Goal: Task Accomplishment & Management: Manage account settings

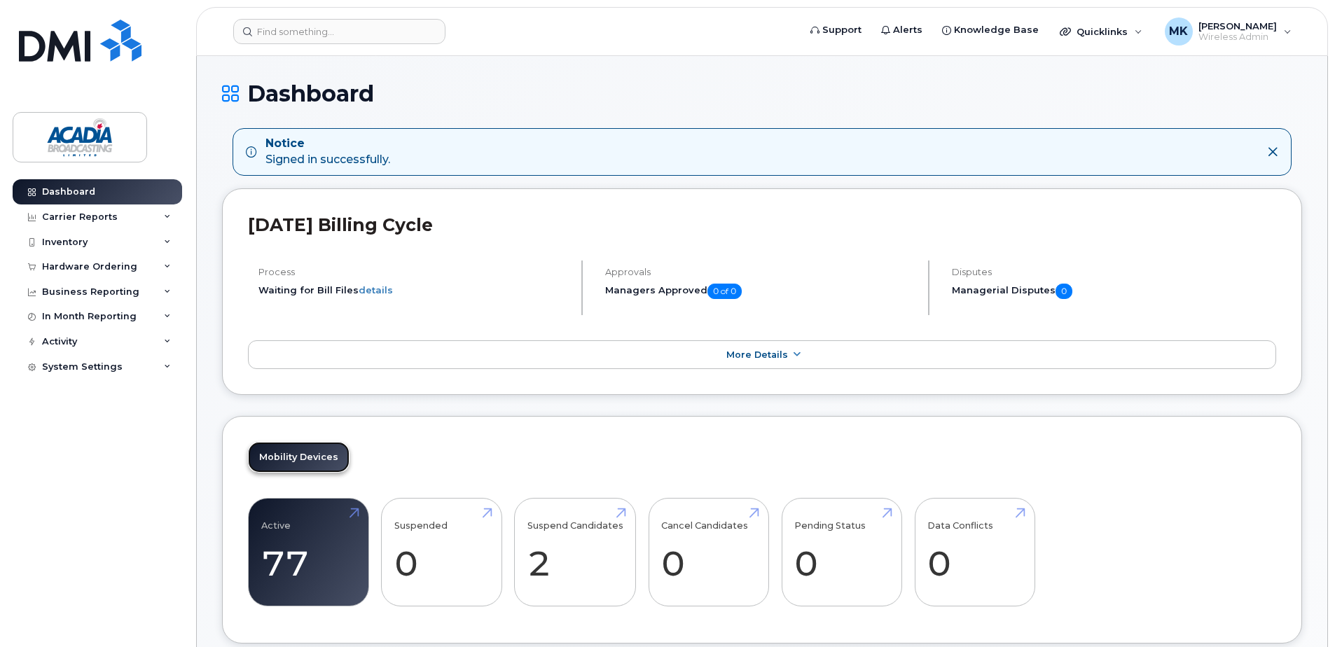
click at [301, 460] on link "Mobility Devices" at bounding box center [299, 457] width 102 height 31
click at [1126, 25] on div "Quicklinks" at bounding box center [1101, 32] width 102 height 28
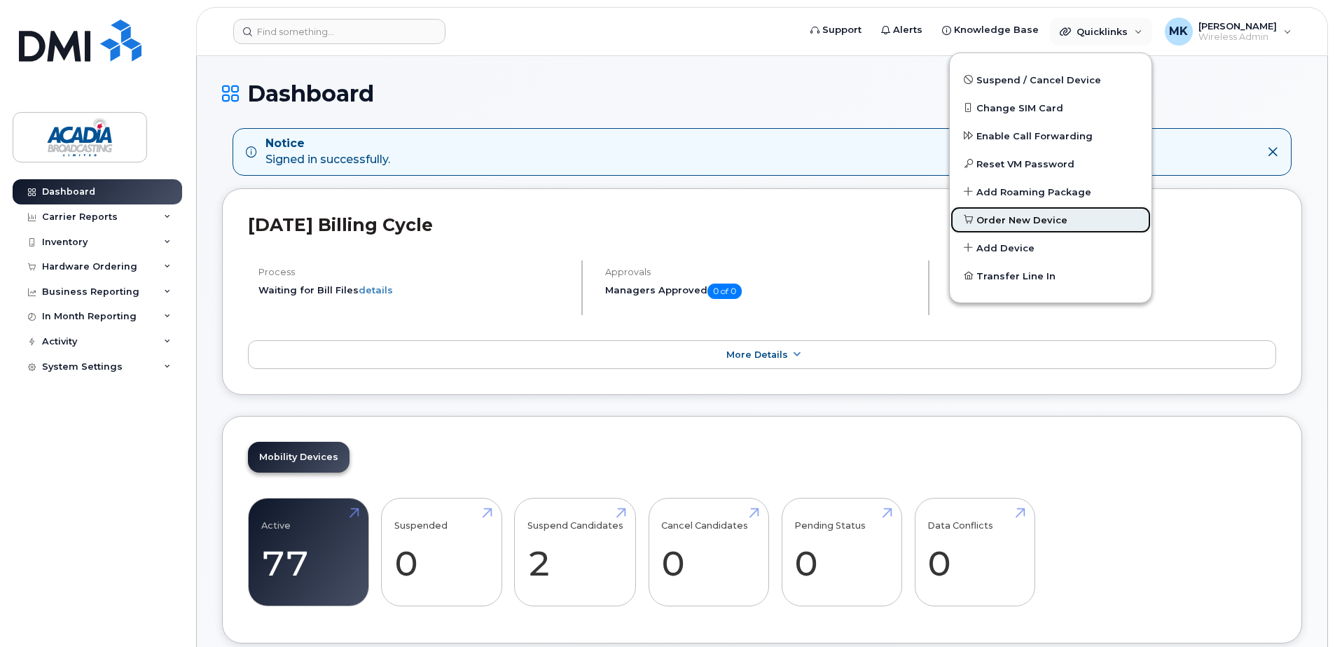
click at [1031, 219] on span "Order New Device" at bounding box center [1022, 221] width 91 height 14
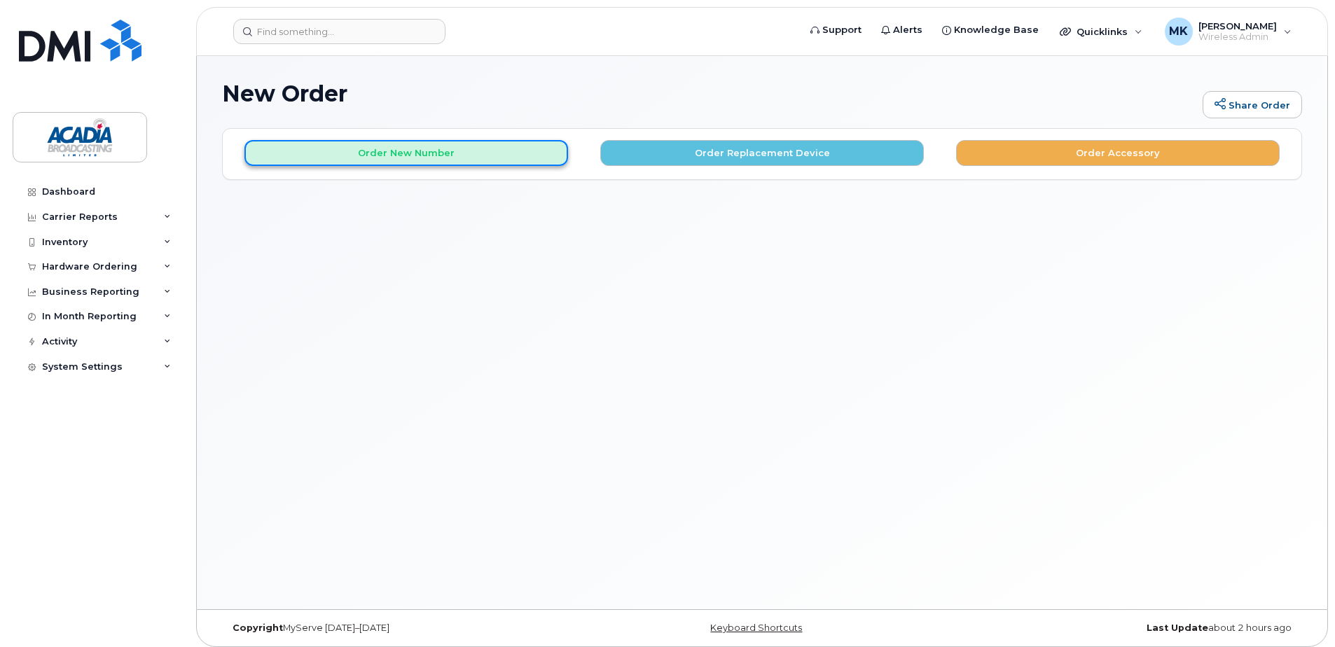
click at [472, 156] on button "Order New Number" at bounding box center [407, 153] width 324 height 26
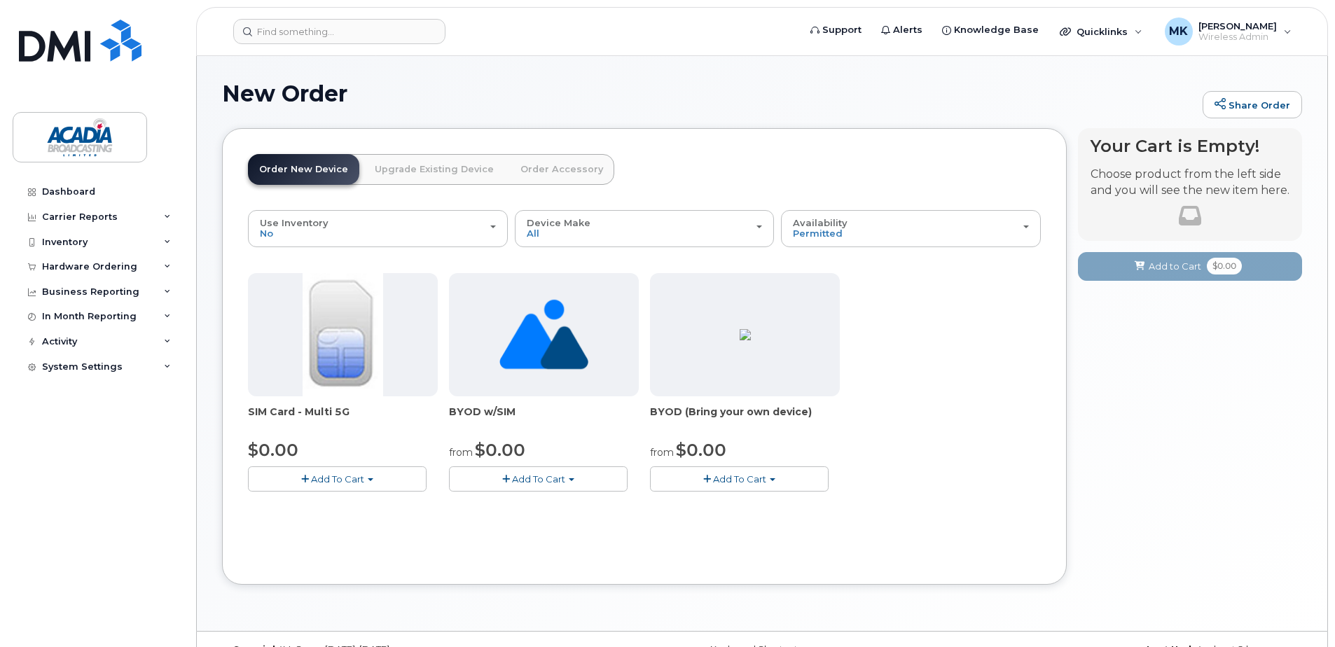
click at [436, 174] on link "Upgrade Existing Device" at bounding box center [435, 169] width 142 height 31
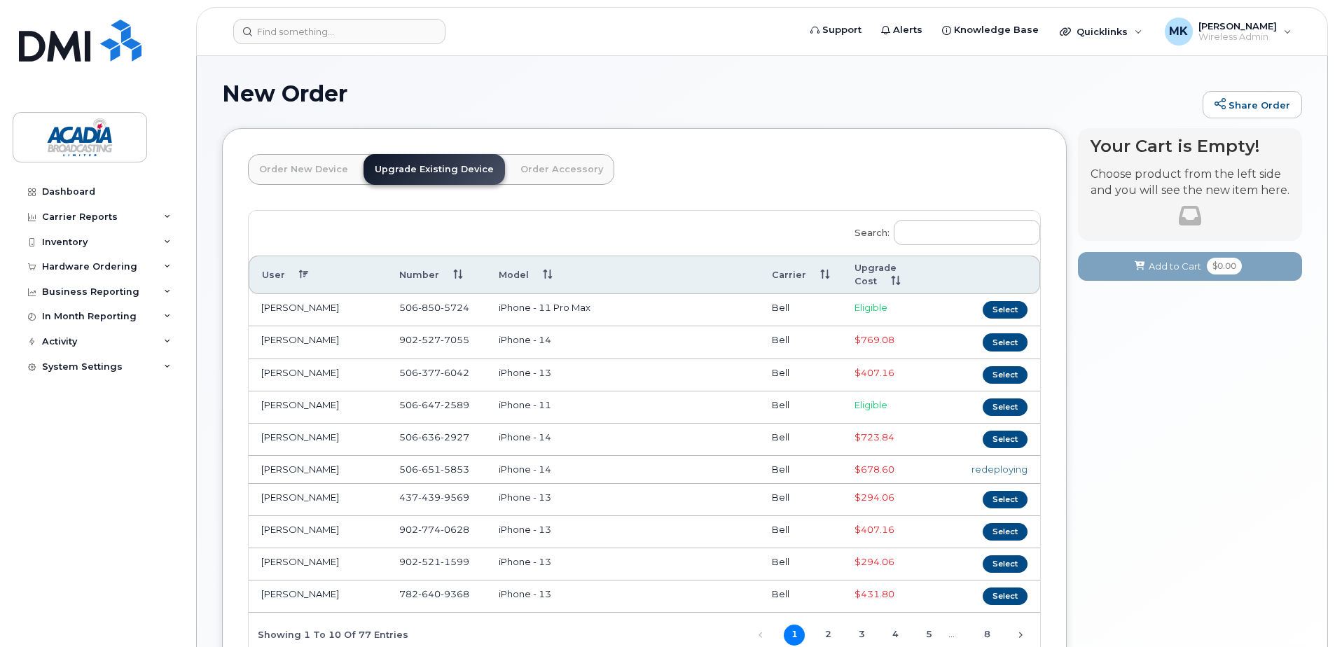
click at [305, 162] on link "Order New Device" at bounding box center [303, 169] width 111 height 31
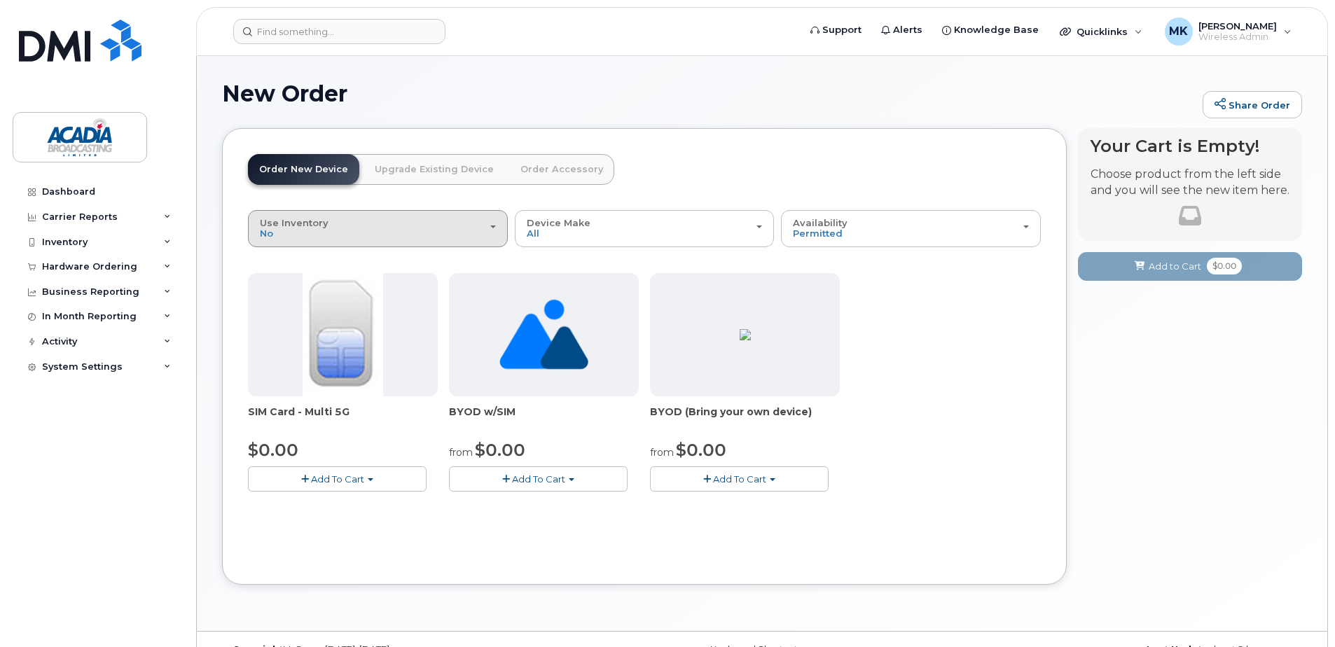
click at [461, 231] on div "Use Inventory No" at bounding box center [378, 229] width 236 height 22
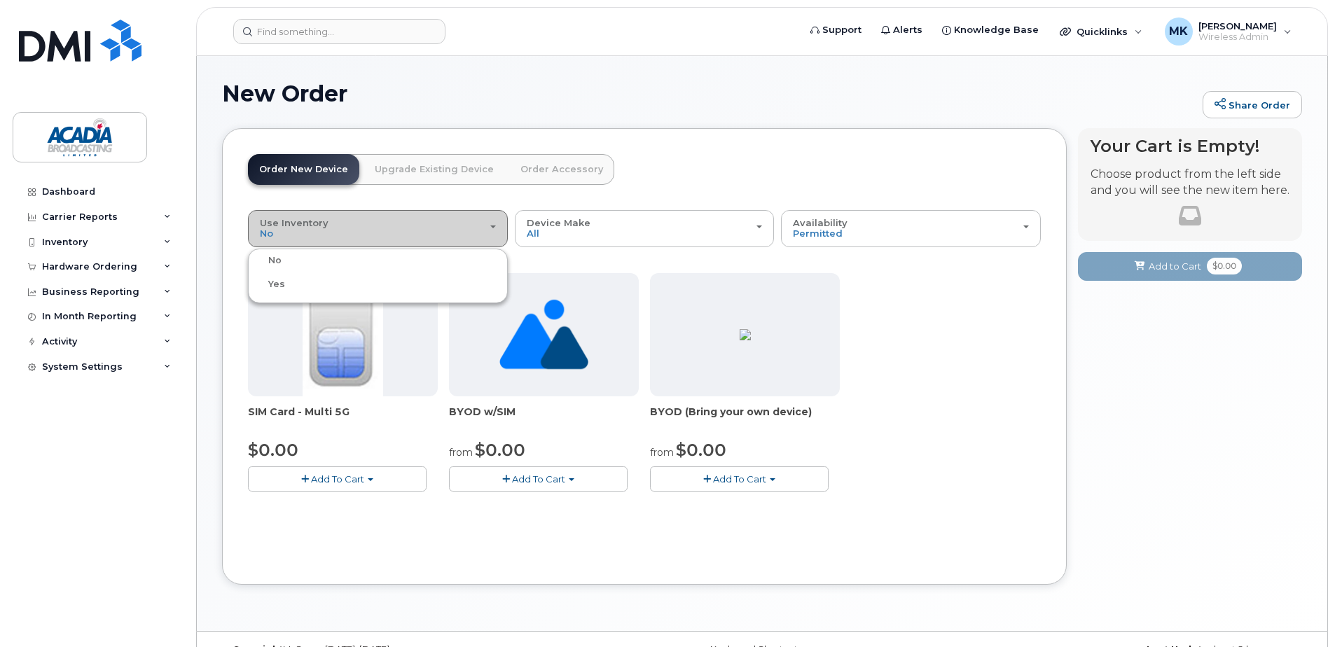
click at [461, 231] on div "Use Inventory No" at bounding box center [378, 229] width 236 height 22
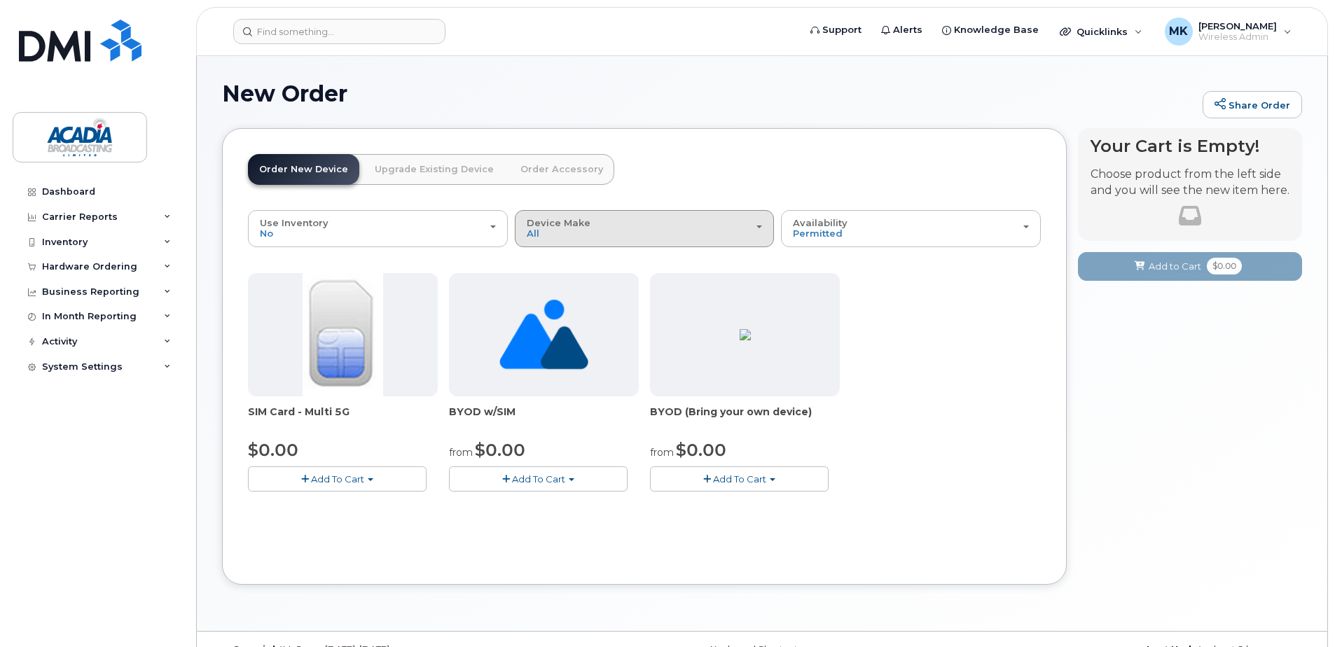
click at [631, 230] on div "Device Make All Unknown" at bounding box center [645, 229] width 236 height 22
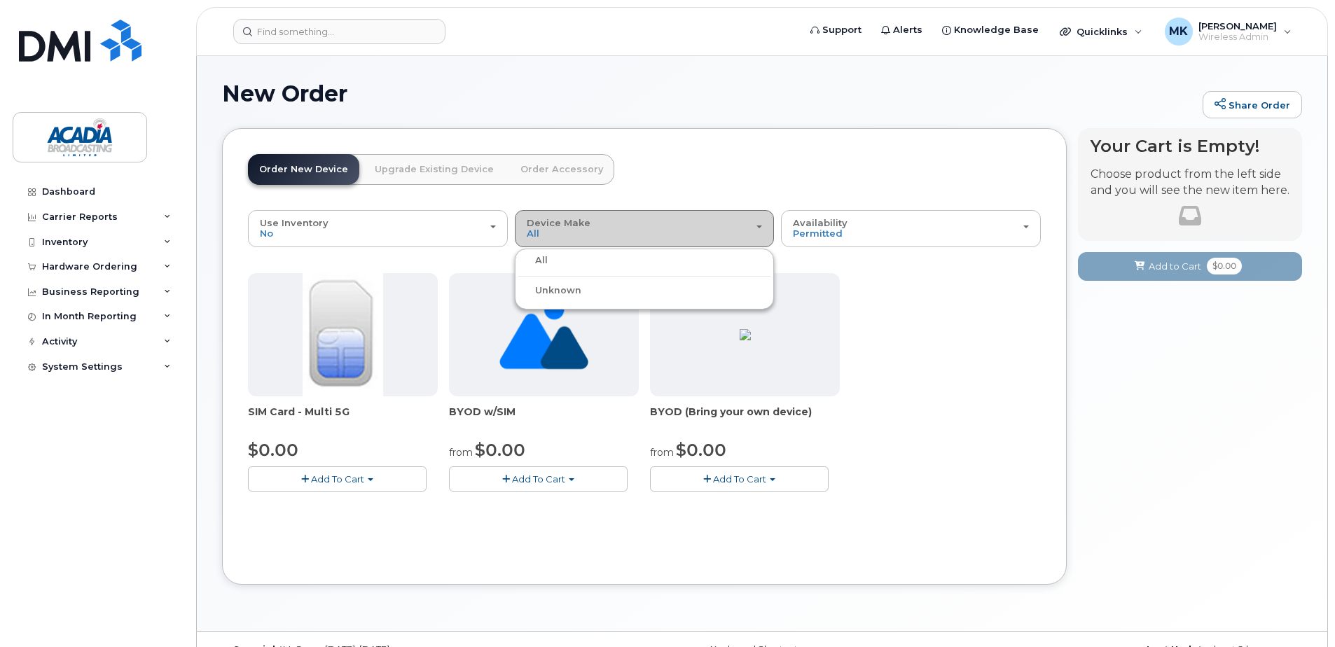
click at [631, 230] on div "Device Make All Unknown" at bounding box center [645, 229] width 236 height 22
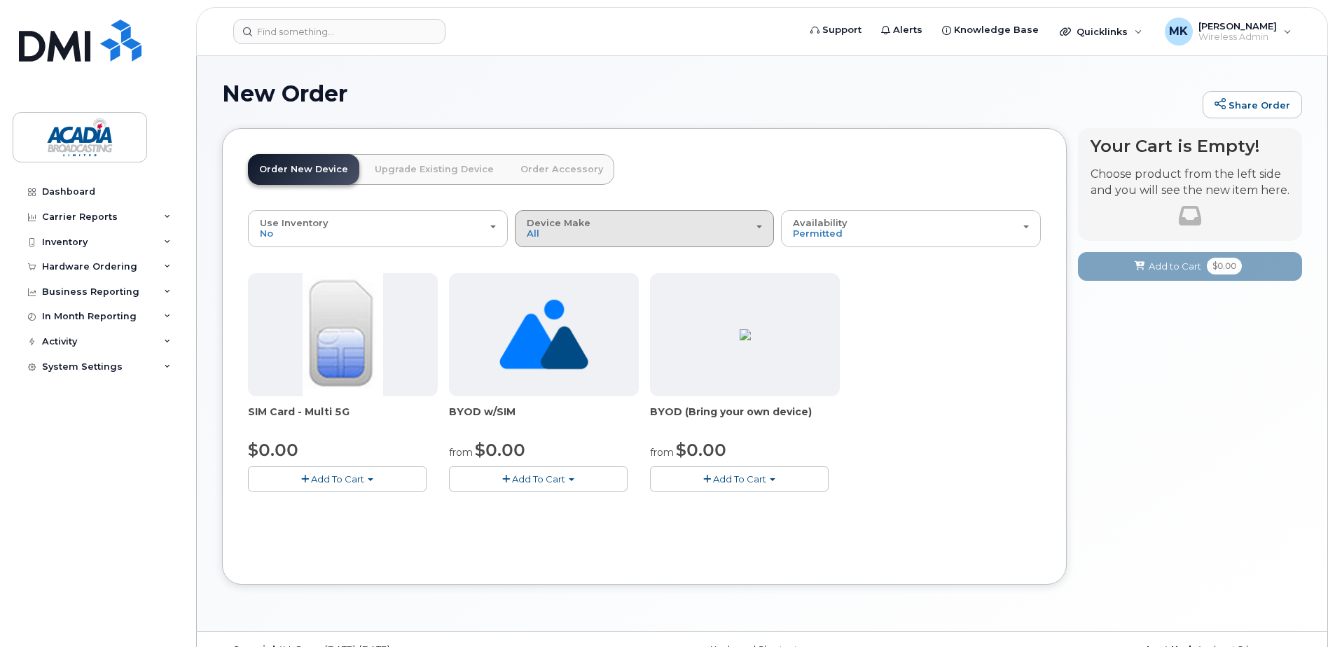
click at [631, 230] on div "Device Make All Unknown" at bounding box center [645, 229] width 236 height 22
click at [608, 254] on div "All" at bounding box center [644, 260] width 253 height 17
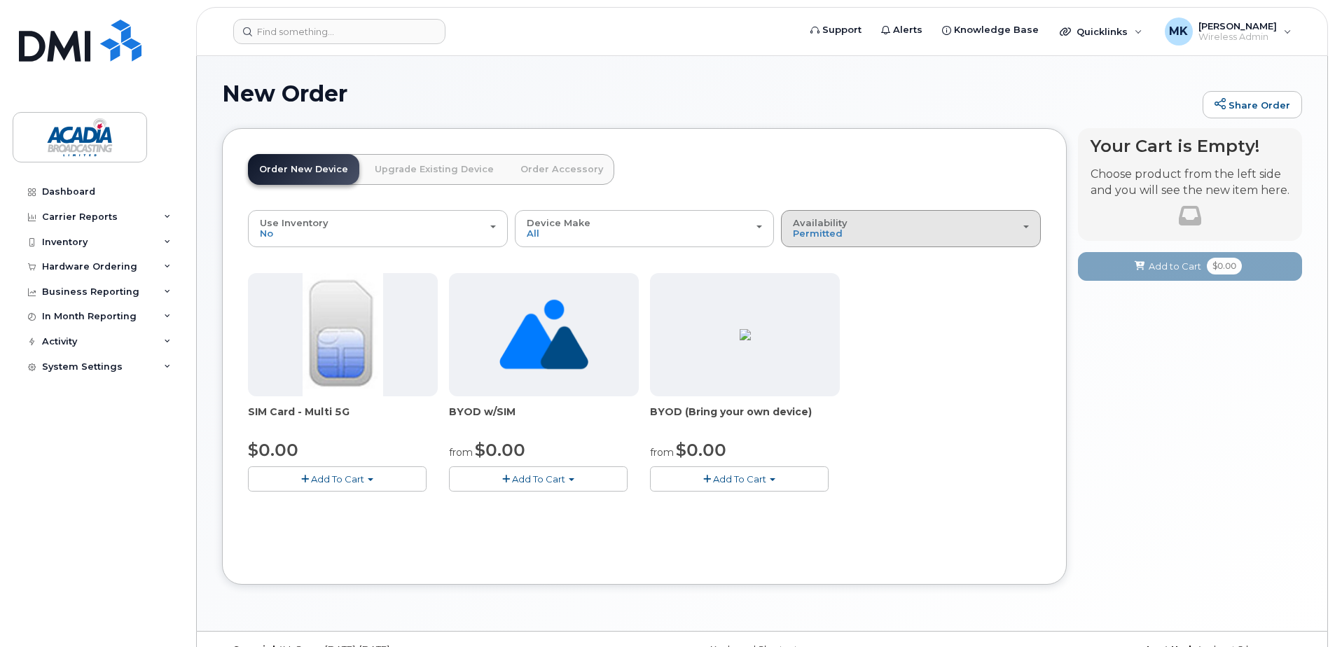
click at [886, 233] on div "Availability Permitted All" at bounding box center [911, 229] width 236 height 22
click at [839, 261] on label "Permitted" at bounding box center [818, 260] width 66 height 17
click at [0, 0] on input "Permitted" at bounding box center [0, 0] width 0 height 0
click at [833, 198] on header "Order New Device Upgrade Existing Device Order Accessory Order new device and n…" at bounding box center [644, 182] width 793 height 56
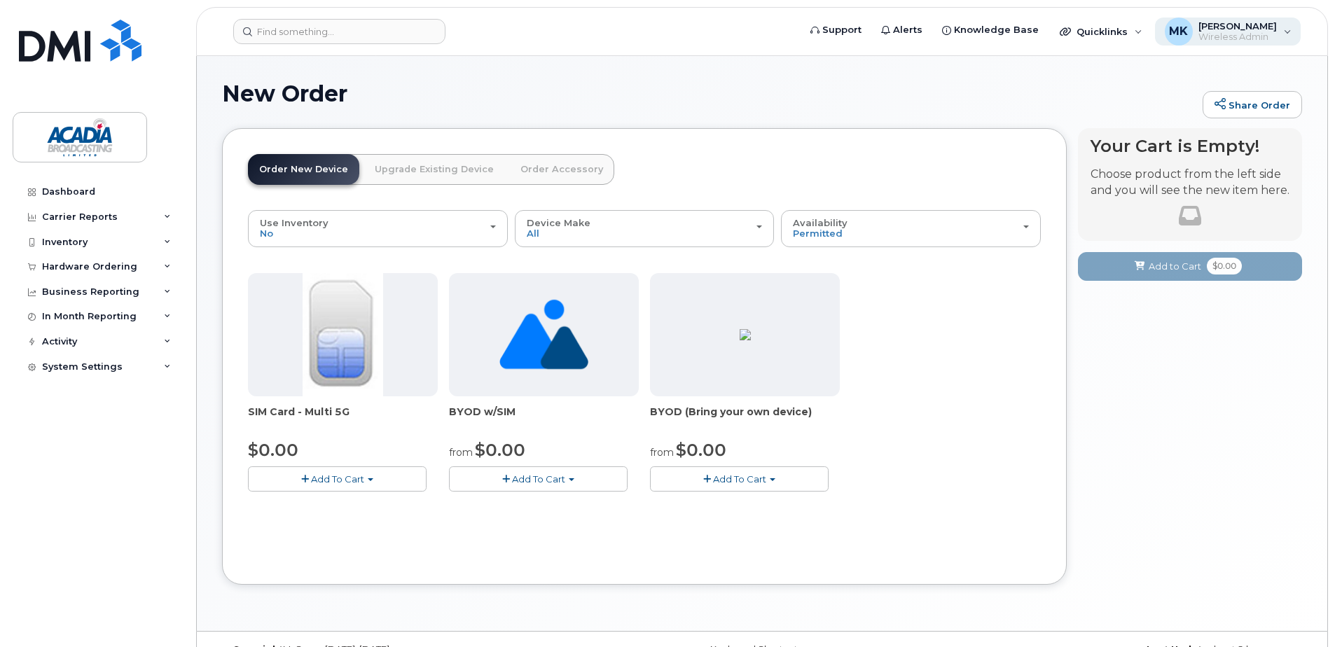
click at [1276, 29] on span "[PERSON_NAME]" at bounding box center [1238, 25] width 78 height 11
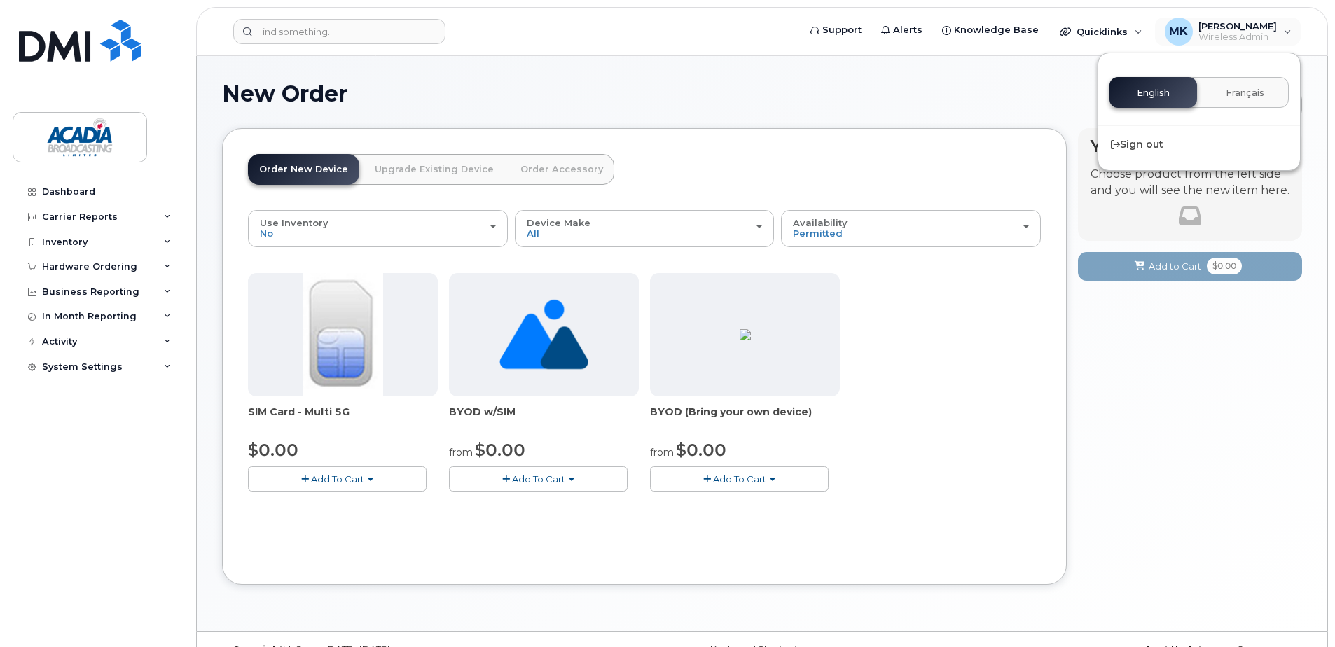
click at [827, 91] on h1 "New Order" at bounding box center [709, 93] width 974 height 25
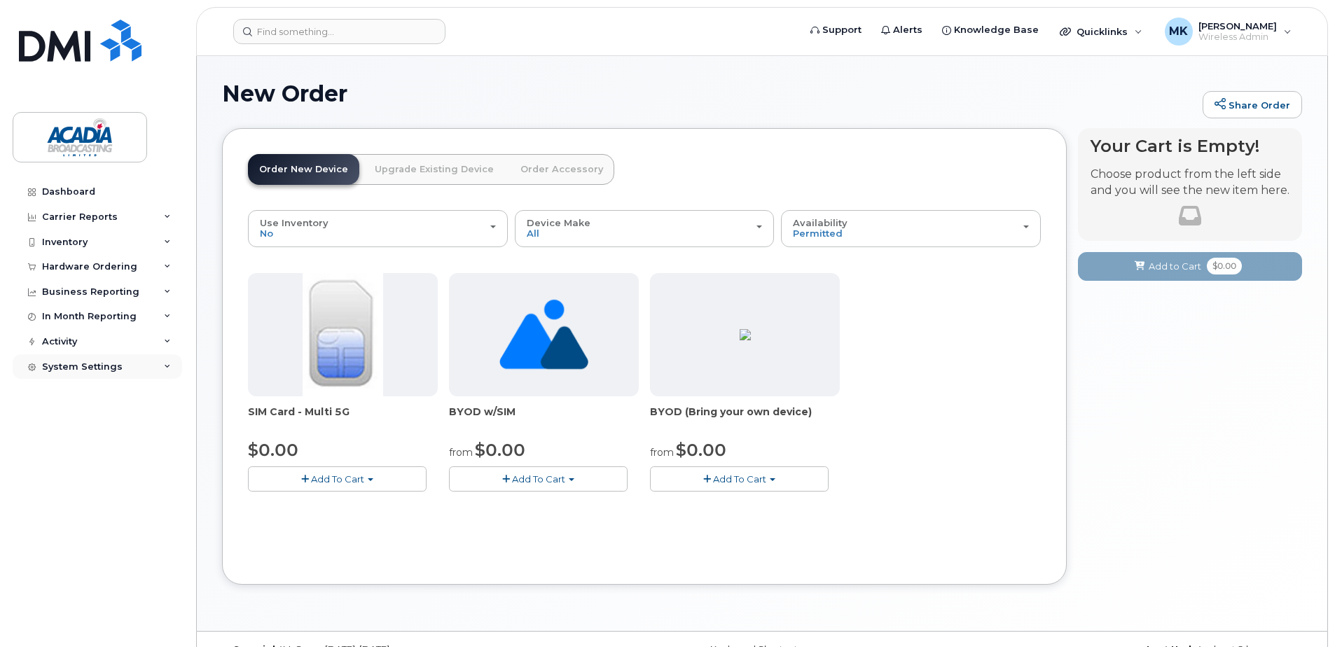
click at [106, 369] on div "System Settings" at bounding box center [82, 367] width 81 height 11
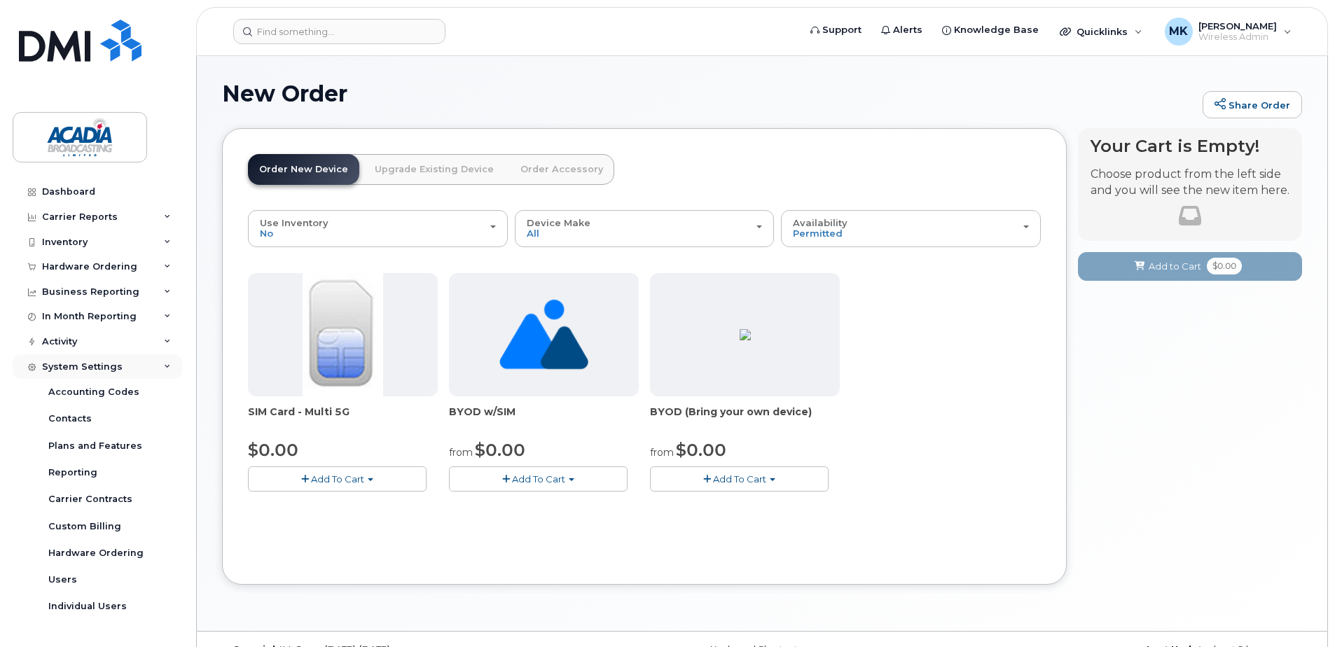
click at [118, 368] on div "System Settings" at bounding box center [98, 367] width 170 height 25
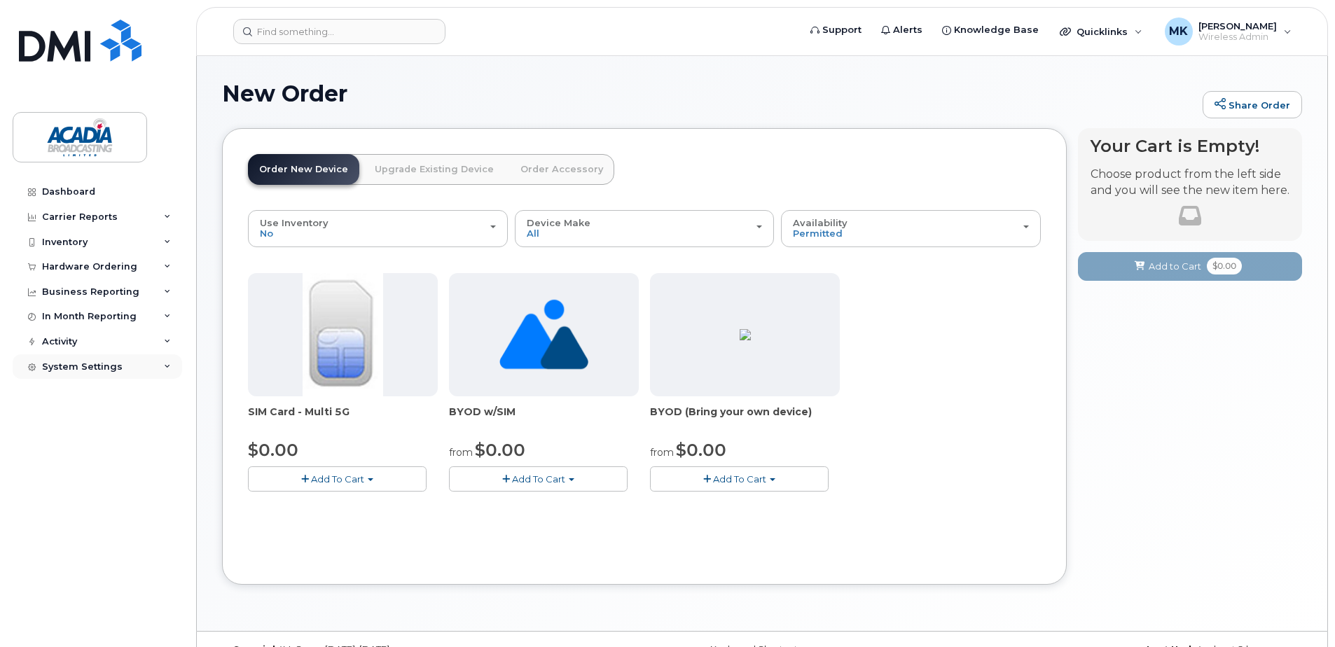
click at [120, 367] on div "System Settings" at bounding box center [98, 367] width 170 height 25
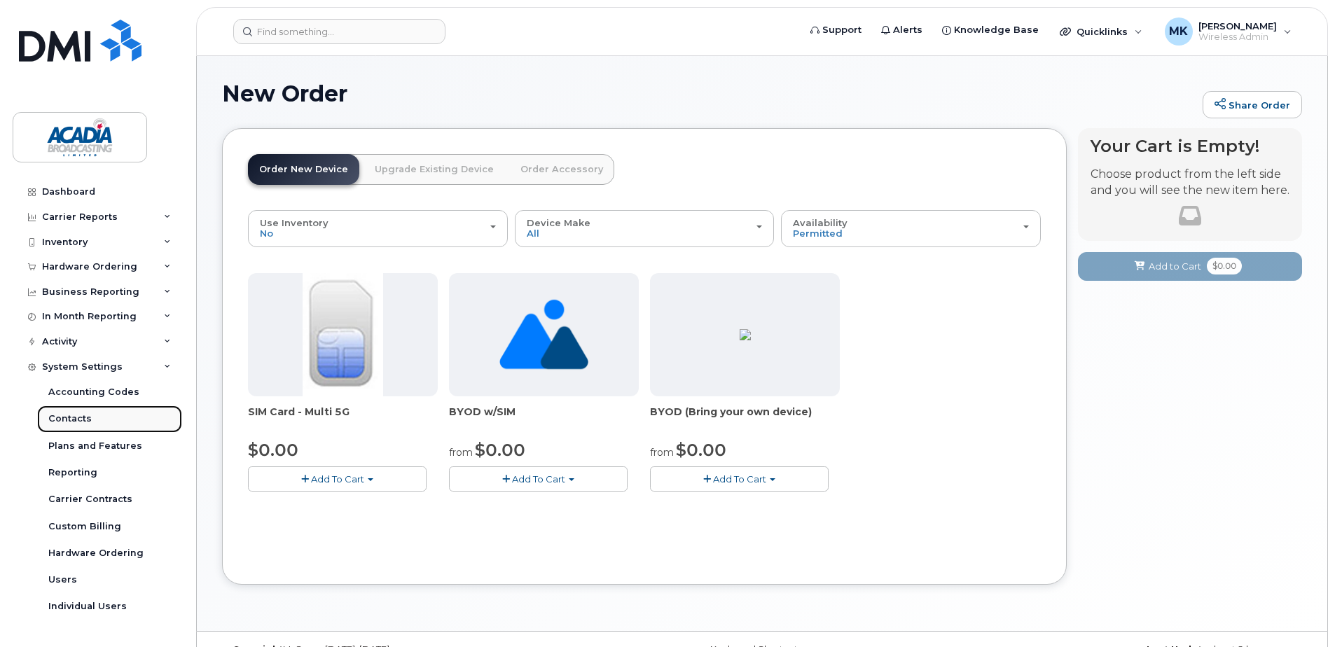
click at [82, 418] on div "Contacts" at bounding box center [69, 419] width 43 height 13
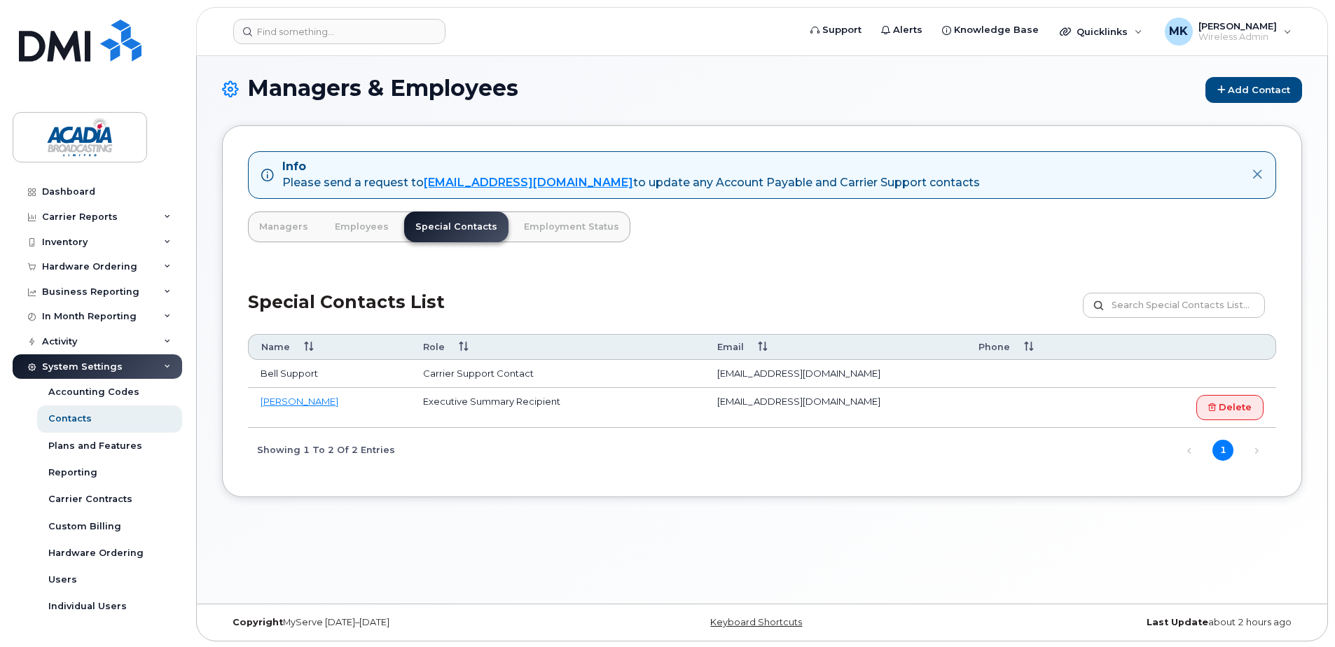
scroll to position [7, 0]
click at [71, 584] on div "Users" at bounding box center [62, 580] width 29 height 13
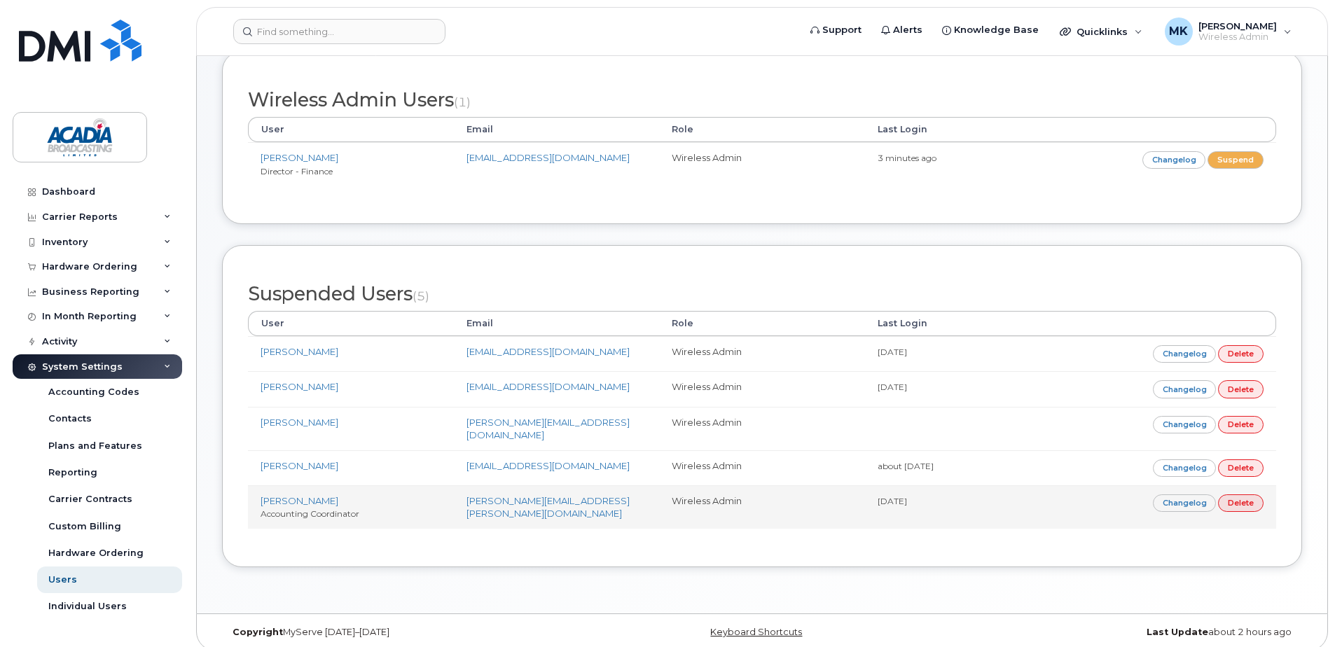
scroll to position [83, 0]
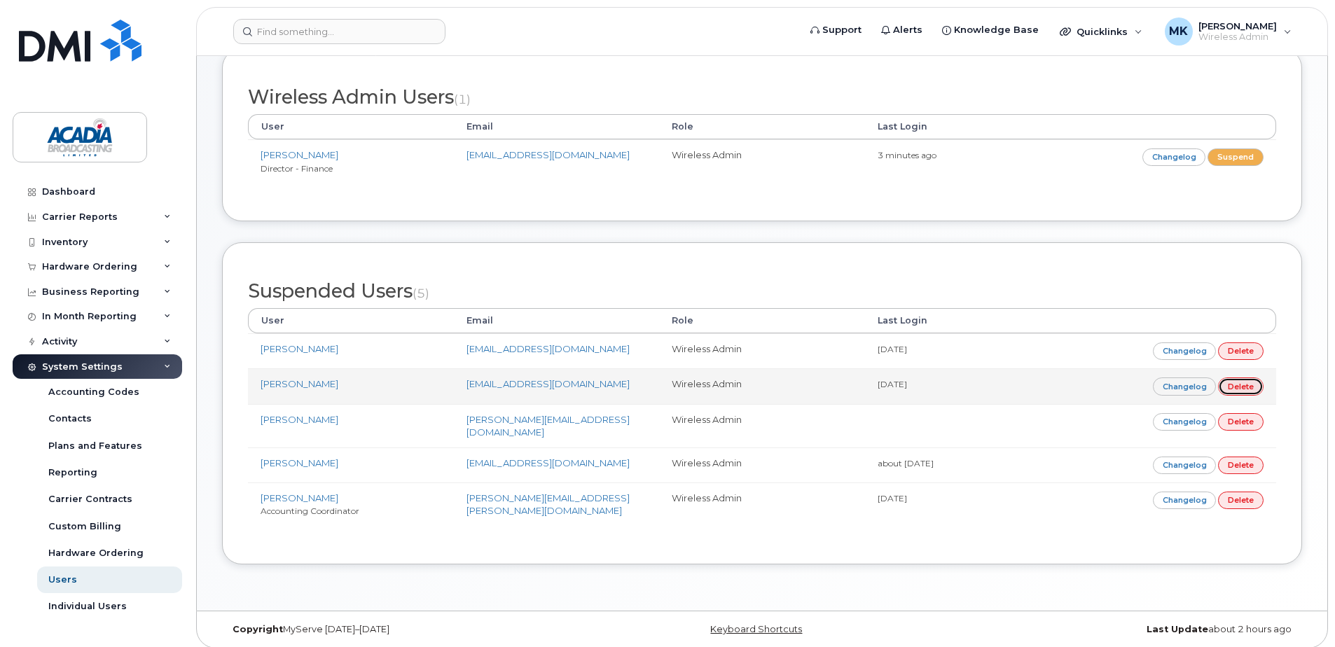
click at [1234, 390] on link "Delete" at bounding box center [1241, 387] width 46 height 18
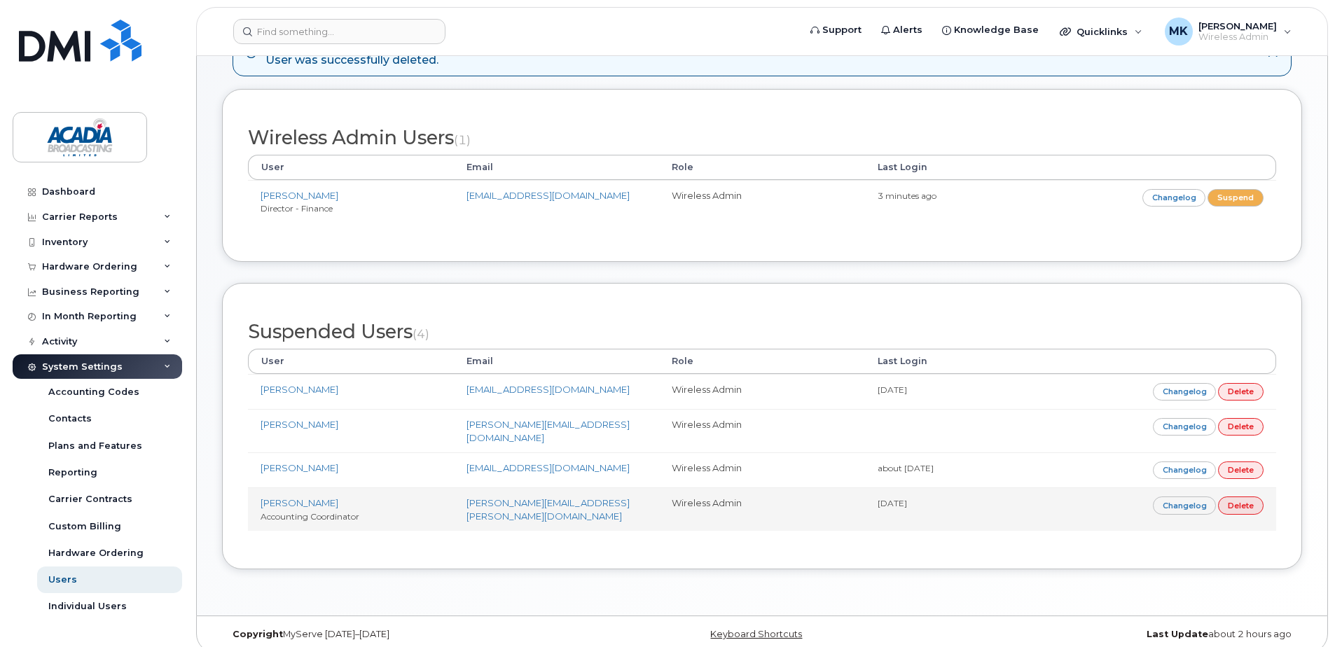
scroll to position [108, 0]
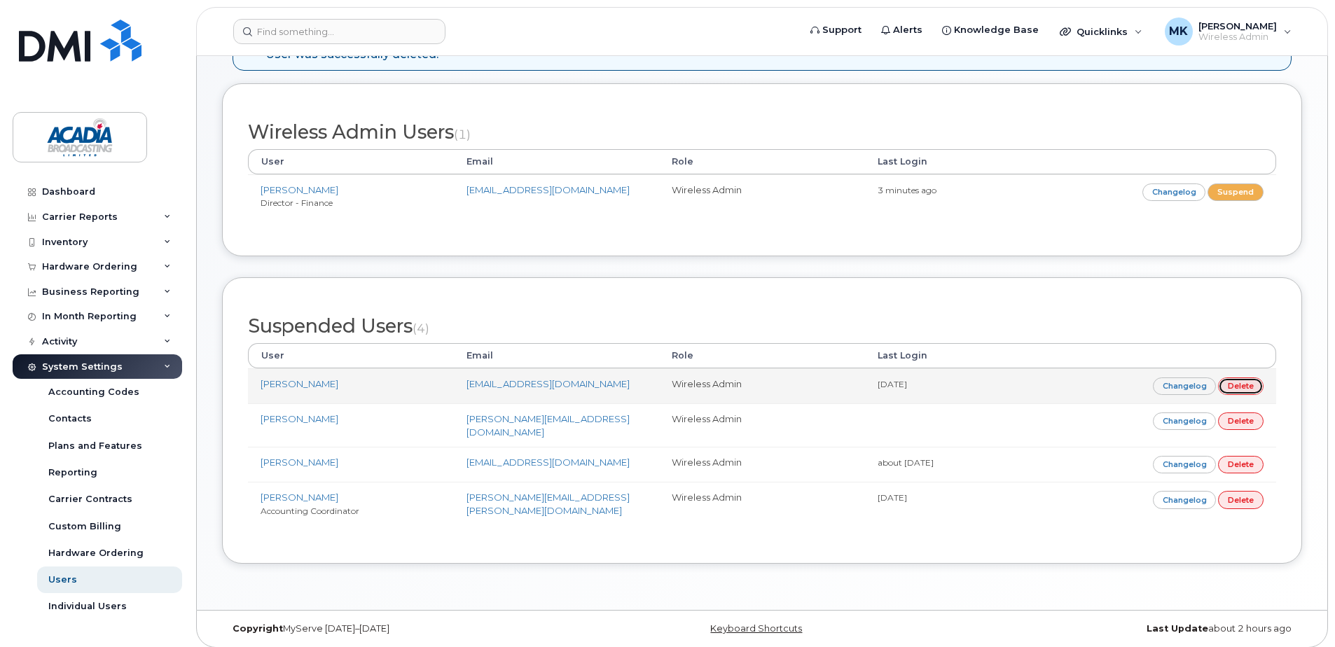
click at [1231, 390] on link "Delete" at bounding box center [1241, 387] width 46 height 18
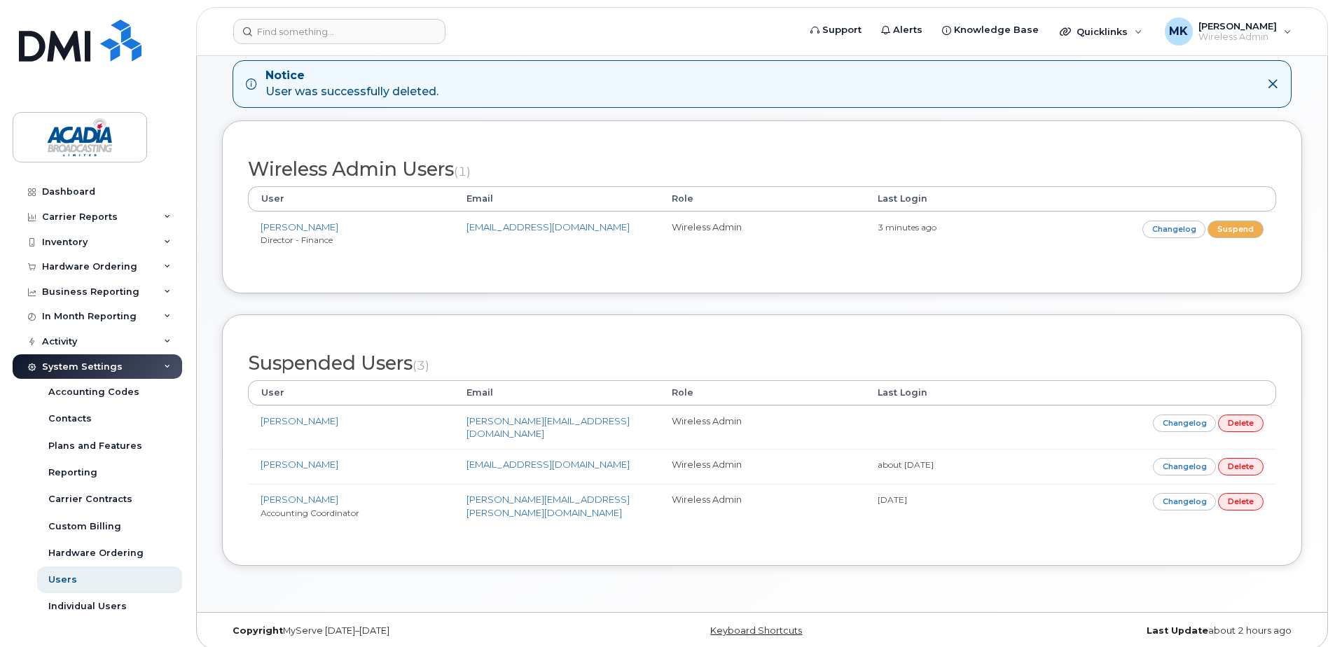
scroll to position [72, 0]
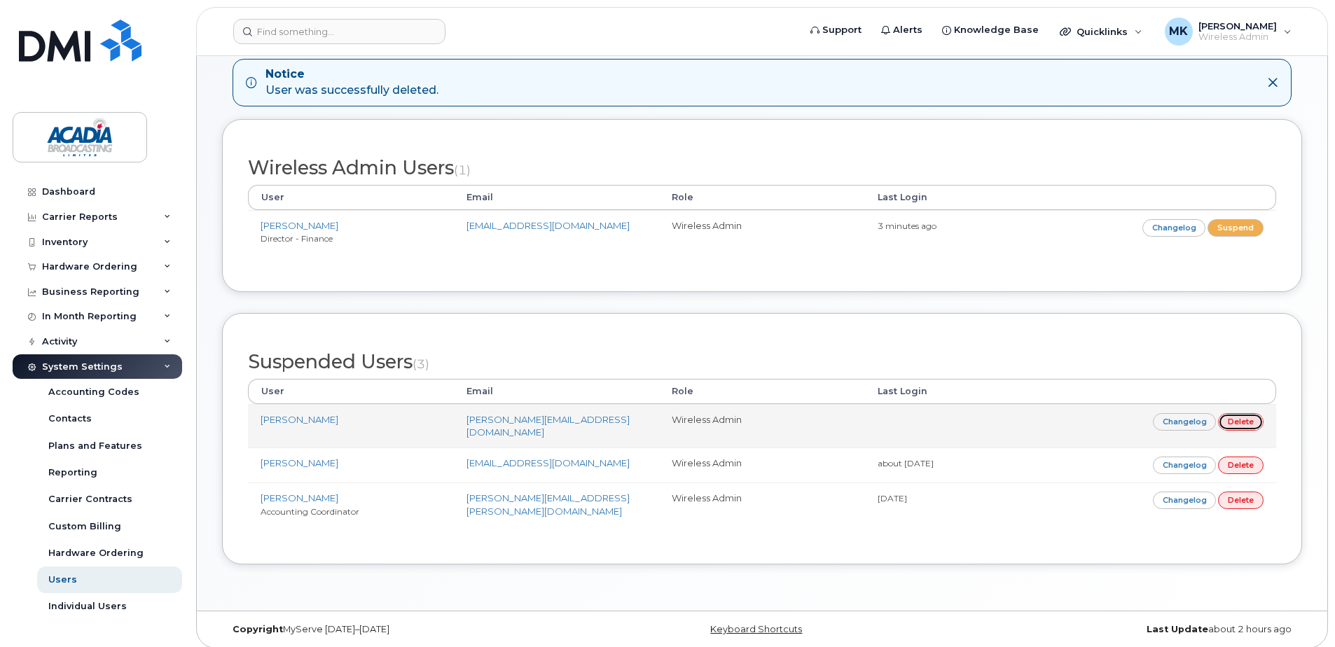
click at [1237, 425] on link "Delete" at bounding box center [1241, 422] width 46 height 18
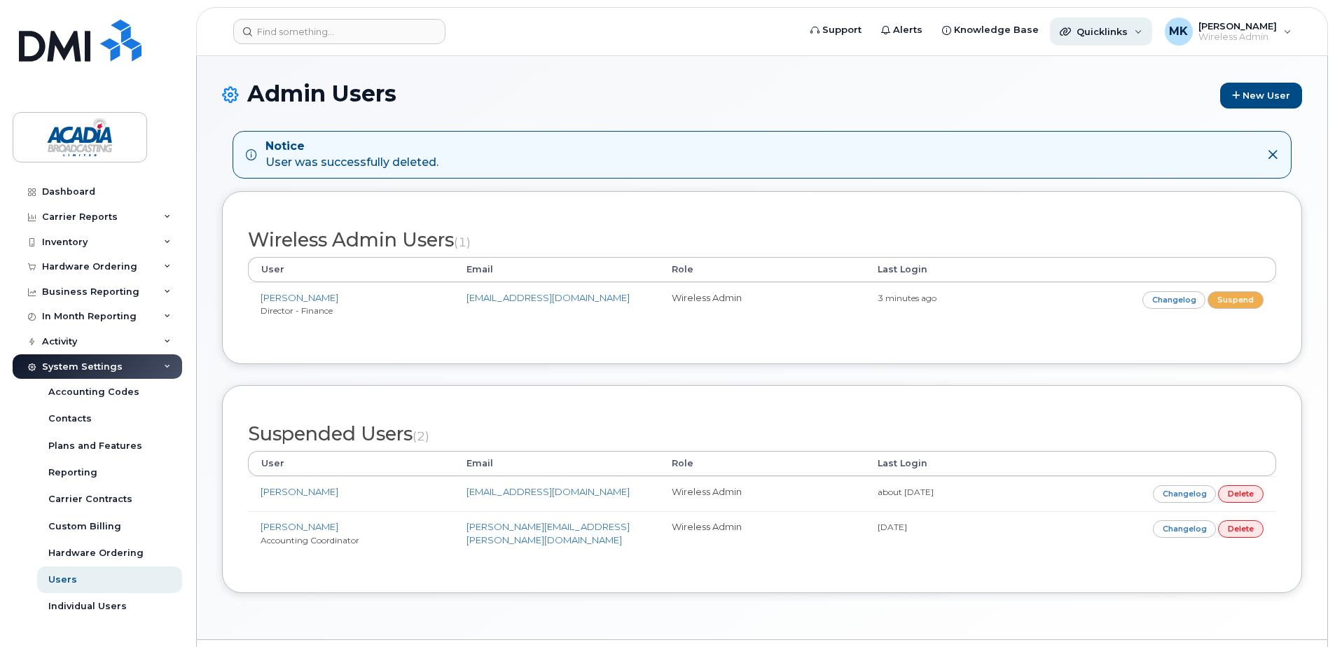
click at [1151, 34] on div "Quicklinks" at bounding box center [1101, 32] width 102 height 28
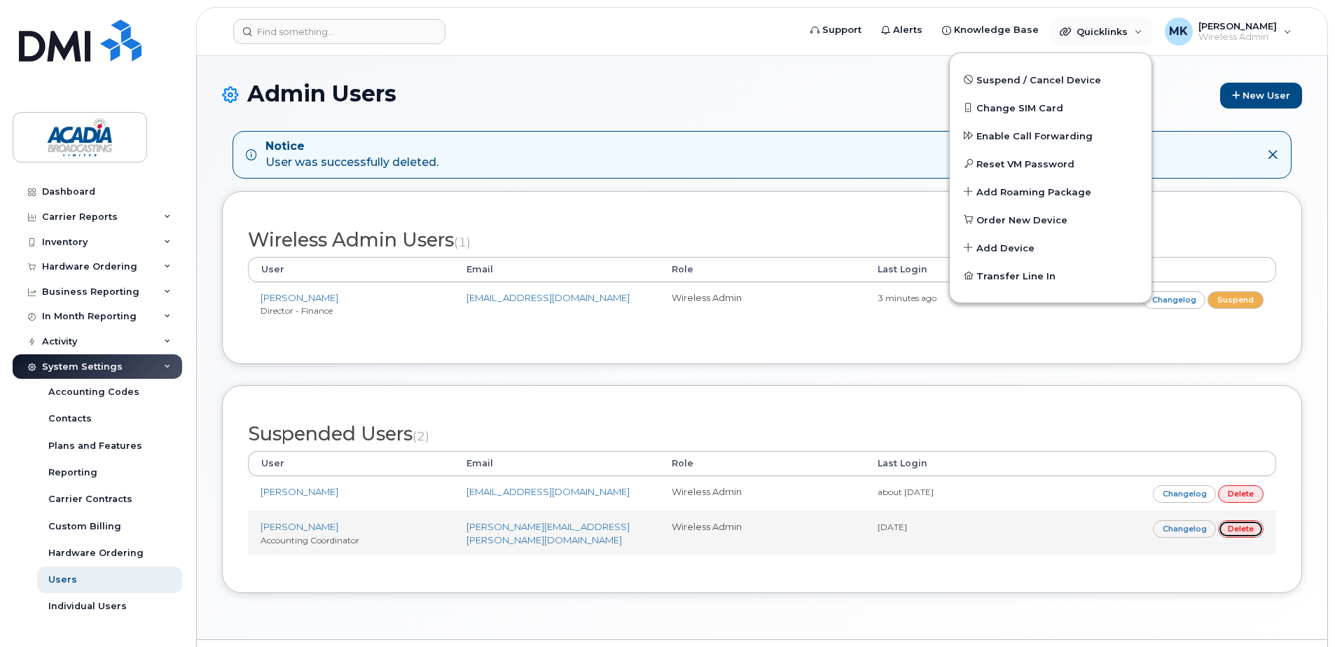
click at [1248, 528] on link "Delete" at bounding box center [1241, 530] width 46 height 18
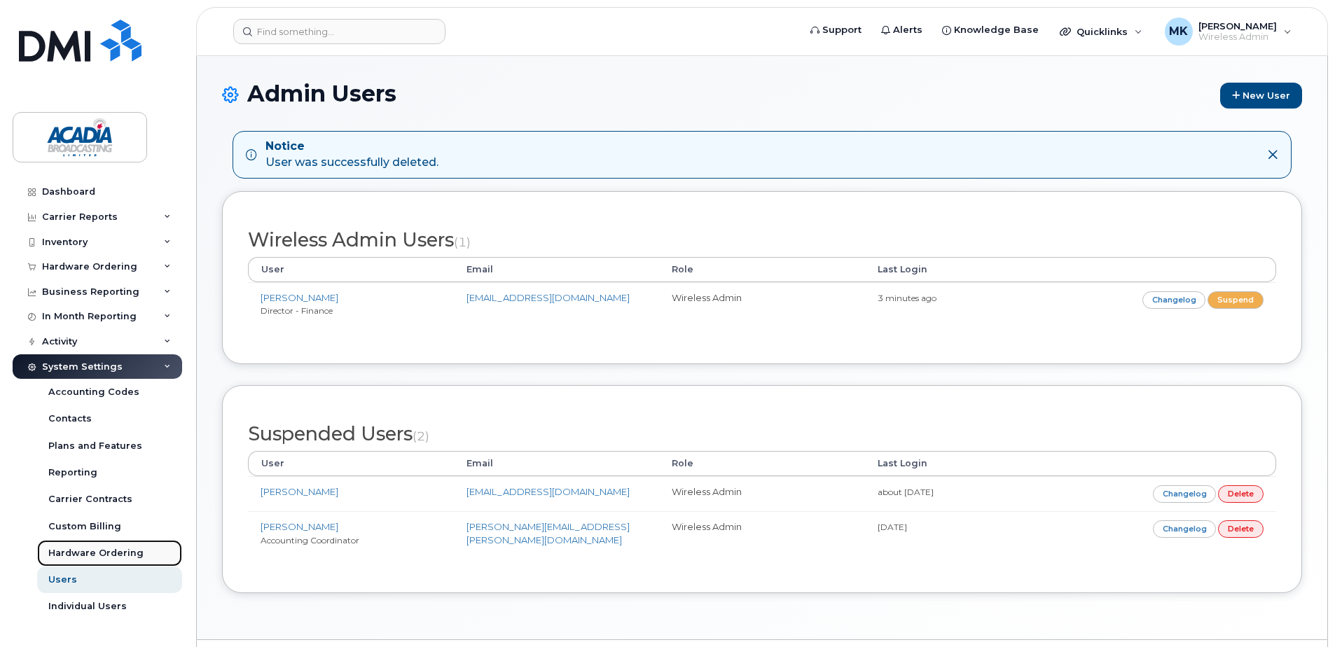
click at [107, 549] on div "Hardware Ordering" at bounding box center [95, 553] width 95 height 13
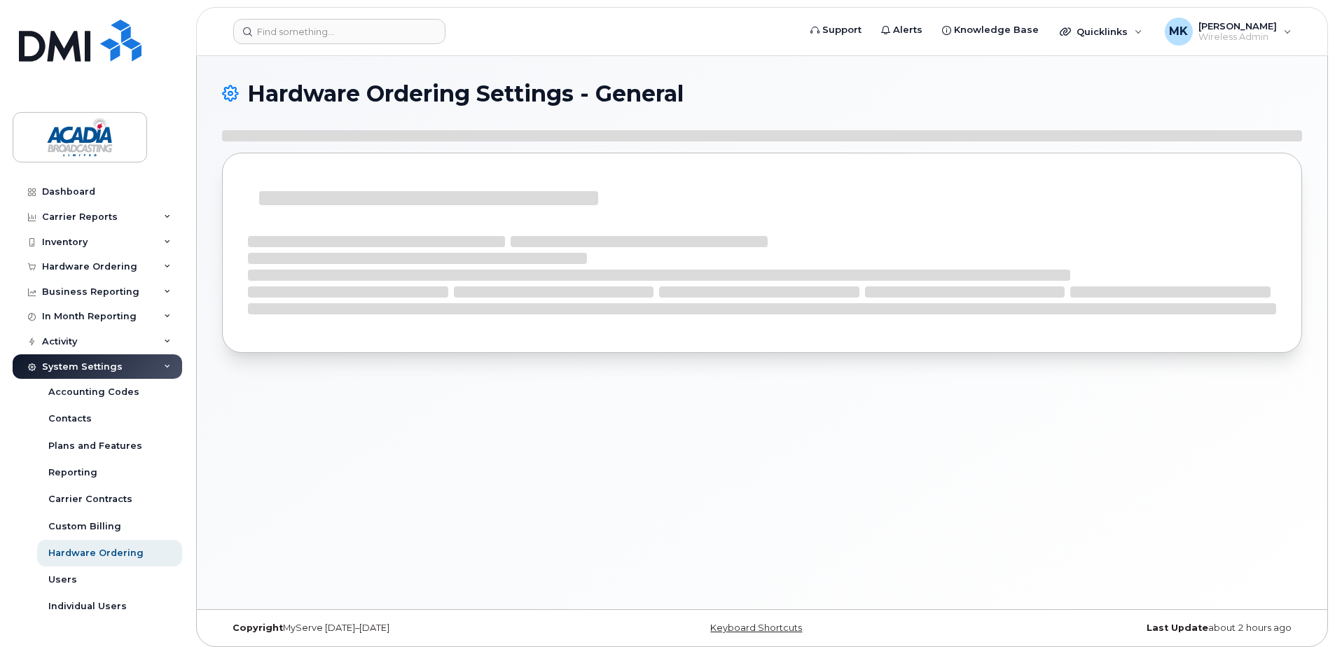
select select "admins"
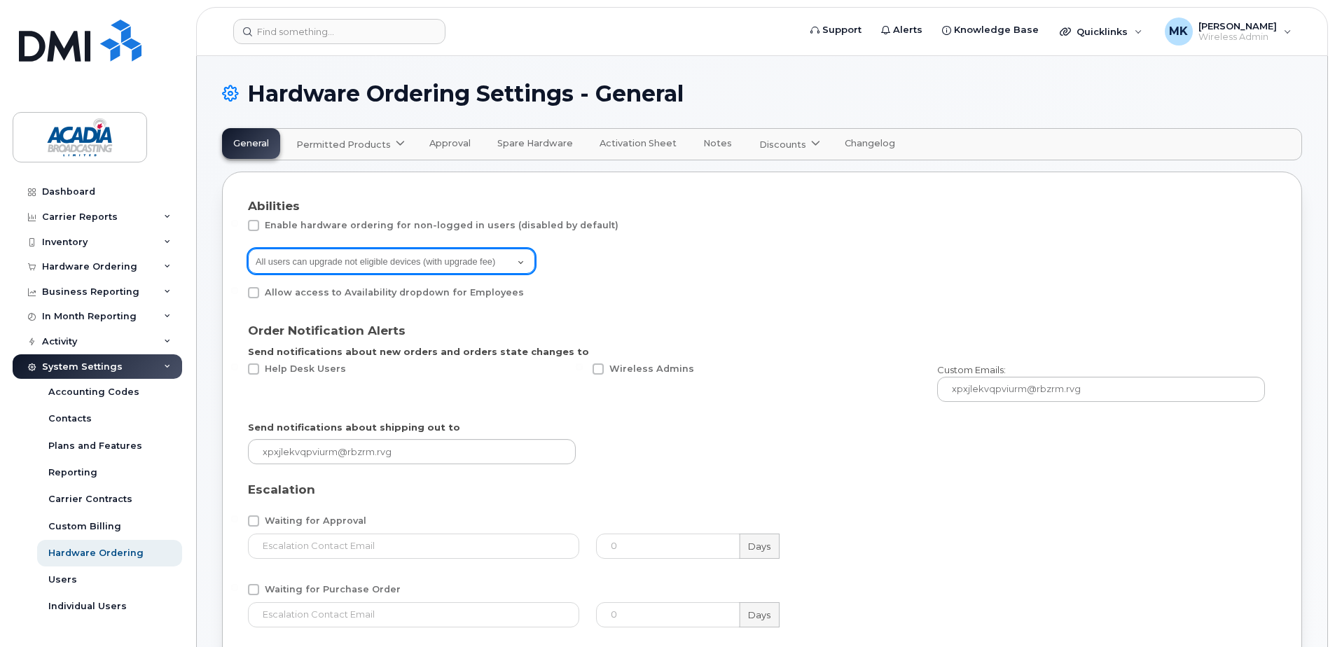
click at [492, 262] on select "All users can upgrade not eligible devices (with upgrade fee) Only Admins can u…" at bounding box center [391, 261] width 287 height 25
select select "admins"
click at [248, 249] on select "All users can upgrade not eligible devices (with upgrade fee) Only Admins can u…" at bounding box center [391, 261] width 287 height 25
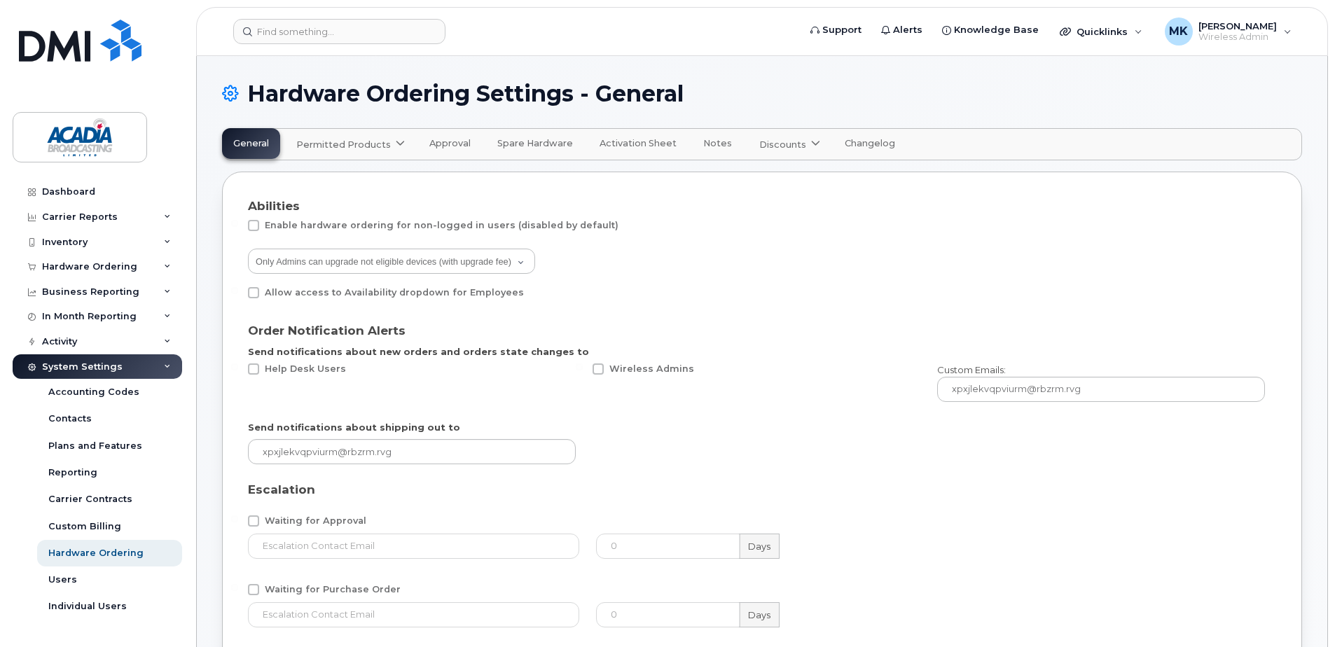
click at [338, 297] on span "Allow access to Availability dropdown for Employees" at bounding box center [394, 292] width 259 height 11
click at [238, 294] on input "Allow access to Availability dropdown for Employees" at bounding box center [234, 290] width 7 height 7
click at [338, 297] on span "Allow access to Availability dropdown for Employees" at bounding box center [394, 292] width 259 height 11
click at [238, 294] on input "Allow access to Availability dropdown for Employees" at bounding box center [234, 290] width 7 height 7
checkbox input "false"
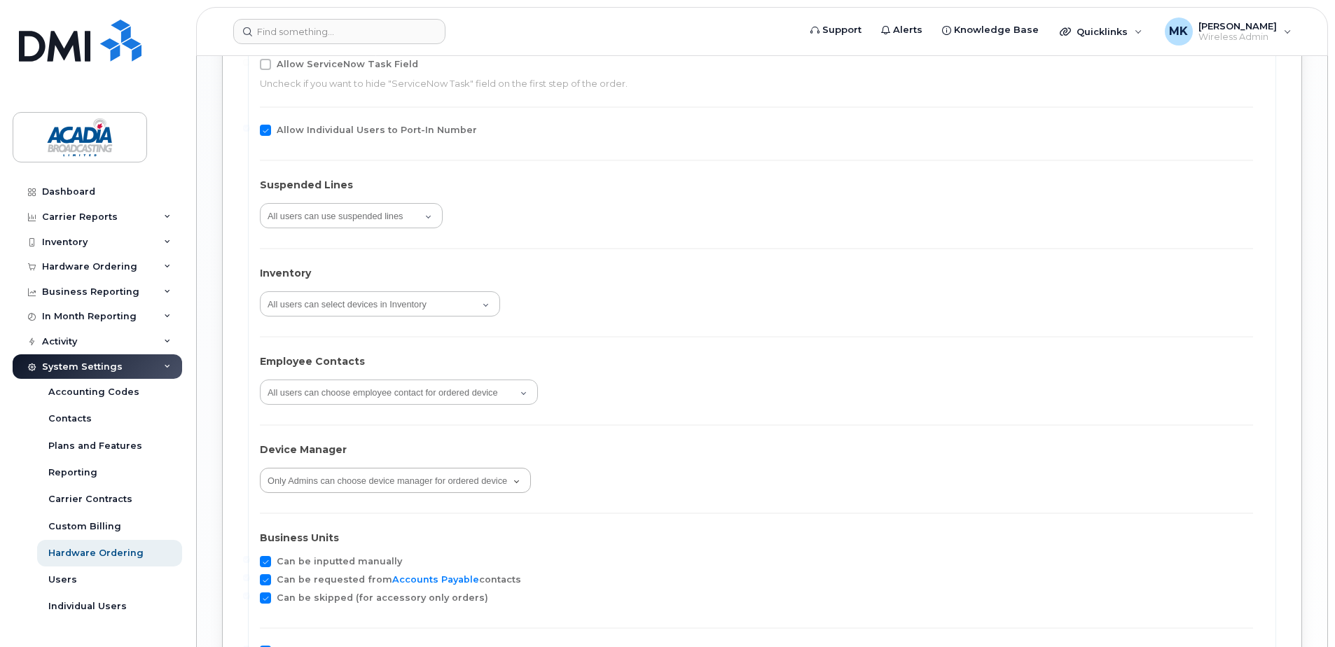
scroll to position [2102, 0]
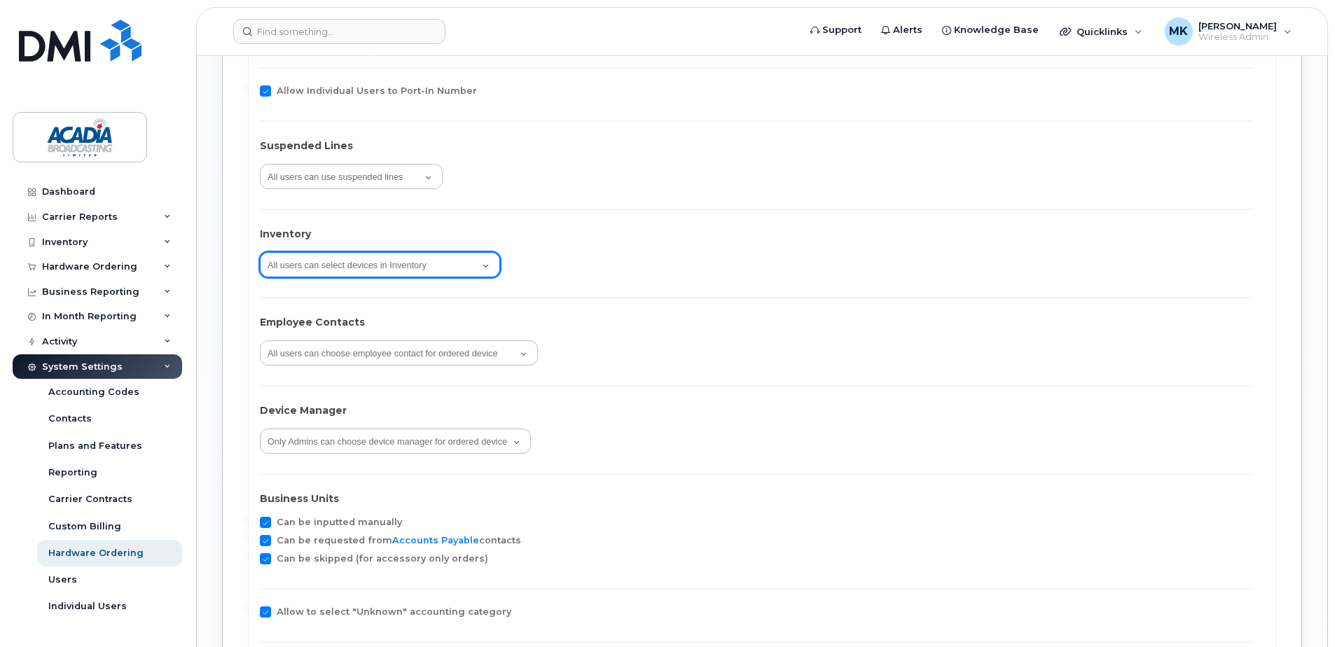
click at [401, 260] on select "All users can select devices in Inventory Only Logged in users can select devic…" at bounding box center [380, 264] width 240 height 25
select select "users"
click at [260, 252] on select "All users can select devices in Inventory Only Logged in users can select devic…" at bounding box center [380, 264] width 240 height 25
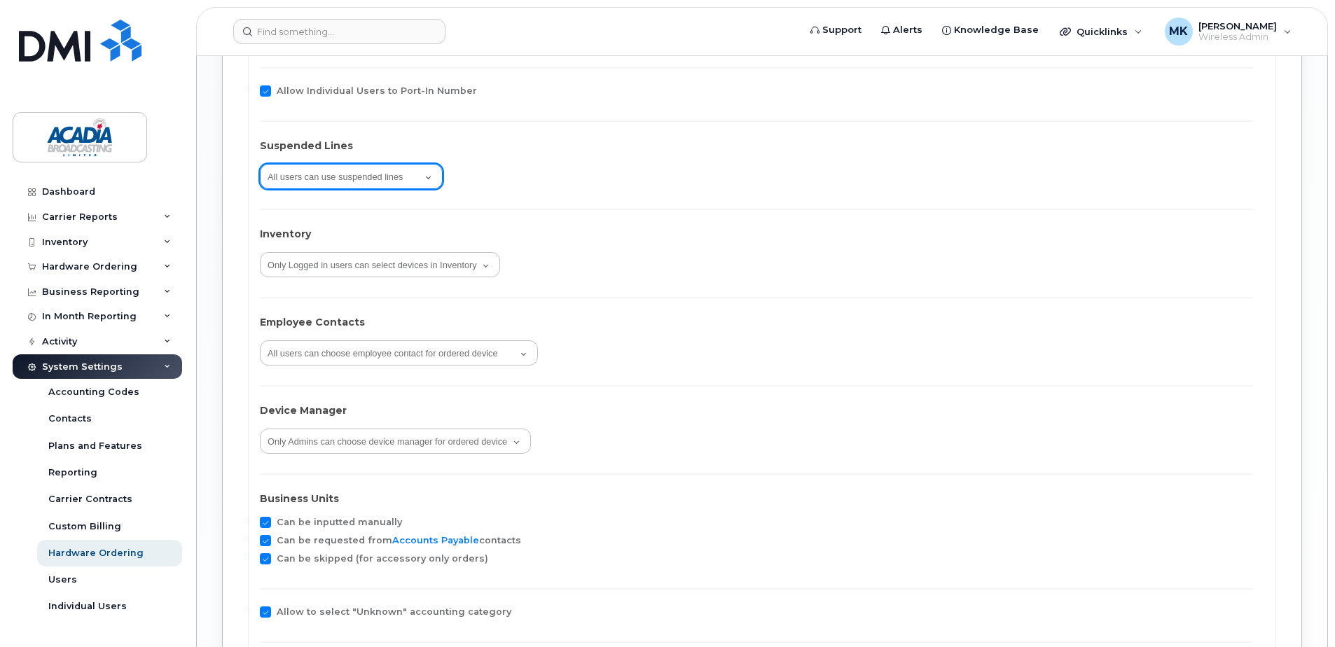
click at [390, 184] on select "All users can use suspended lines Only Admins can use suspended lines" at bounding box center [351, 176] width 183 height 25
select select "admins"
click at [260, 164] on select "All users can use suspended lines Only Admins can use suspended lines" at bounding box center [351, 176] width 183 height 25
click at [457, 214] on div "Orders may have more than 1 order item (device/accessory) Locations Allow to se…" at bounding box center [762, 61] width 1005 height 1253
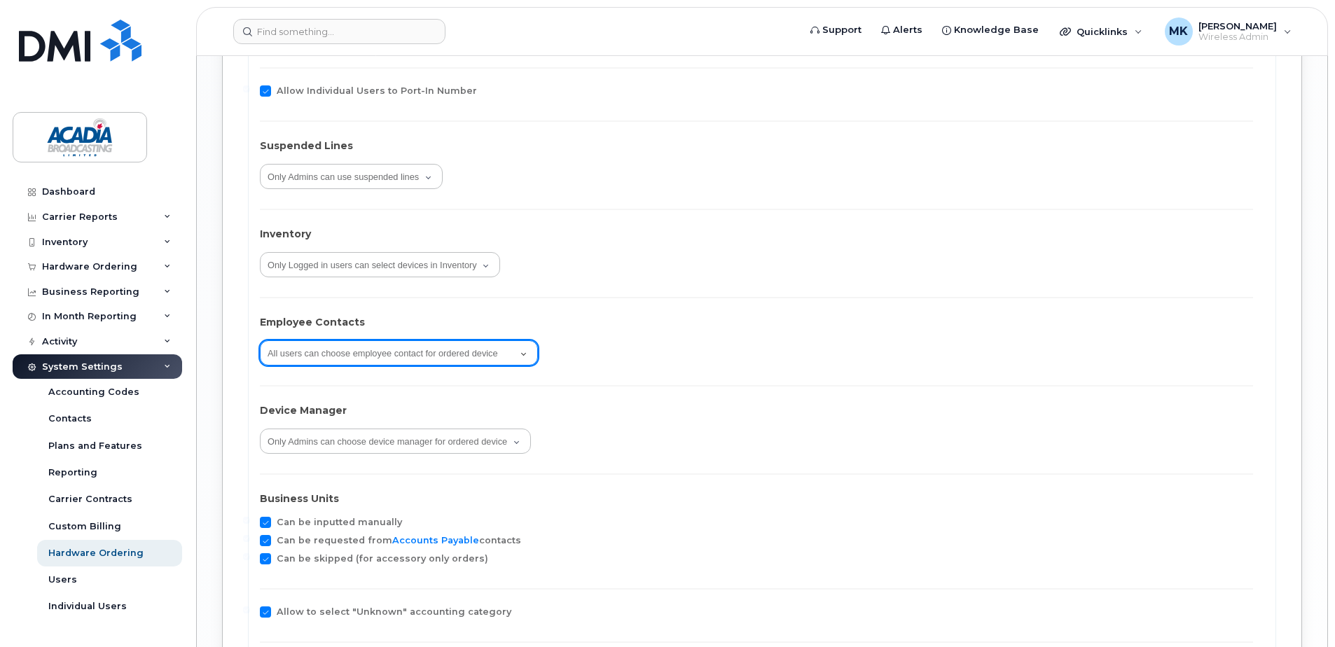
click at [421, 358] on select "All users can choose employee contact for ordered device Only Admins can choose…" at bounding box center [399, 352] width 278 height 25
select select "admins"
click at [260, 340] on select "All users can choose employee contact for ordered device Only Admins can choose…" at bounding box center [399, 352] width 278 height 25
click at [411, 394] on div "Orders may have more than 1 order item (device/accessory) Locations Allow to se…" at bounding box center [762, 61] width 1005 height 1253
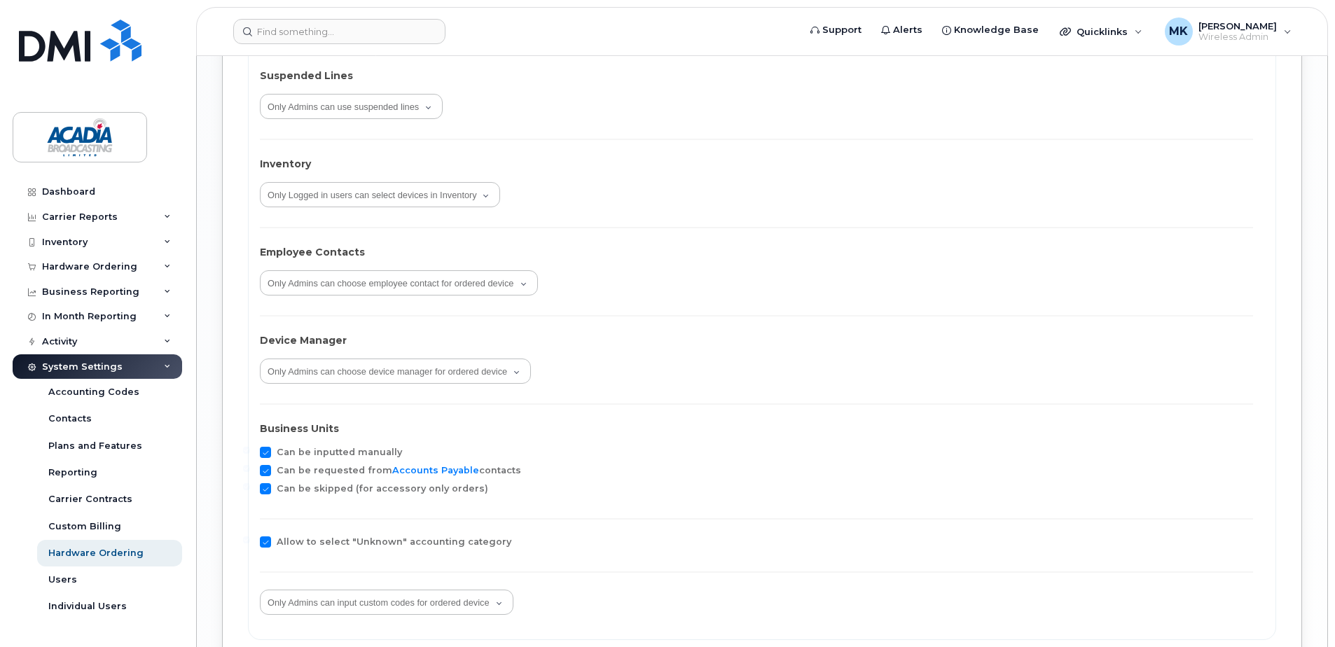
scroll to position [2242, 0]
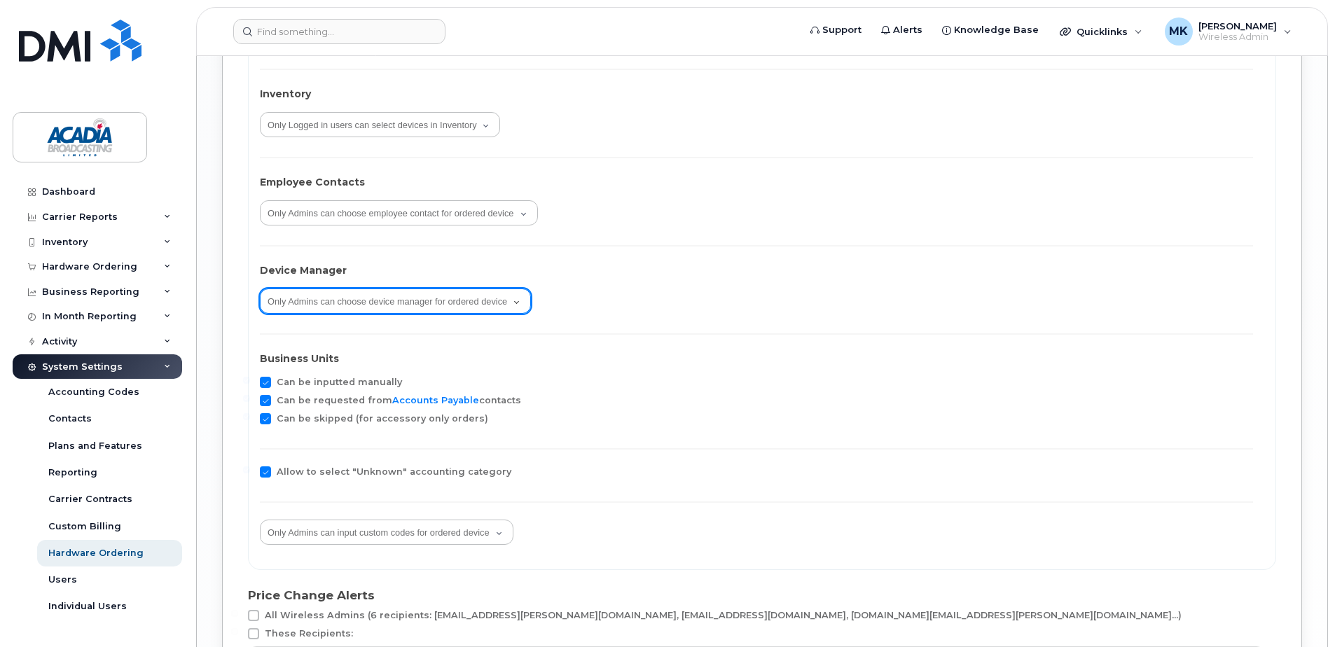
click at [375, 299] on select "All users can choose device manager for ordered device Only Admins can choose d…" at bounding box center [395, 301] width 271 height 25
click at [375, 300] on select "All users can choose device manager for ordered device Only Admins can choose d…" at bounding box center [395, 301] width 271 height 25
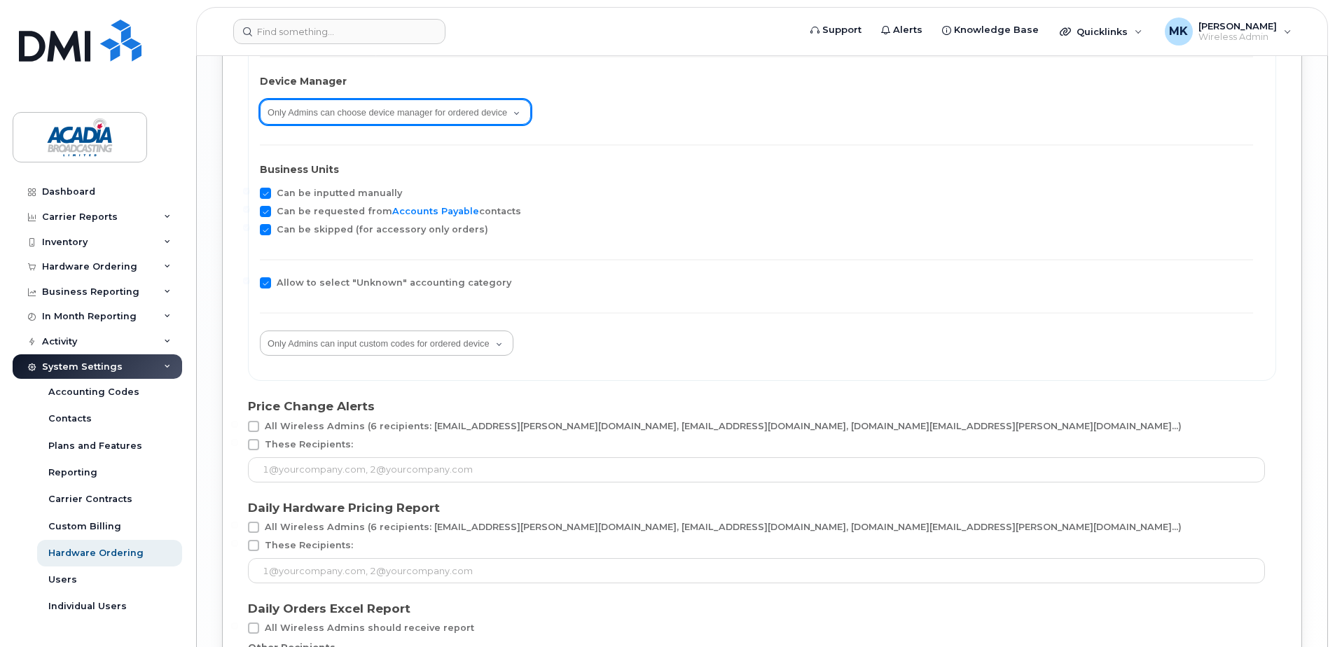
scroll to position [2452, 0]
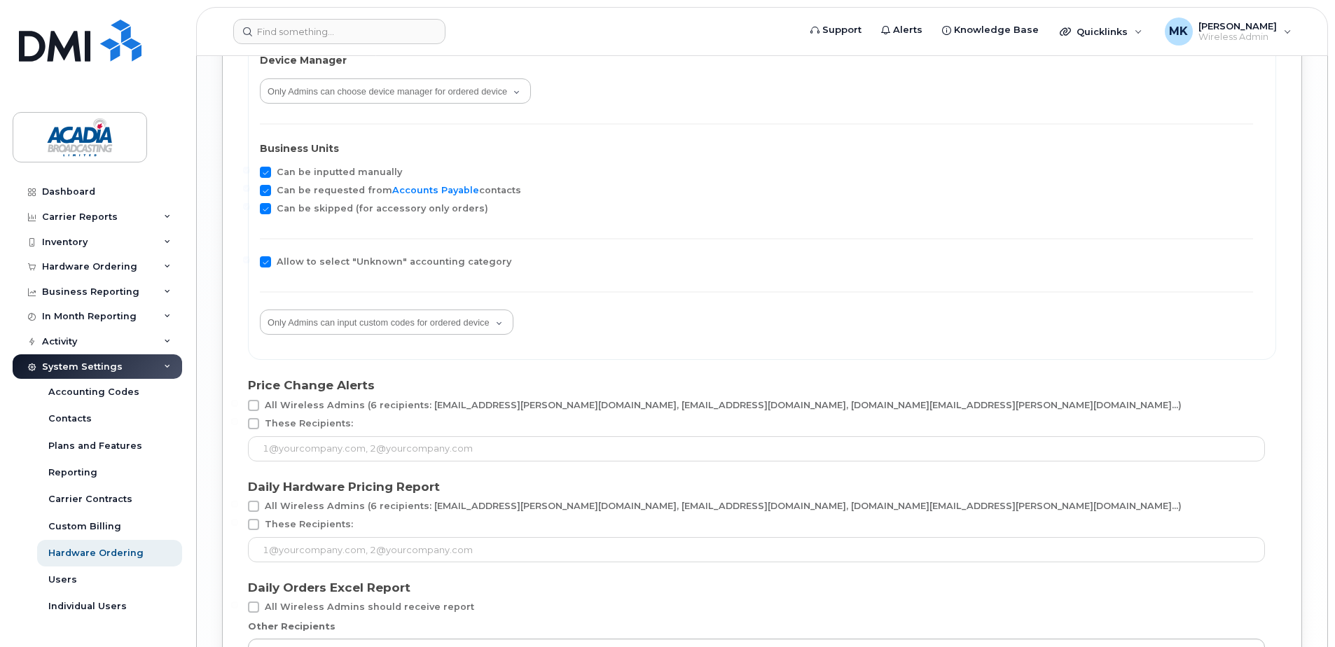
click at [266, 209] on span at bounding box center [265, 208] width 11 height 11
click at [250, 209] on input "Can be skipped (for accessory only orders)" at bounding box center [246, 206] width 7 height 7
checkbox input "false"
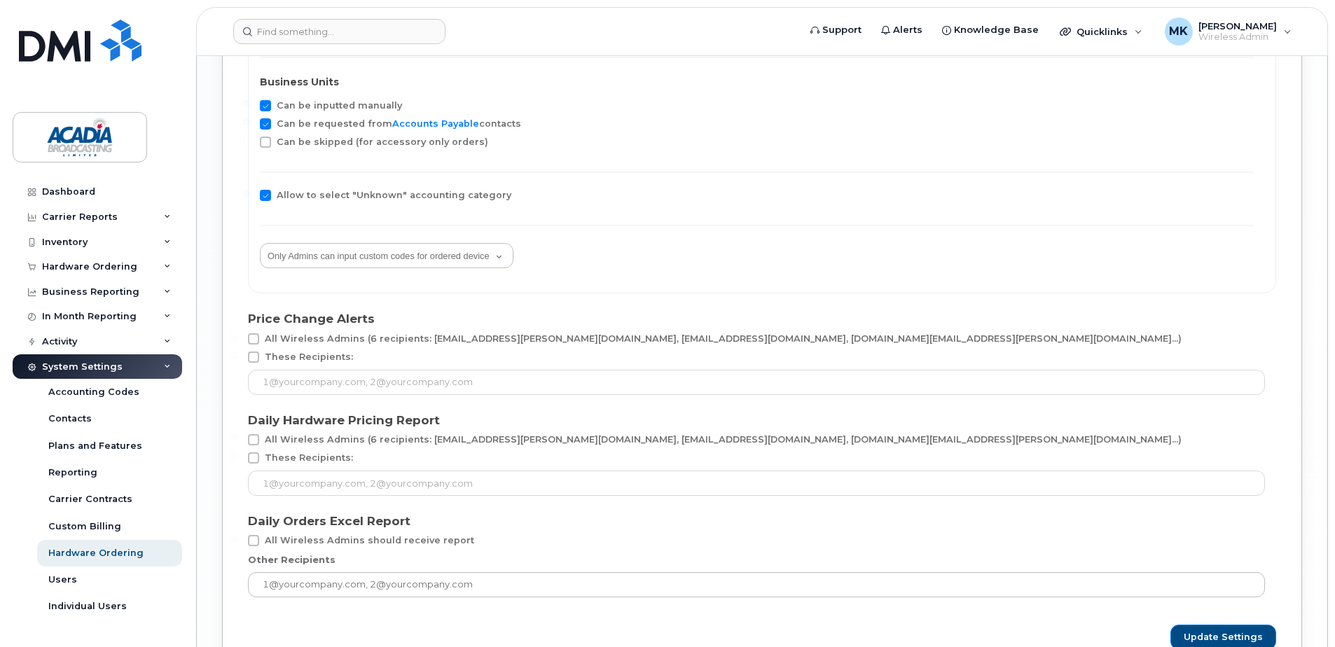
scroll to position [2592, 0]
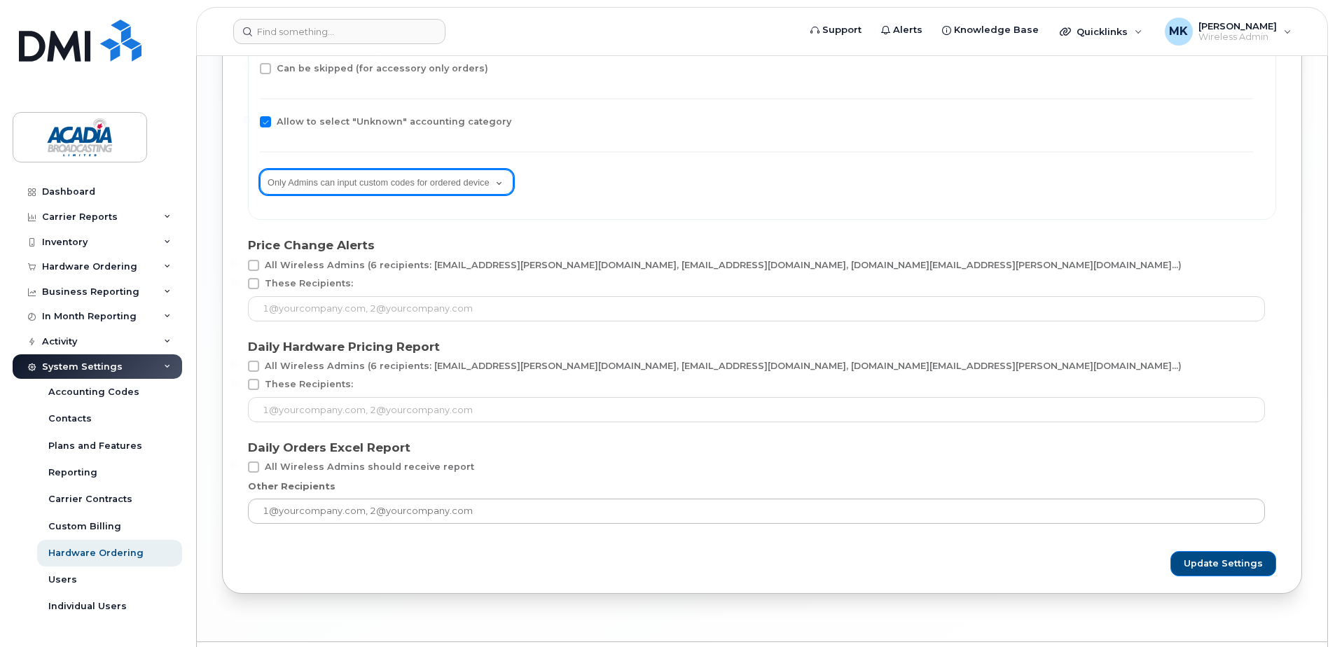
click at [328, 191] on select "All users can input custom codes for ordered device Only Admins can input custo…" at bounding box center [387, 182] width 254 height 25
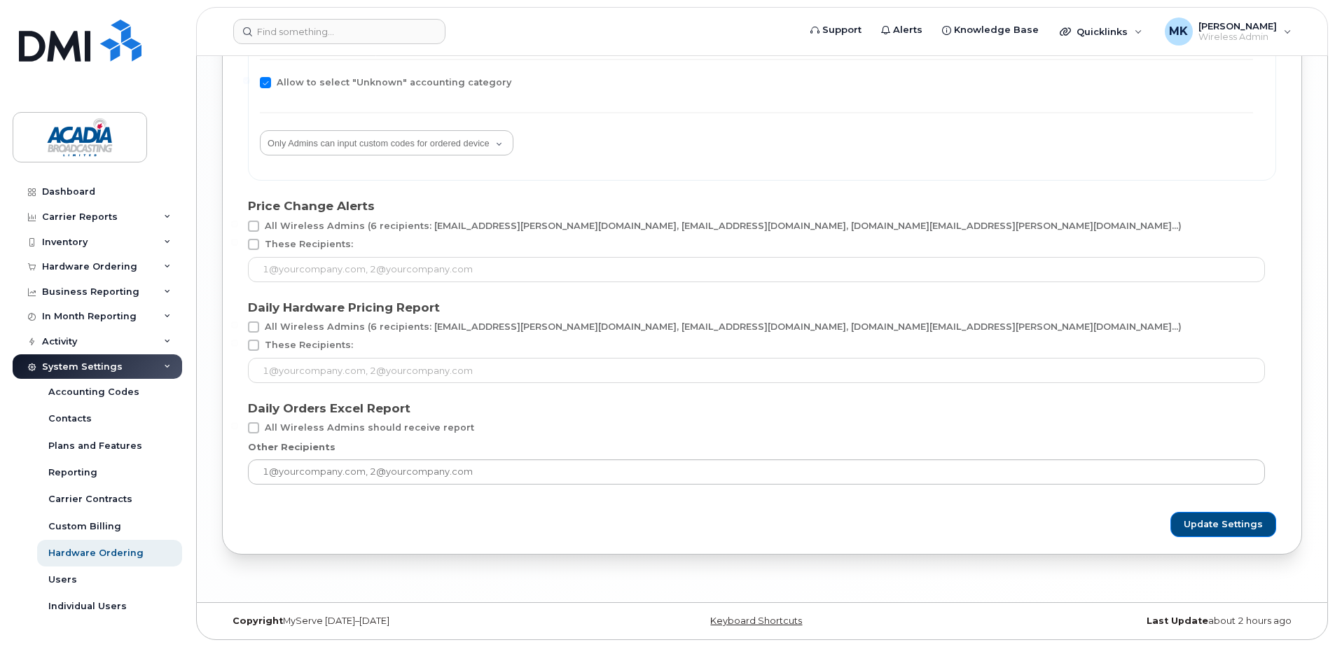
click at [256, 228] on span at bounding box center [253, 226] width 11 height 11
click at [238, 228] on input "All Wireless Admins (6 recipients: vlug.owen@oscogroup.com, whiteda@radioabl.ca…" at bounding box center [234, 224] width 7 height 7
click at [255, 227] on span at bounding box center [253, 226] width 11 height 11
click at [238, 227] on input "All Wireless Admins (6 recipients: vlug.owen@oscogroup.com, whiteda@radioabl.ca…" at bounding box center [234, 224] width 7 height 7
checkbox input "false"
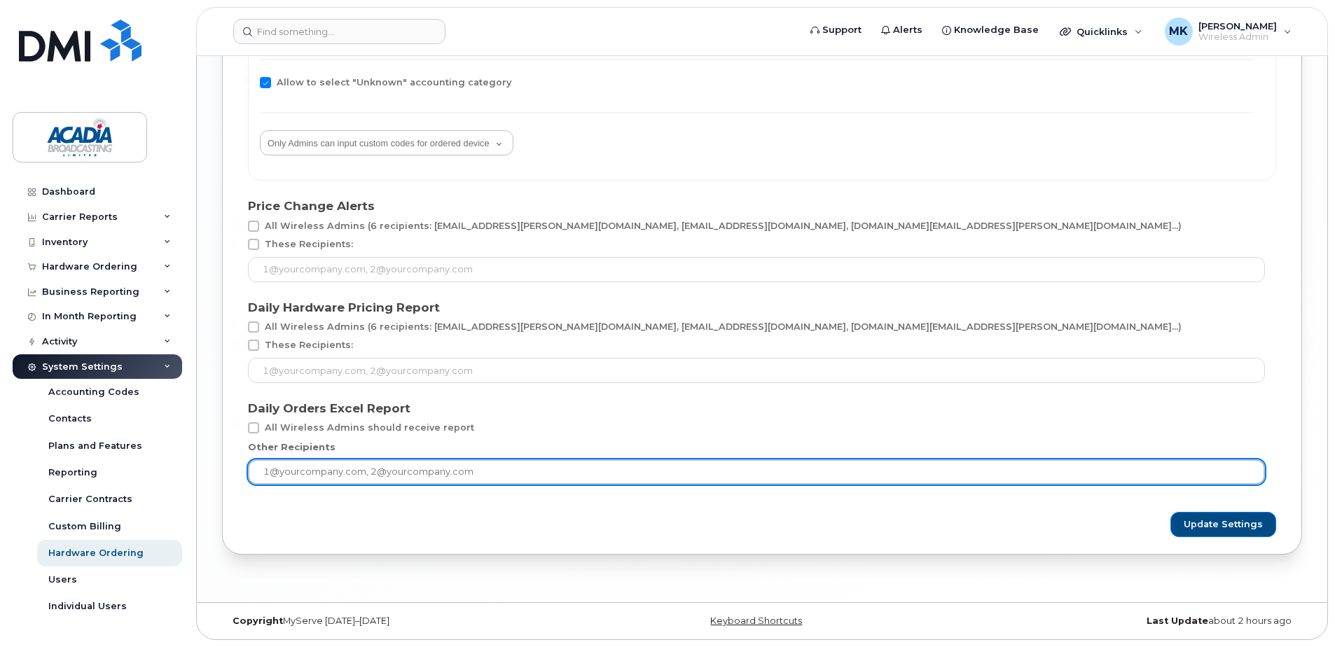
click at [385, 473] on input "text" at bounding box center [756, 472] width 1017 height 25
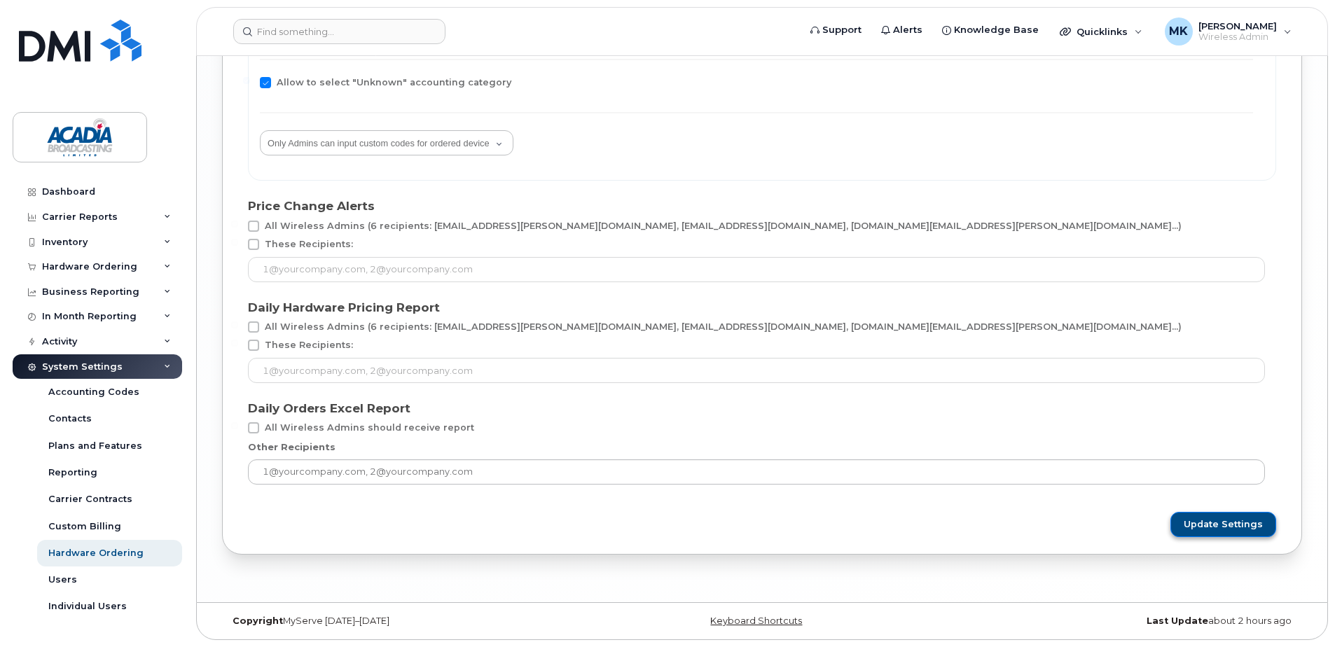
click at [1236, 530] on span "Update Settings" at bounding box center [1223, 524] width 79 height 13
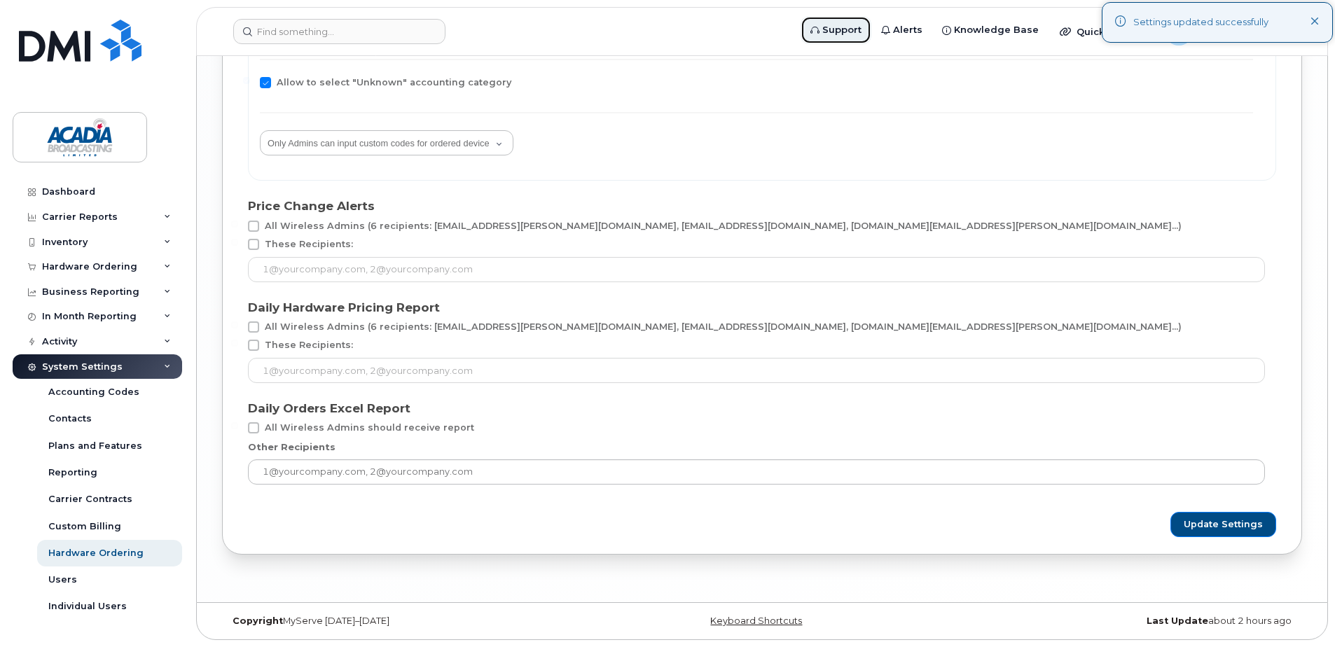
click at [853, 28] on span "Support" at bounding box center [842, 30] width 39 height 14
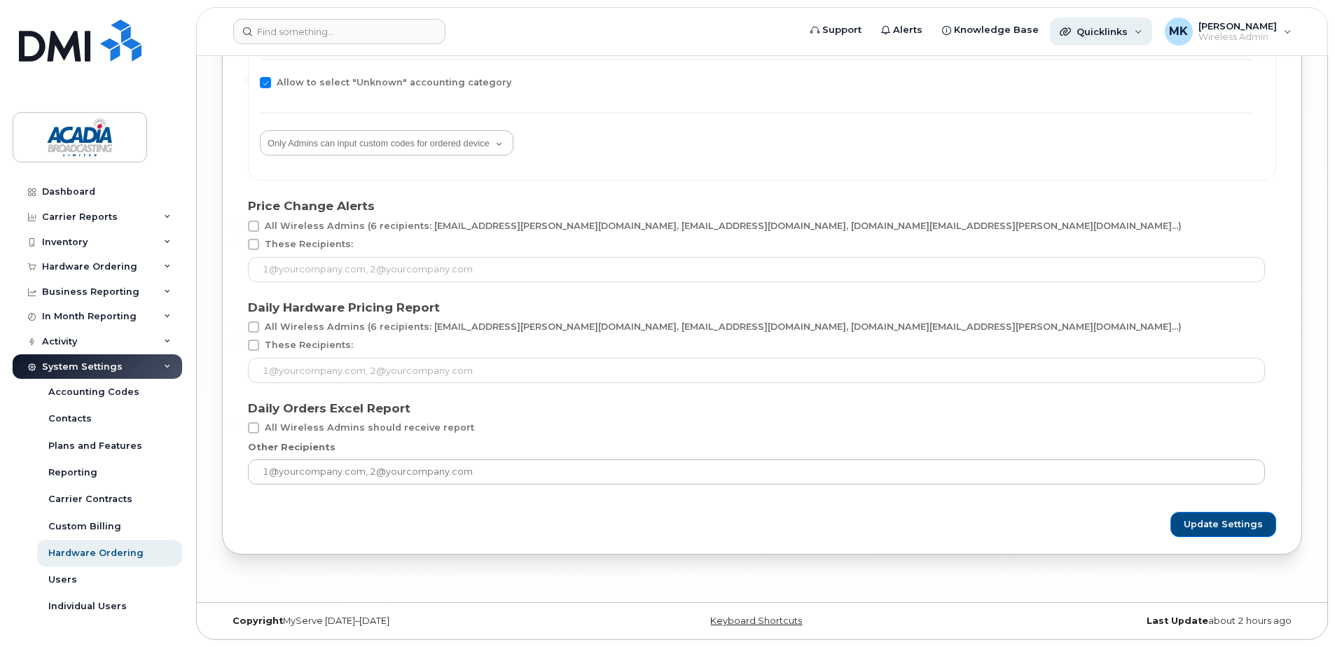
click at [1098, 43] on div "Quicklinks" at bounding box center [1101, 32] width 102 height 28
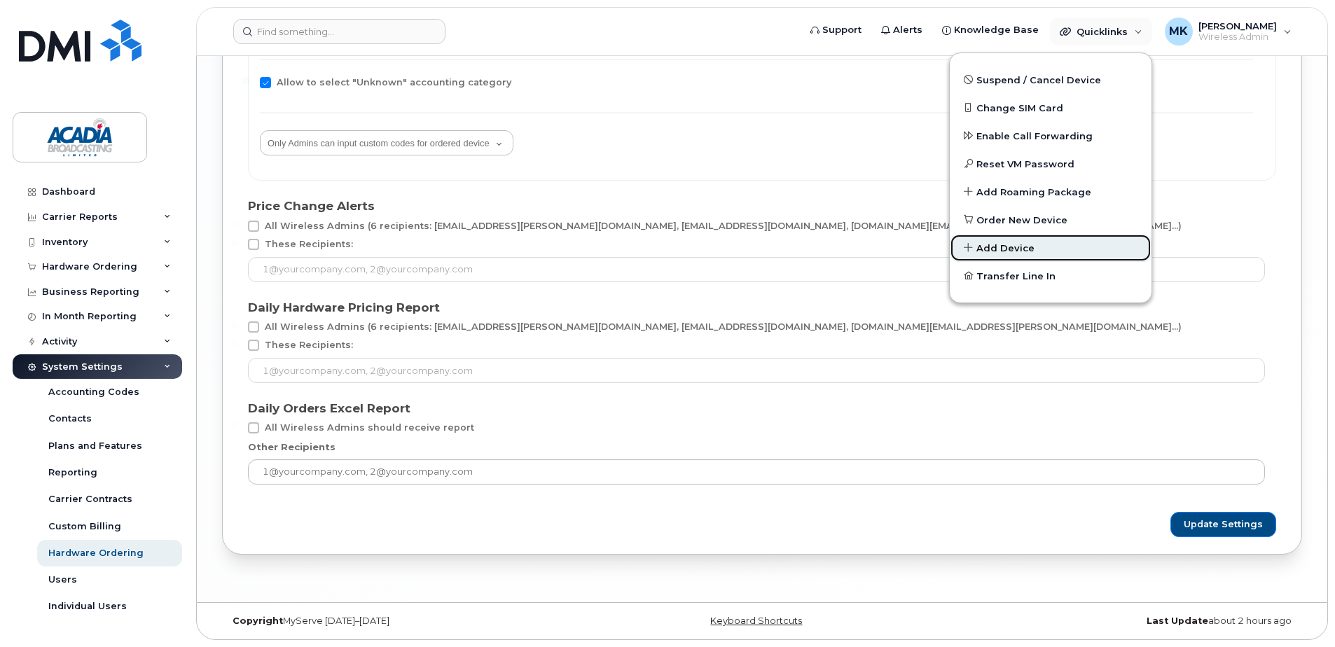
click at [1022, 246] on span "Add Device" at bounding box center [1006, 249] width 58 height 14
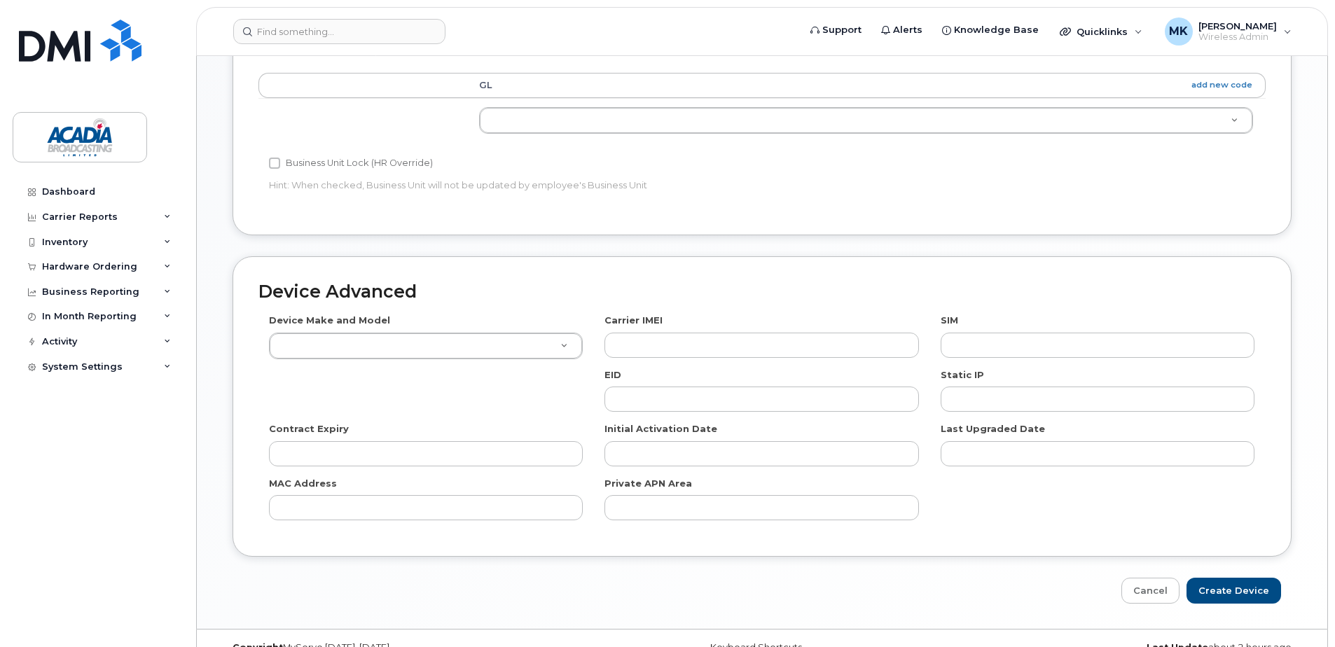
scroll to position [638, 0]
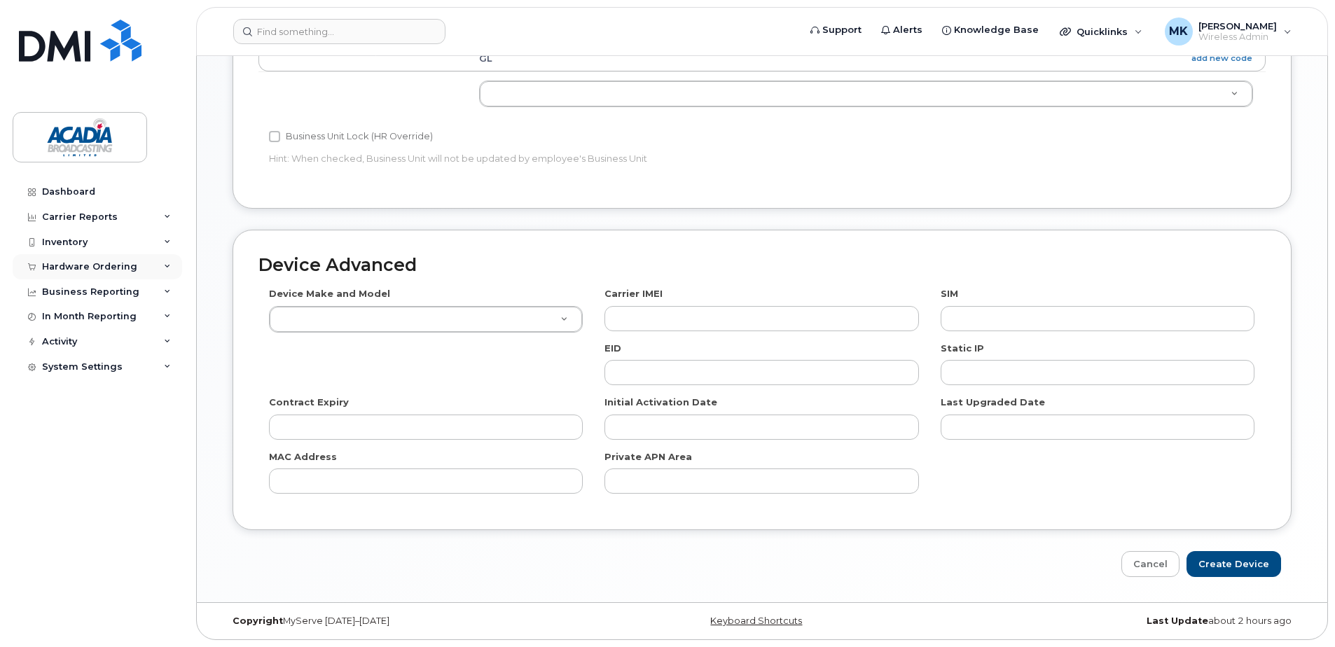
click at [108, 275] on div "Hardware Ordering" at bounding box center [98, 266] width 170 height 25
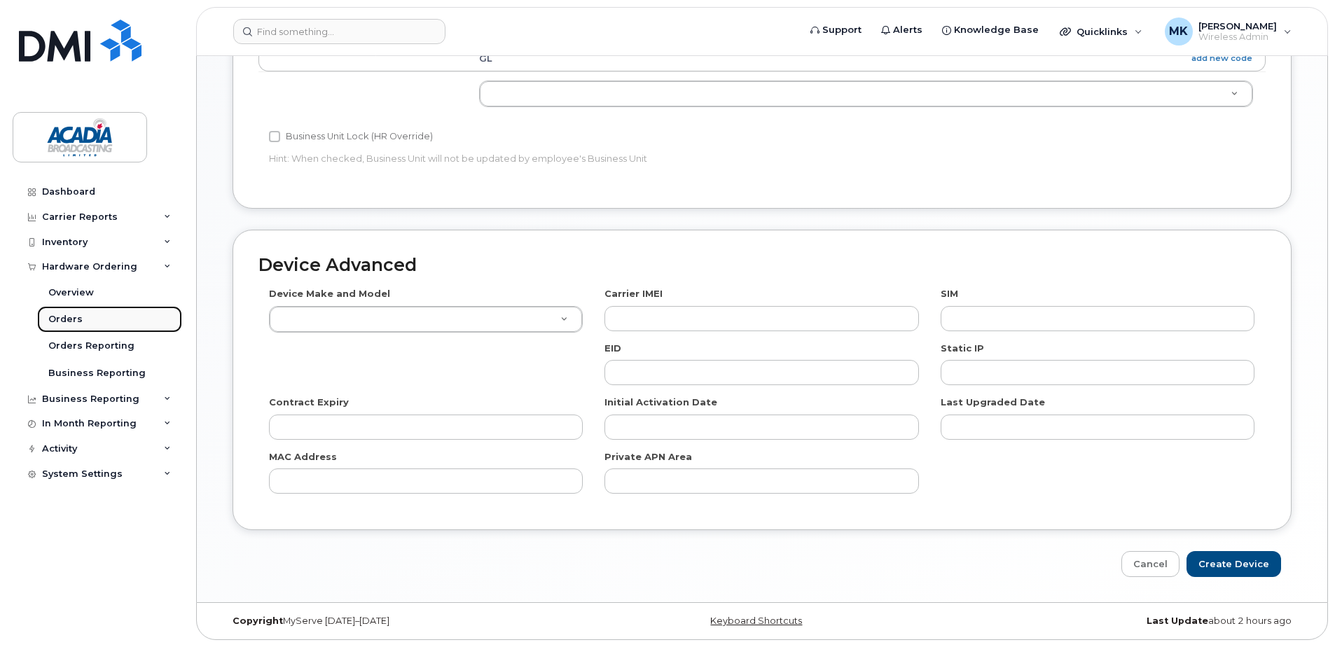
click at [78, 324] on div "Orders" at bounding box center [65, 319] width 34 height 13
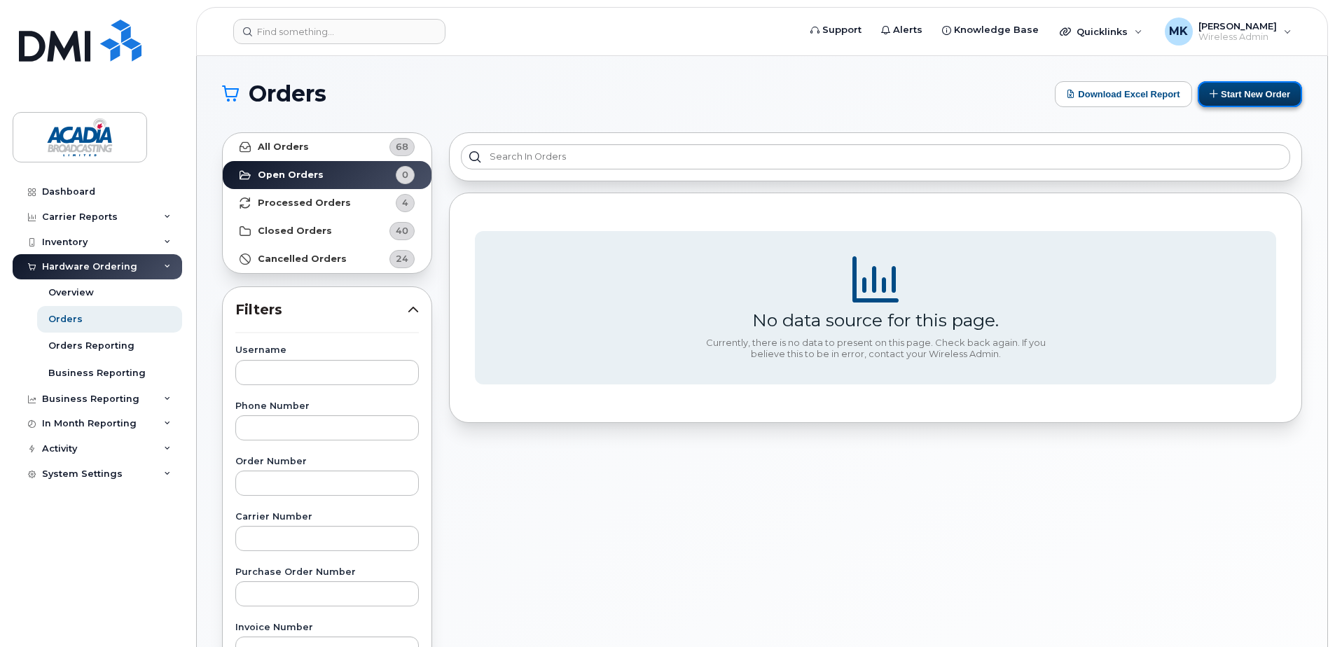
click at [1245, 99] on button "Start New Order" at bounding box center [1250, 94] width 104 height 26
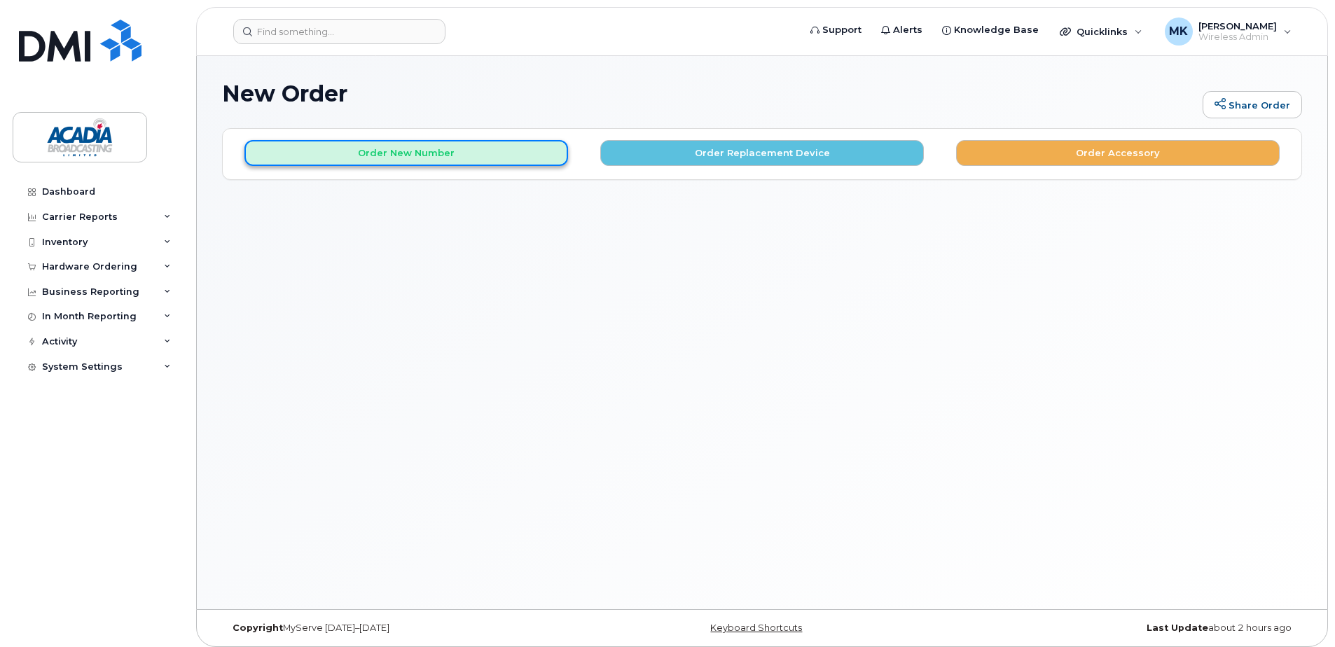
click at [446, 151] on button "Order New Number" at bounding box center [407, 153] width 324 height 26
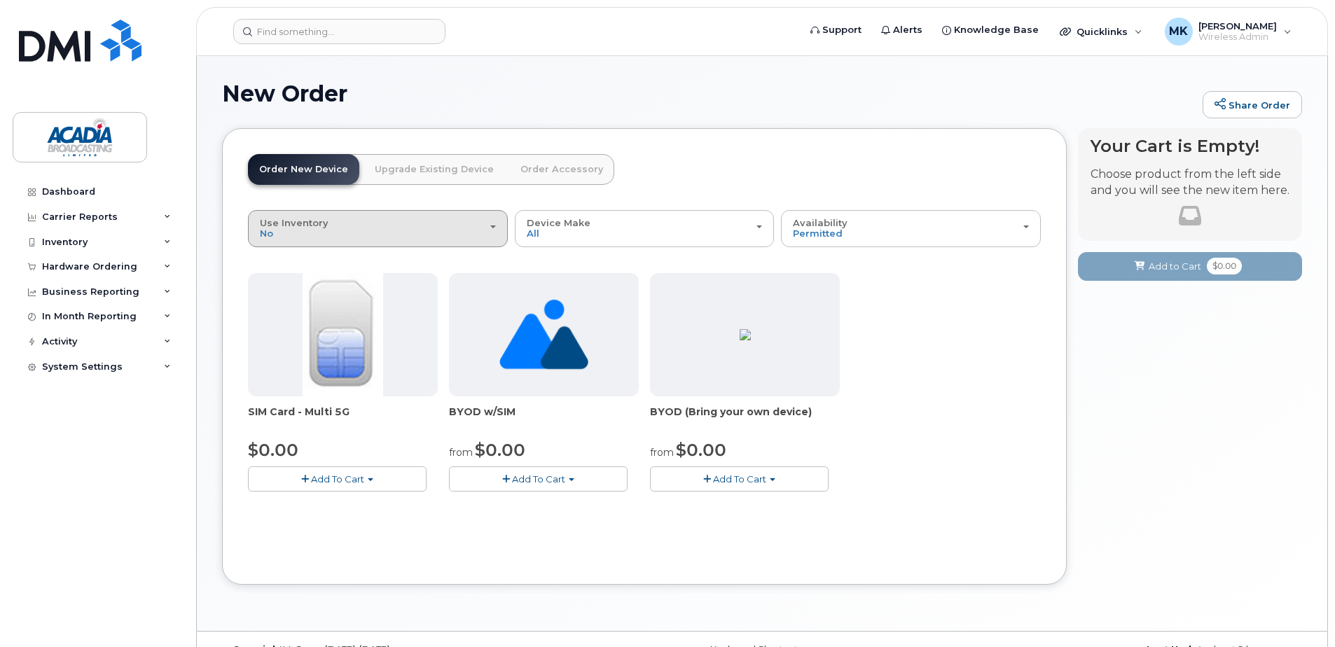
click at [408, 232] on div "Use Inventory No" at bounding box center [378, 229] width 236 height 22
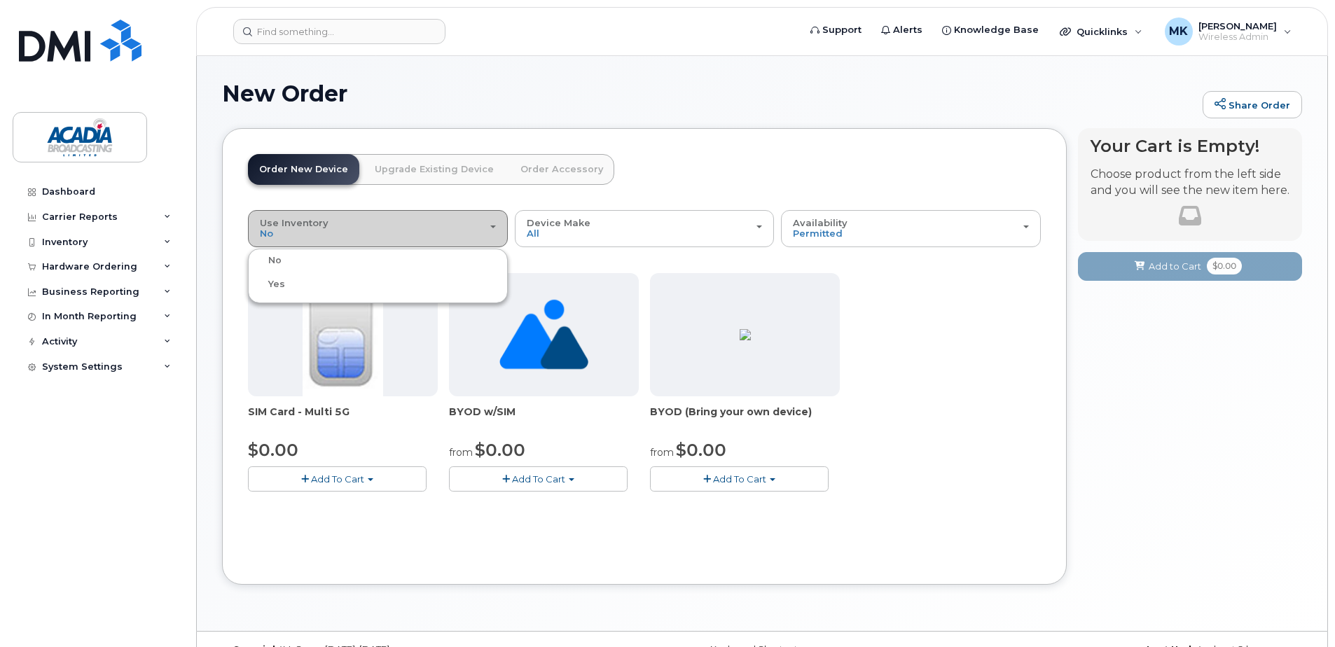
click at [408, 232] on div "Use Inventory No" at bounding box center [378, 229] width 236 height 22
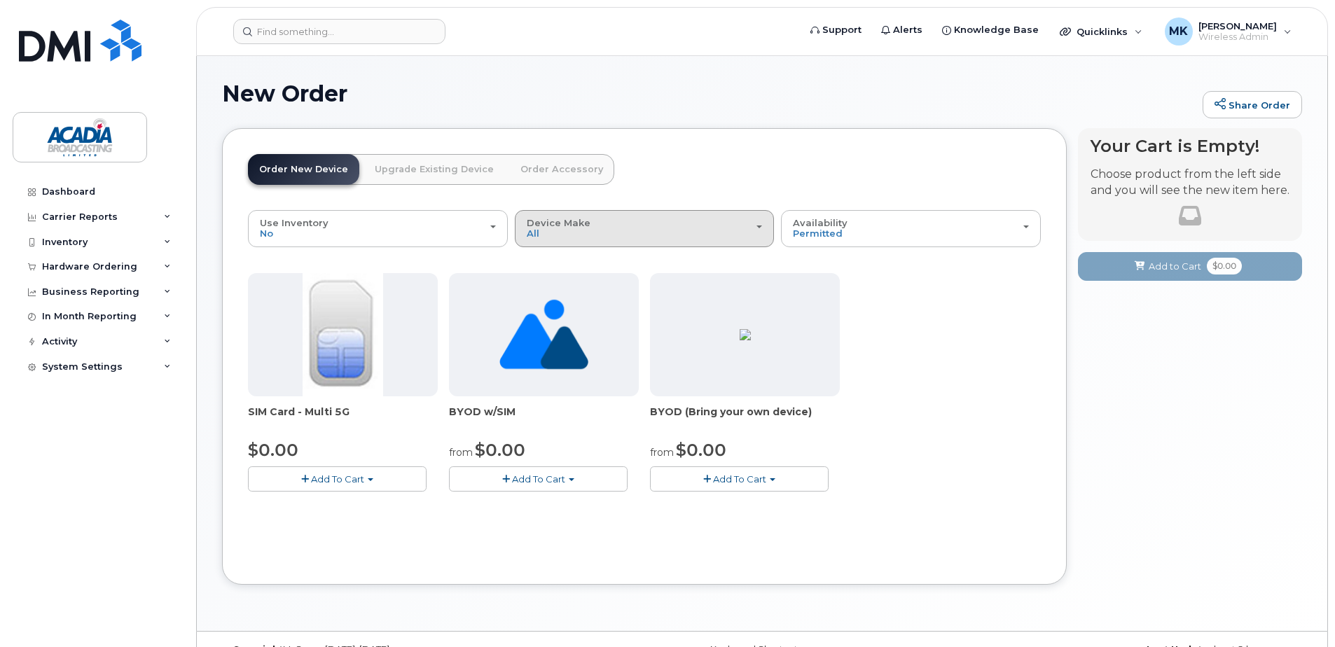
click at [614, 230] on div "Device Make All Unknown" at bounding box center [645, 229] width 236 height 22
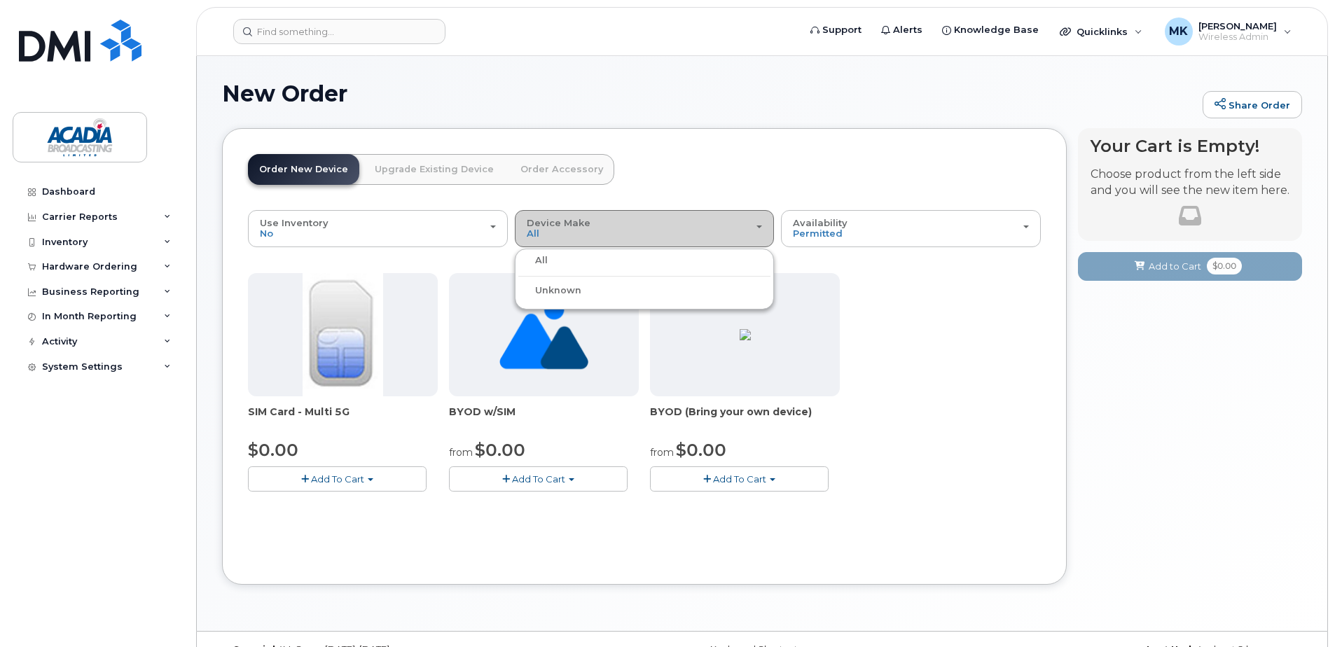
click at [614, 230] on div "Device Make All Unknown" at bounding box center [645, 229] width 236 height 22
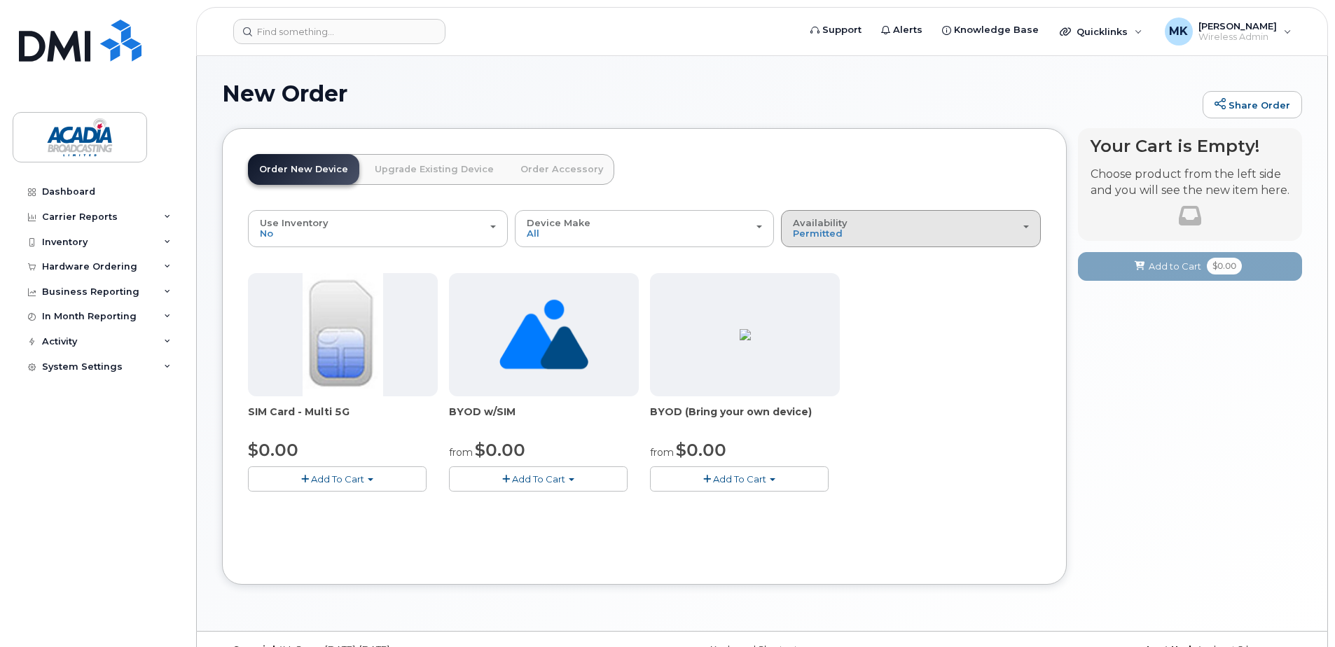
click at [828, 220] on span "Availability" at bounding box center [820, 222] width 55 height 11
click at [835, 262] on label "Permitted" at bounding box center [818, 260] width 66 height 17
click at [0, 0] on input "Permitted" at bounding box center [0, 0] width 0 height 0
click at [848, 234] on div "Availability Permitted All" at bounding box center [911, 229] width 236 height 22
click at [805, 284] on label "All" at bounding box center [799, 284] width 29 height 17
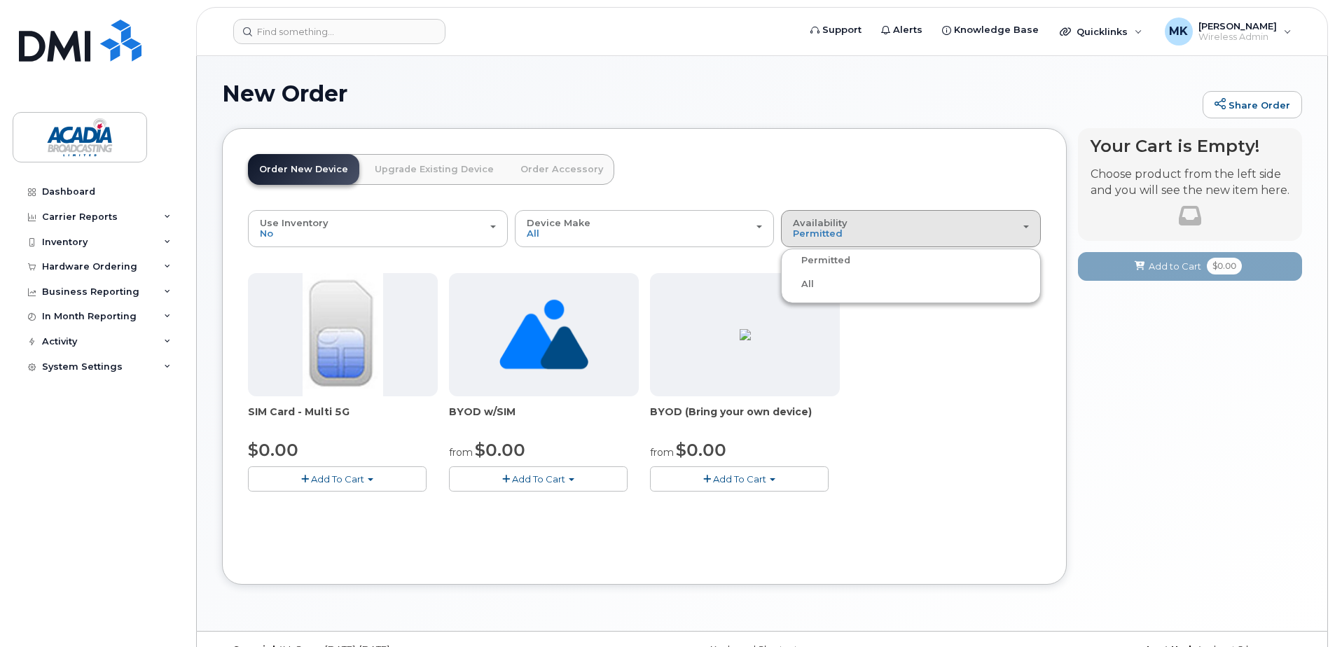
click at [0, 0] on input "All" at bounding box center [0, 0] width 0 height 0
click at [844, 233] on div "Availability Permitted All" at bounding box center [911, 229] width 236 height 22
click at [832, 259] on label "Permitted" at bounding box center [818, 260] width 66 height 17
click at [0, 0] on input "Permitted" at bounding box center [0, 0] width 0 height 0
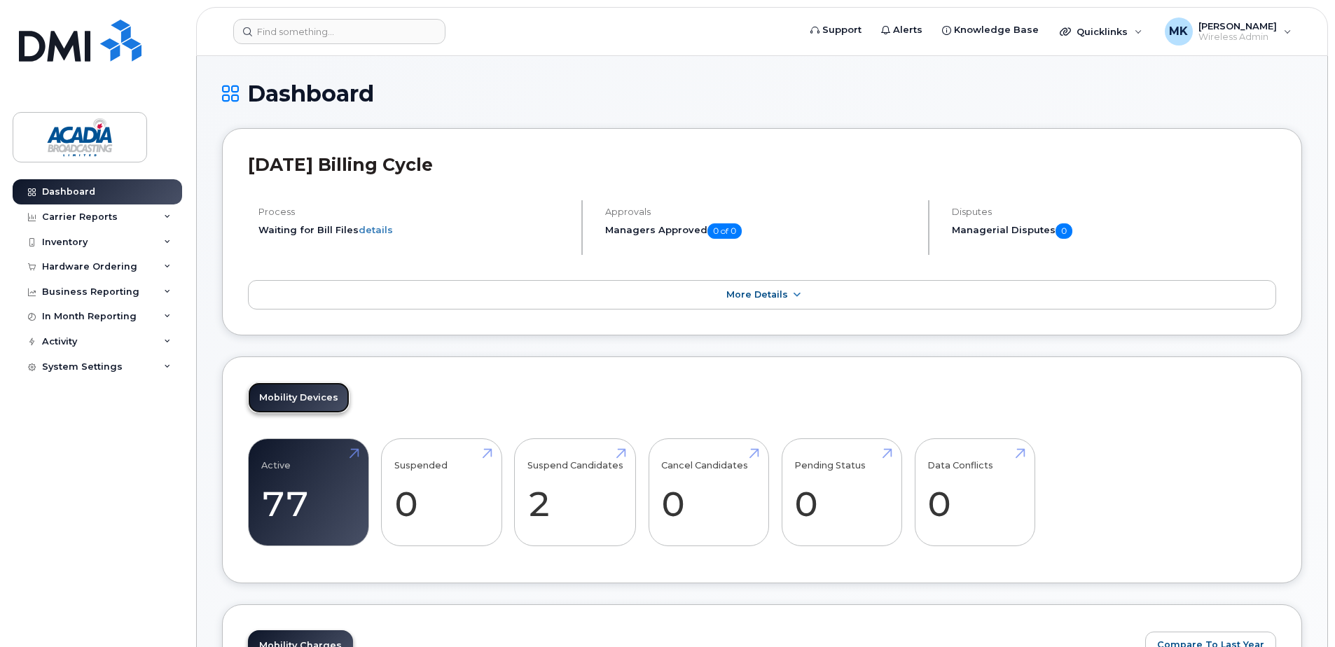
click at [299, 402] on link "Mobility Devices" at bounding box center [299, 398] width 102 height 31
click at [296, 457] on link "Active 77 8%" at bounding box center [308, 492] width 95 height 92
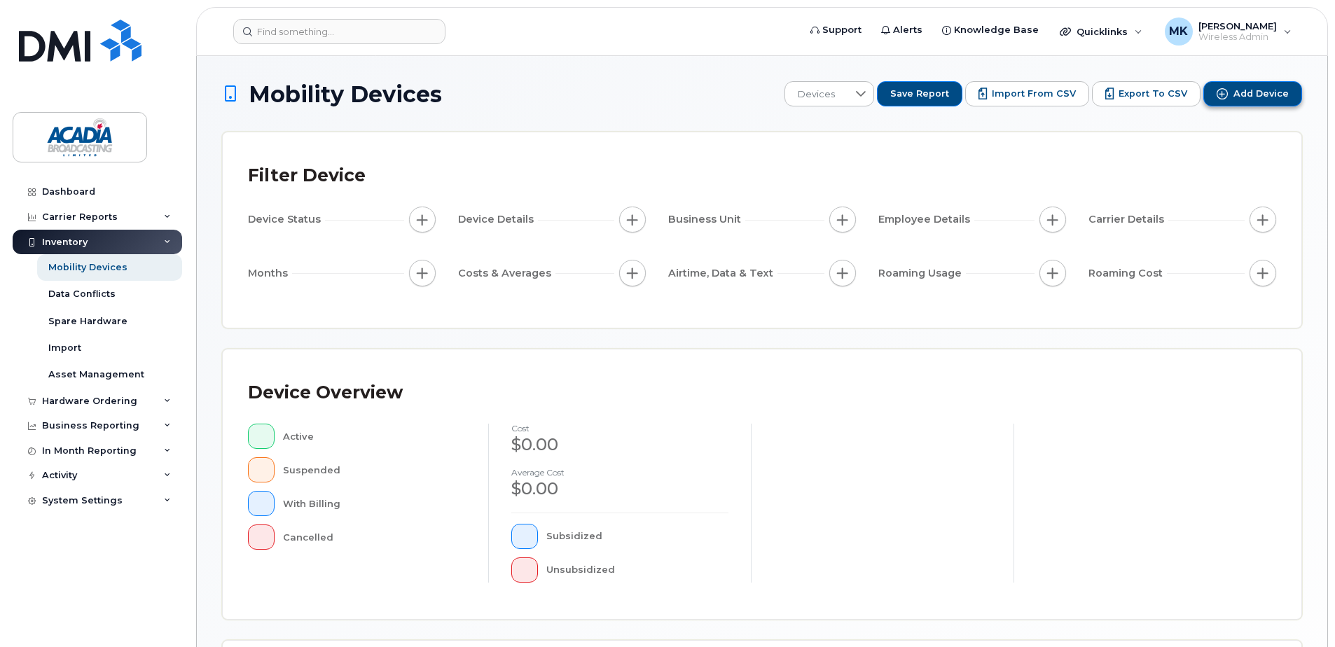
click at [1269, 96] on span "Add Device" at bounding box center [1261, 94] width 55 height 13
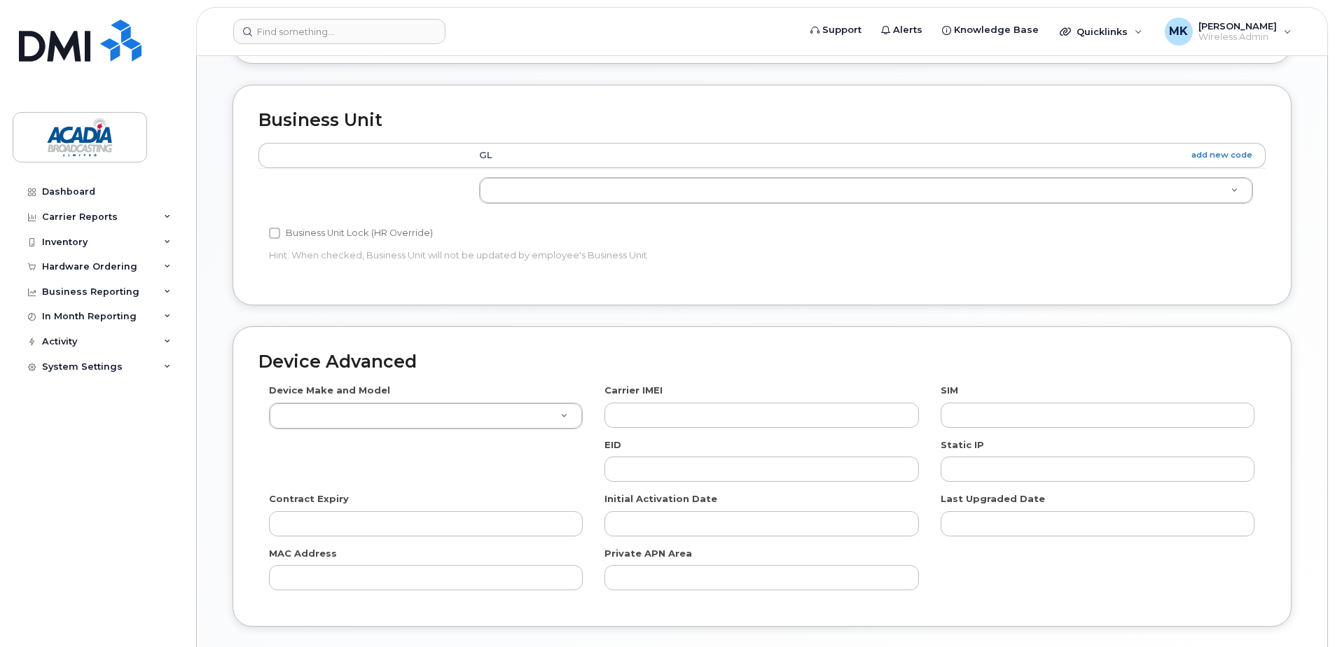
scroll to position [638, 0]
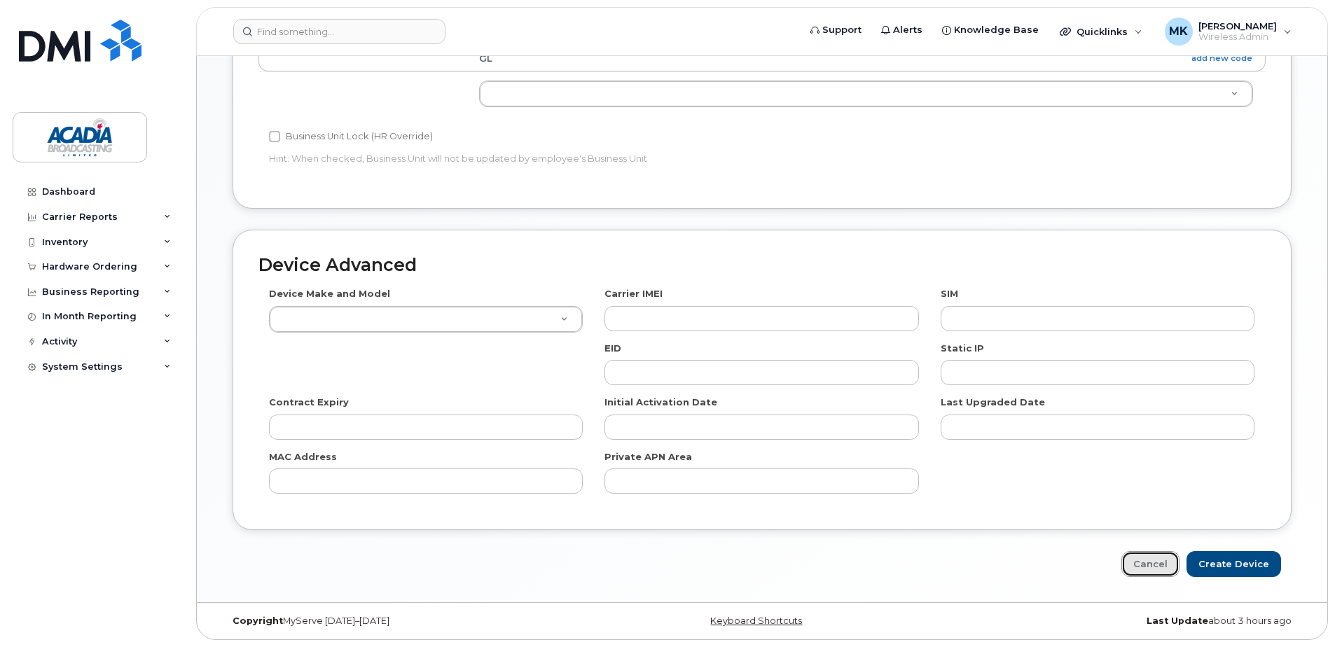
click at [1164, 569] on link "Cancel" at bounding box center [1151, 564] width 58 height 26
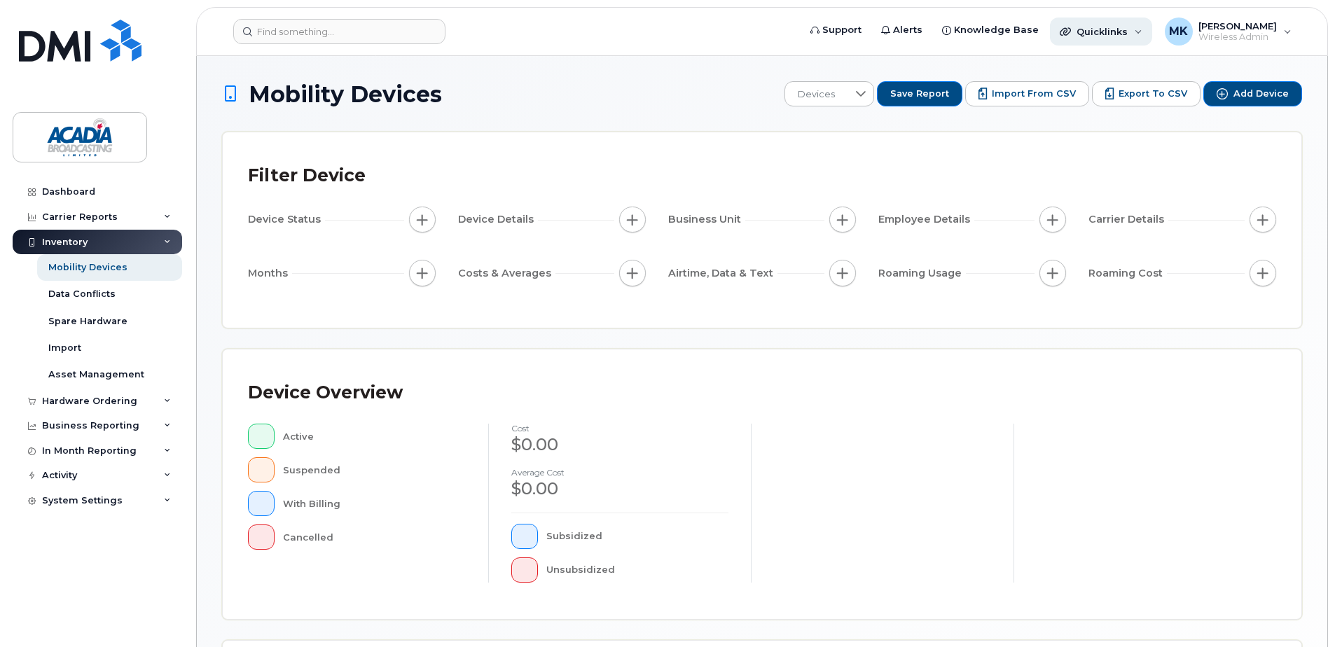
click at [1096, 27] on span "Quicklinks" at bounding box center [1102, 31] width 51 height 11
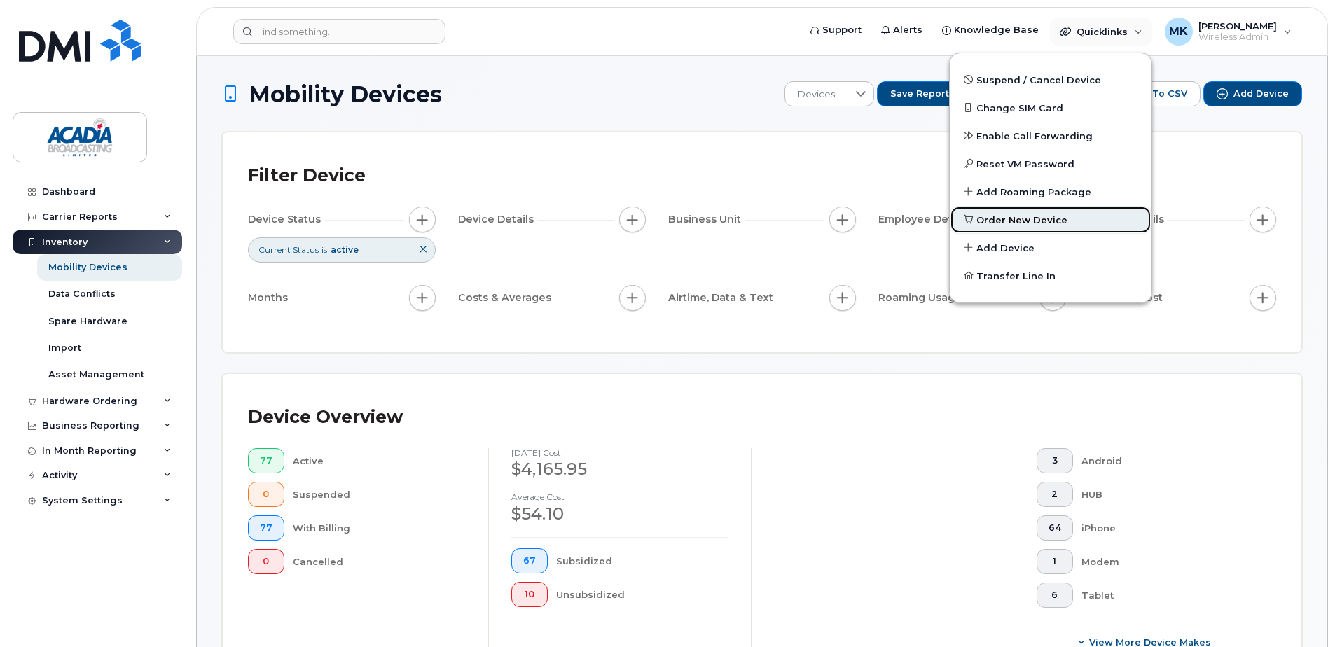
click at [1010, 229] on link "Order New Device" at bounding box center [1051, 220] width 202 height 28
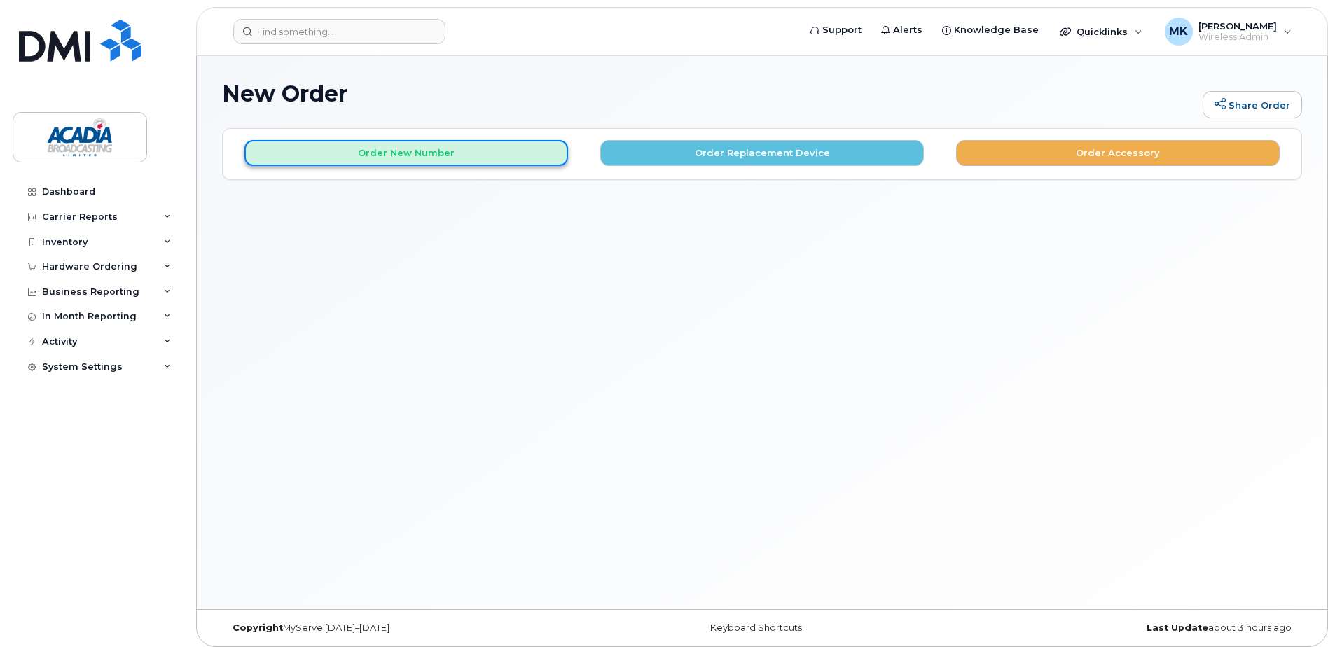
click at [460, 161] on button "Order New Number" at bounding box center [407, 153] width 324 height 26
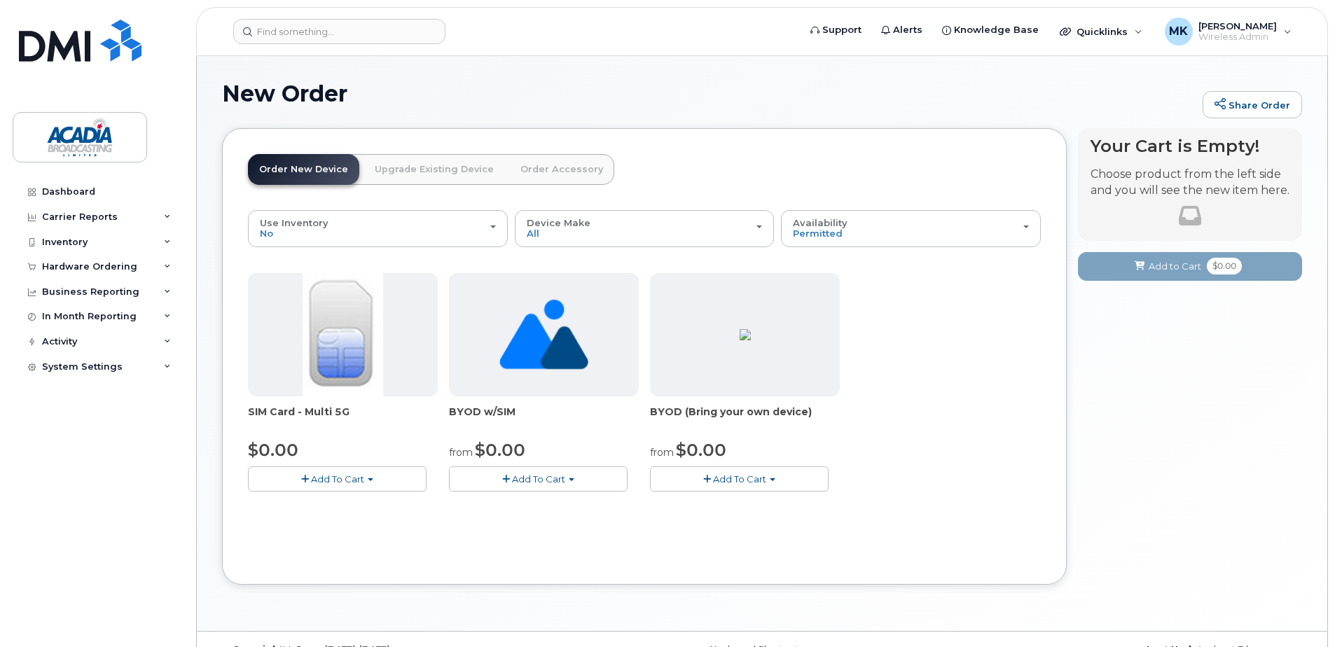
click at [481, 168] on link "Upgrade Existing Device" at bounding box center [435, 169] width 142 height 31
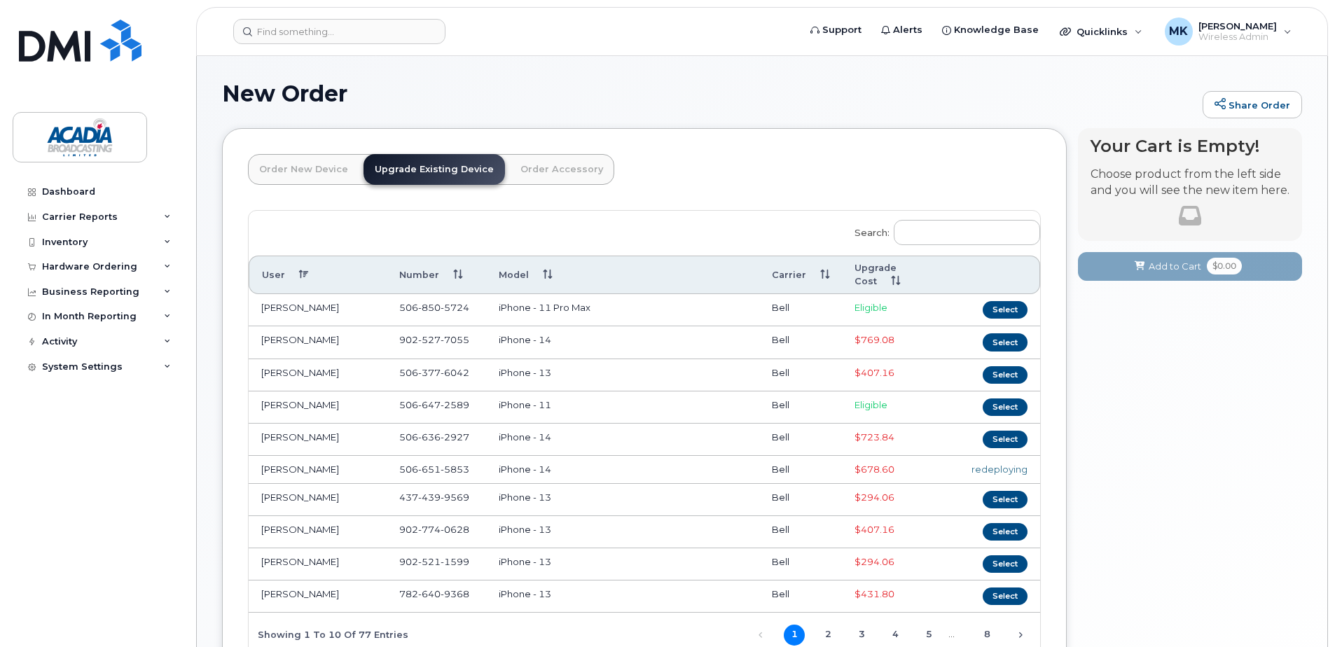
click at [325, 167] on link "Order New Device" at bounding box center [303, 169] width 111 height 31
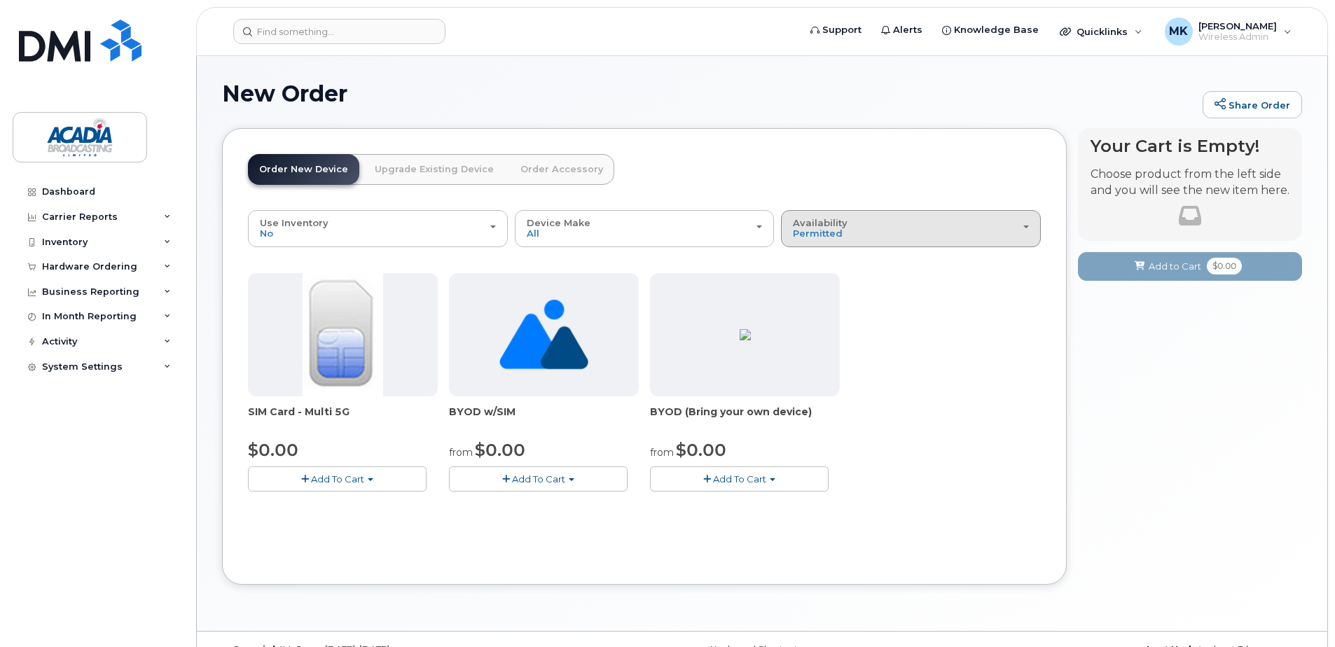
click at [867, 242] on button "Availability Permitted All" at bounding box center [911, 228] width 260 height 36
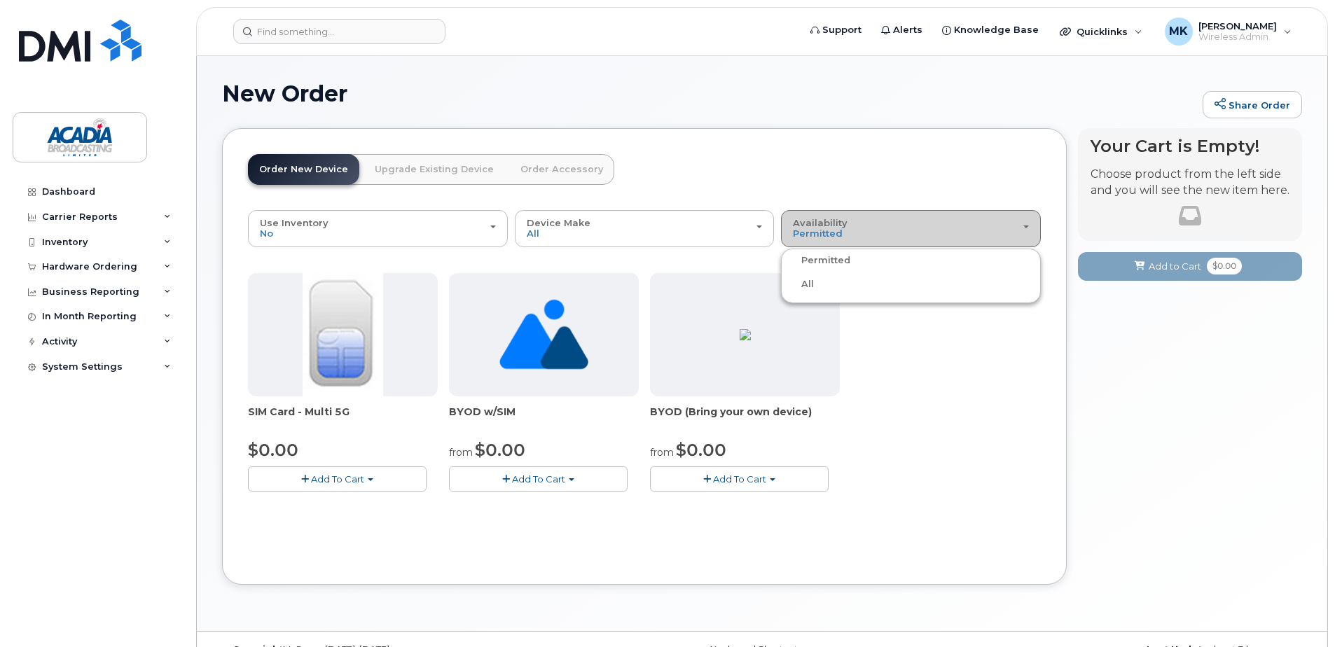
click at [867, 242] on button "Availability Permitted All" at bounding box center [911, 228] width 260 height 36
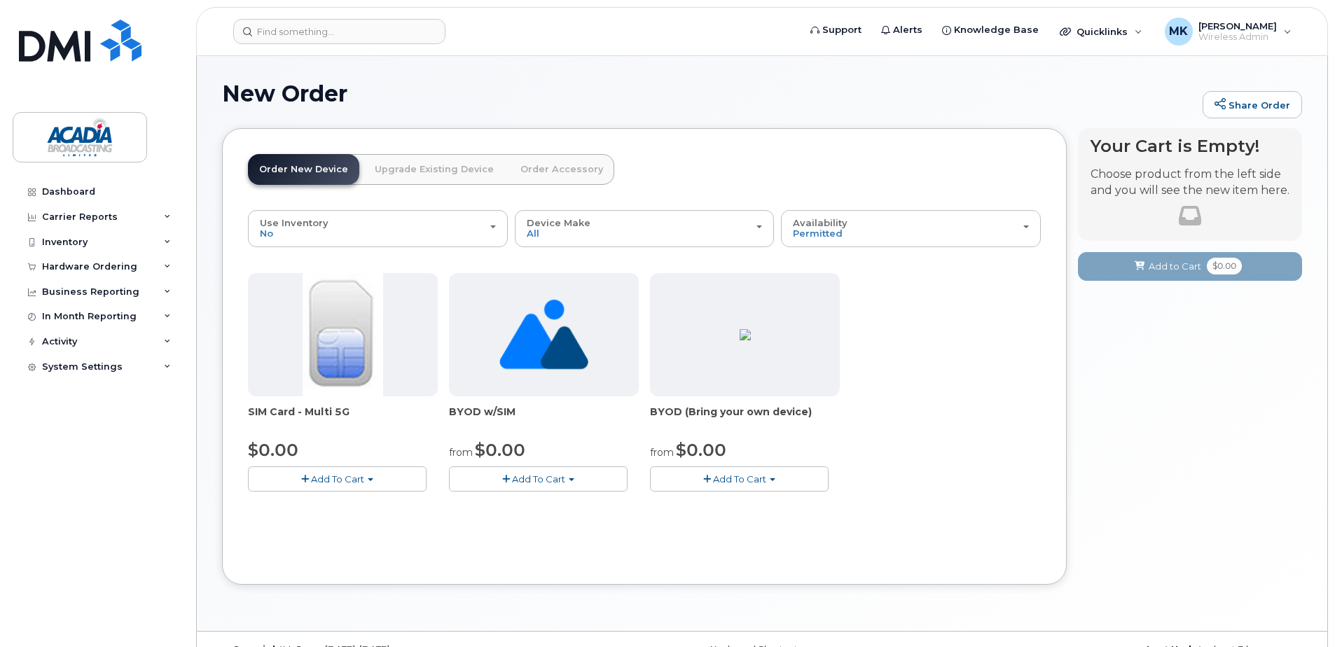
click at [366, 106] on div "New Order Share Order" at bounding box center [762, 104] width 1080 height 47
click at [132, 135] on img at bounding box center [80, 137] width 108 height 41
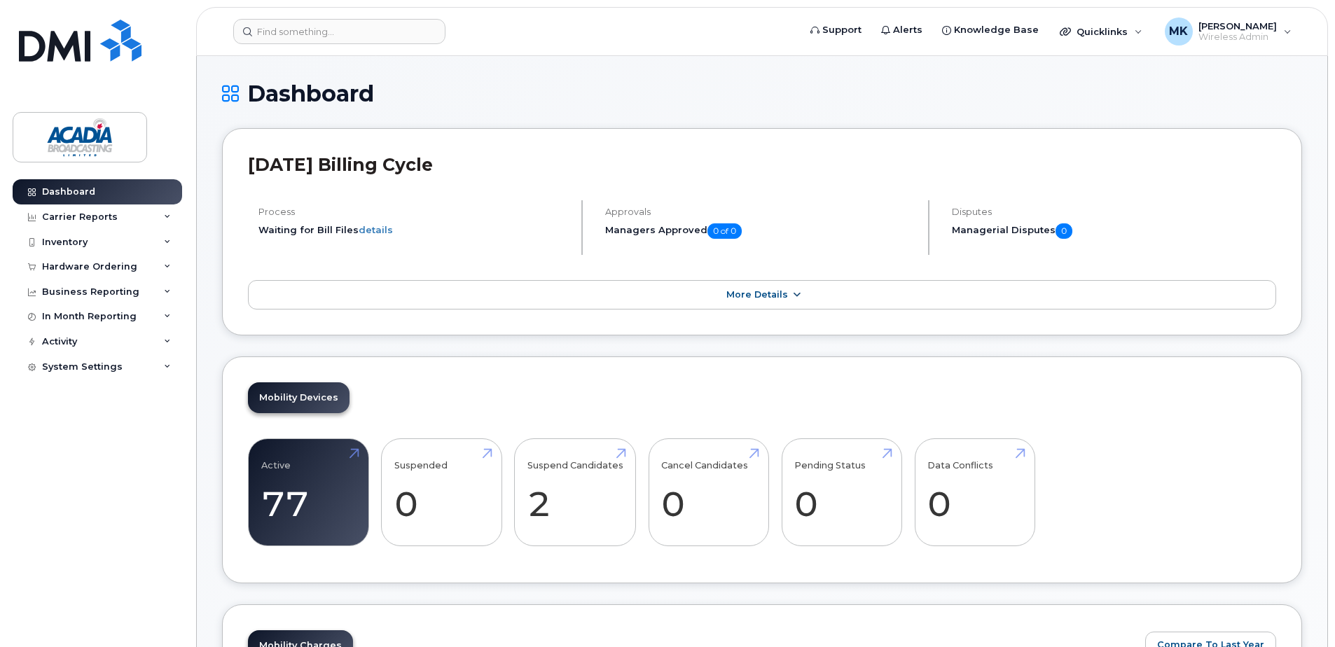
click at [772, 295] on span "More Details" at bounding box center [758, 294] width 62 height 11
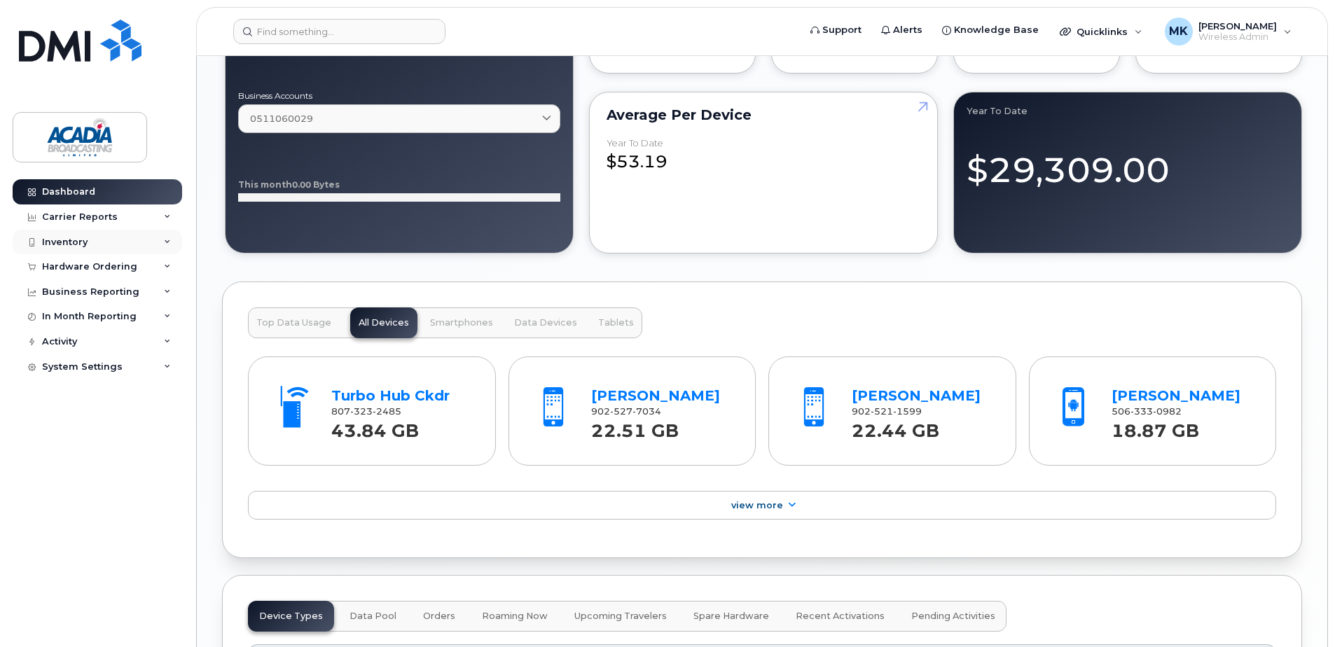
scroll to position [1243, 0]
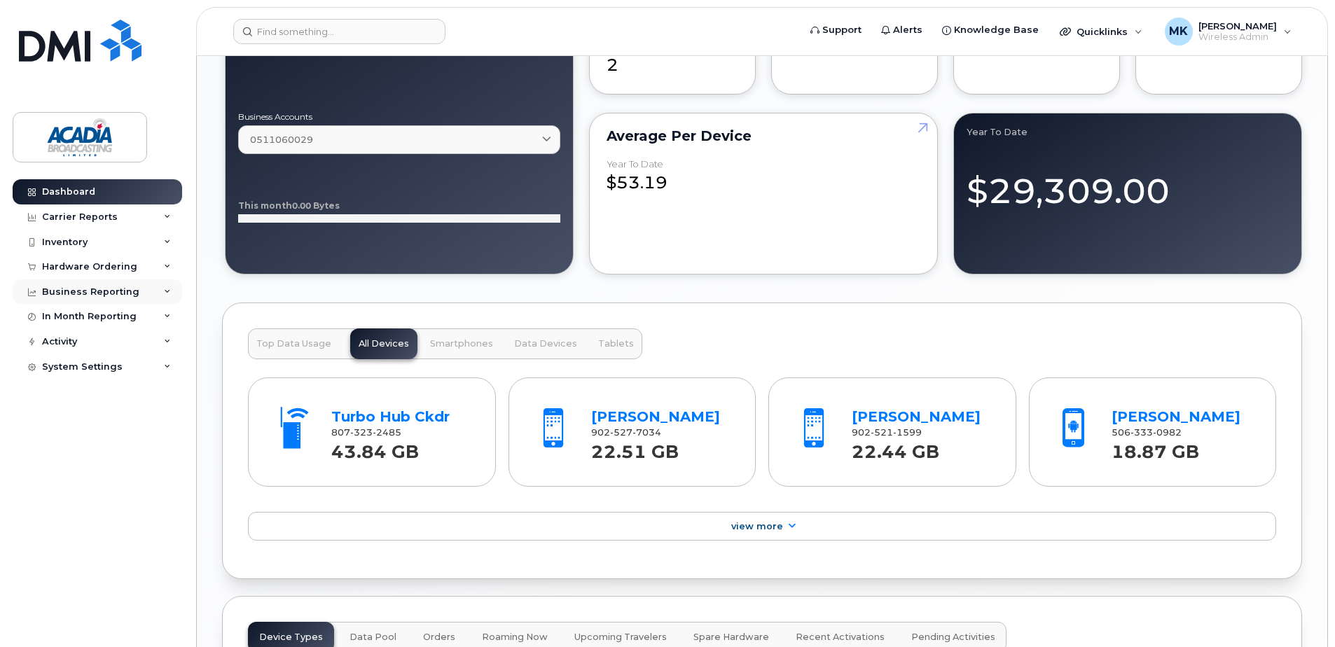
click at [133, 294] on div "Business Reporting" at bounding box center [98, 292] width 170 height 25
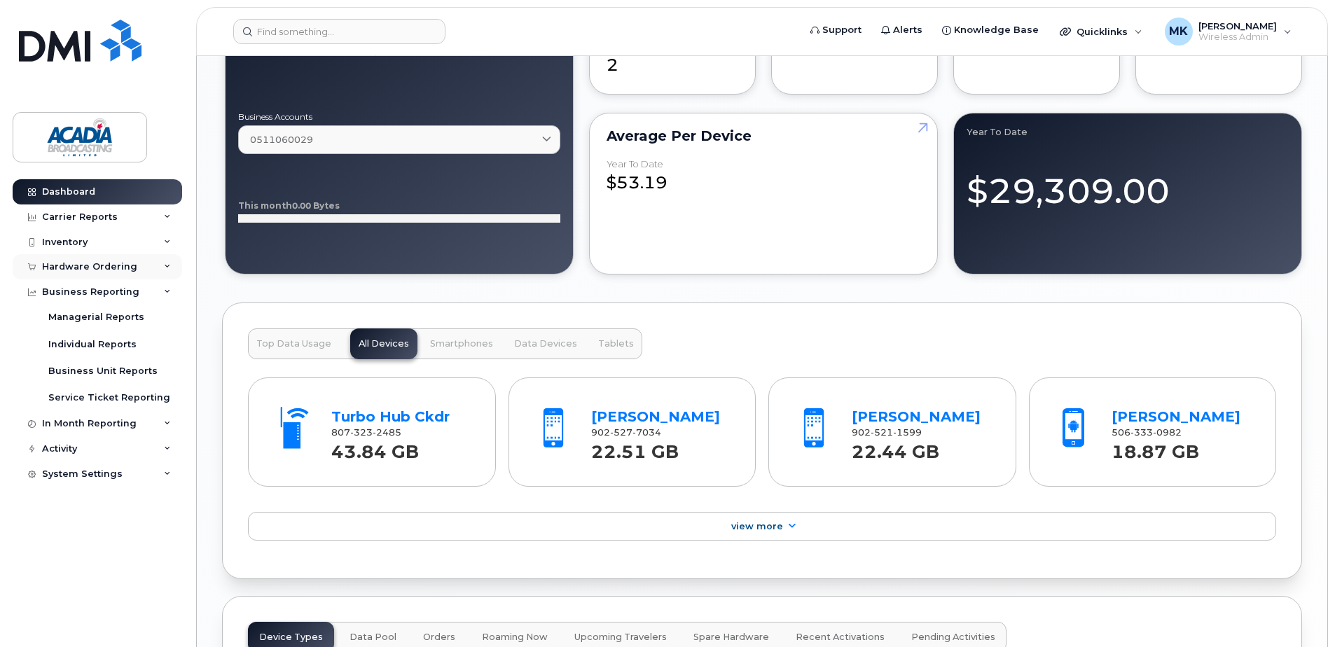
click at [132, 275] on div "Hardware Ordering" at bounding box center [98, 266] width 170 height 25
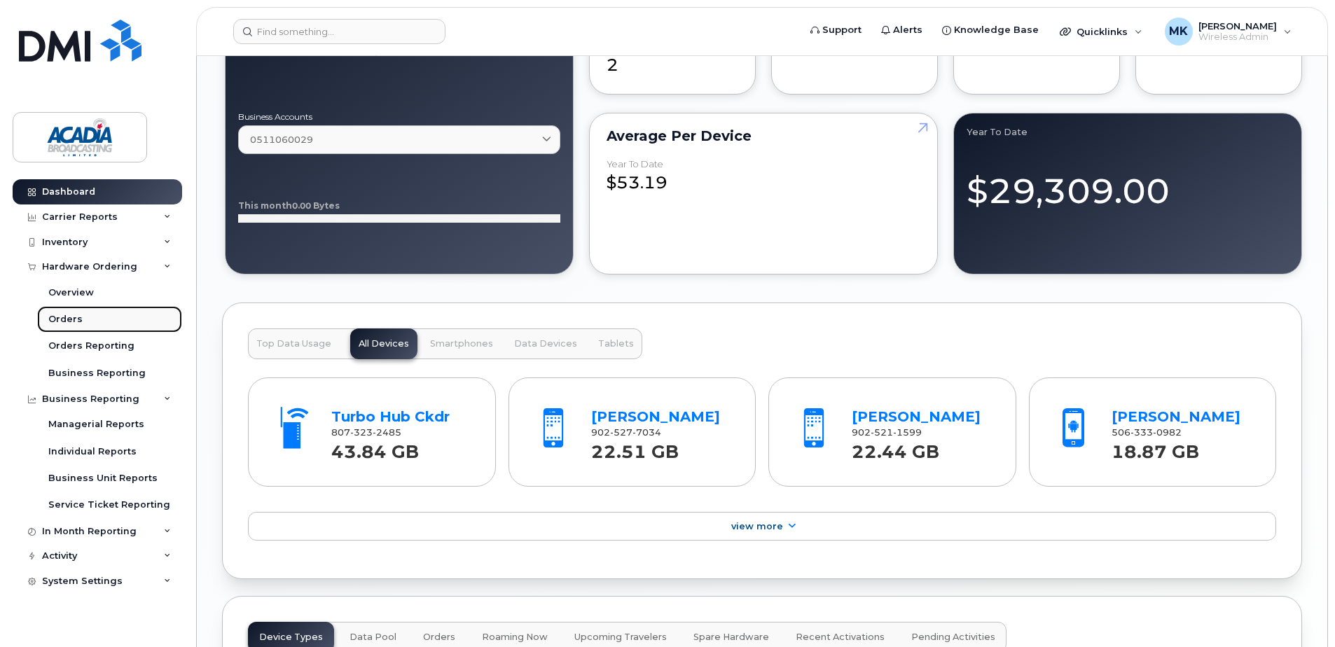
click at [70, 321] on div "Orders" at bounding box center [65, 319] width 34 height 13
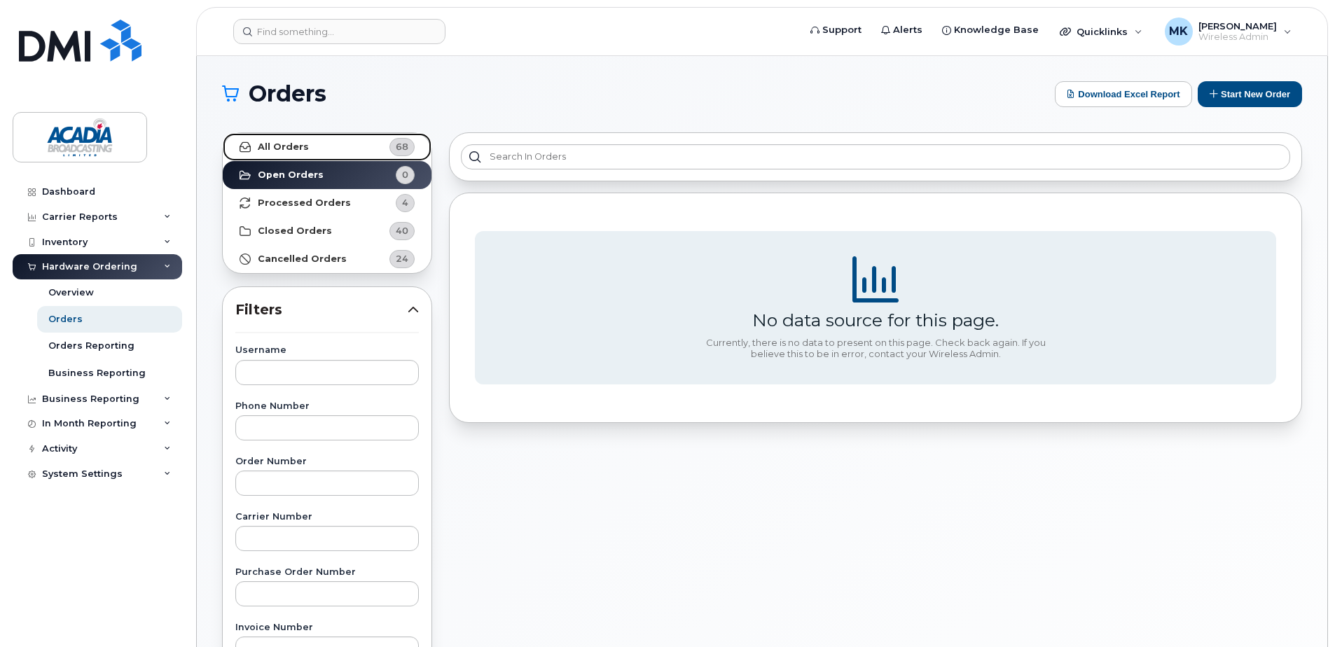
click at [297, 142] on strong "All Orders" at bounding box center [283, 147] width 51 height 11
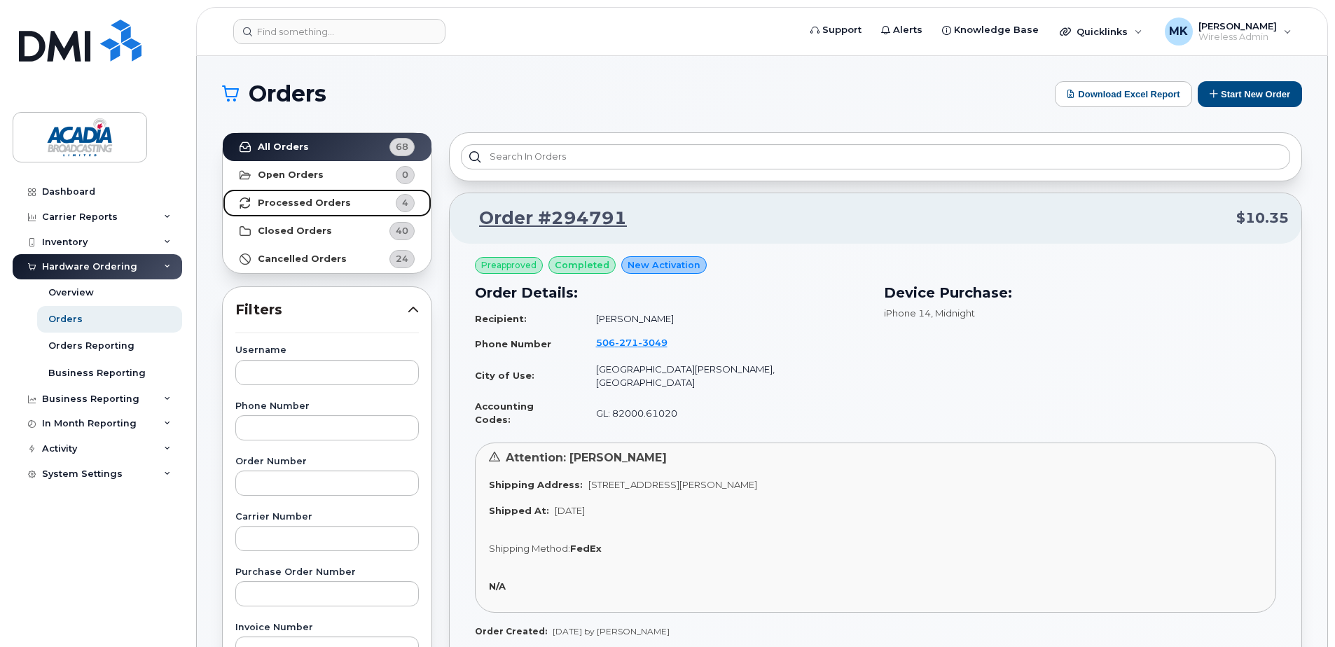
click at [312, 195] on link "Processed Orders 4" at bounding box center [327, 203] width 209 height 28
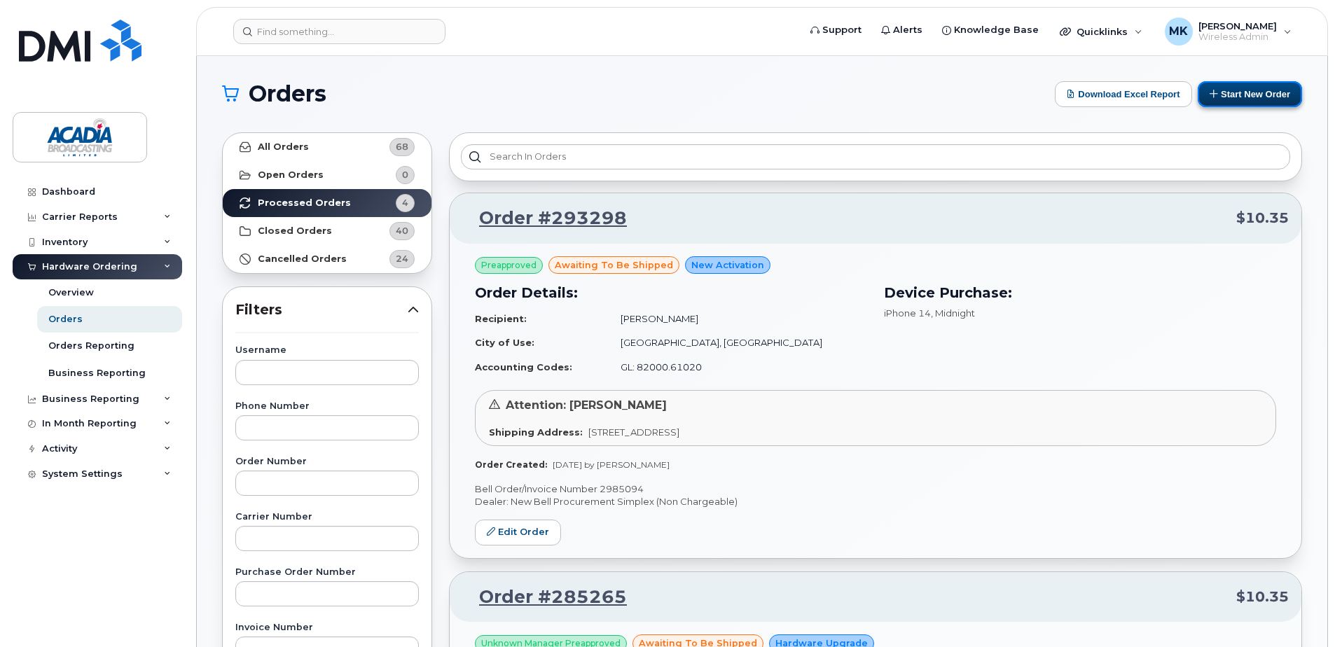
click at [1263, 94] on button "Start New Order" at bounding box center [1250, 94] width 104 height 26
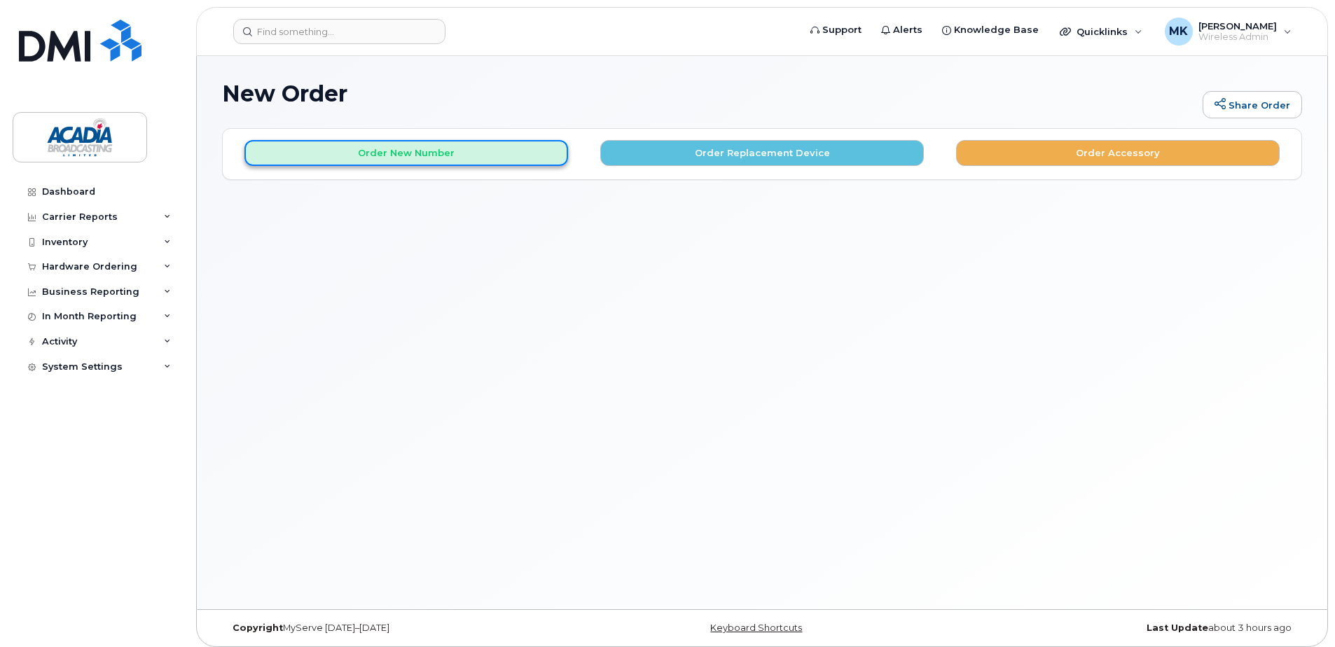
click at [418, 145] on button "Order New Number" at bounding box center [407, 153] width 324 height 26
